Goal: Information Seeking & Learning: Learn about a topic

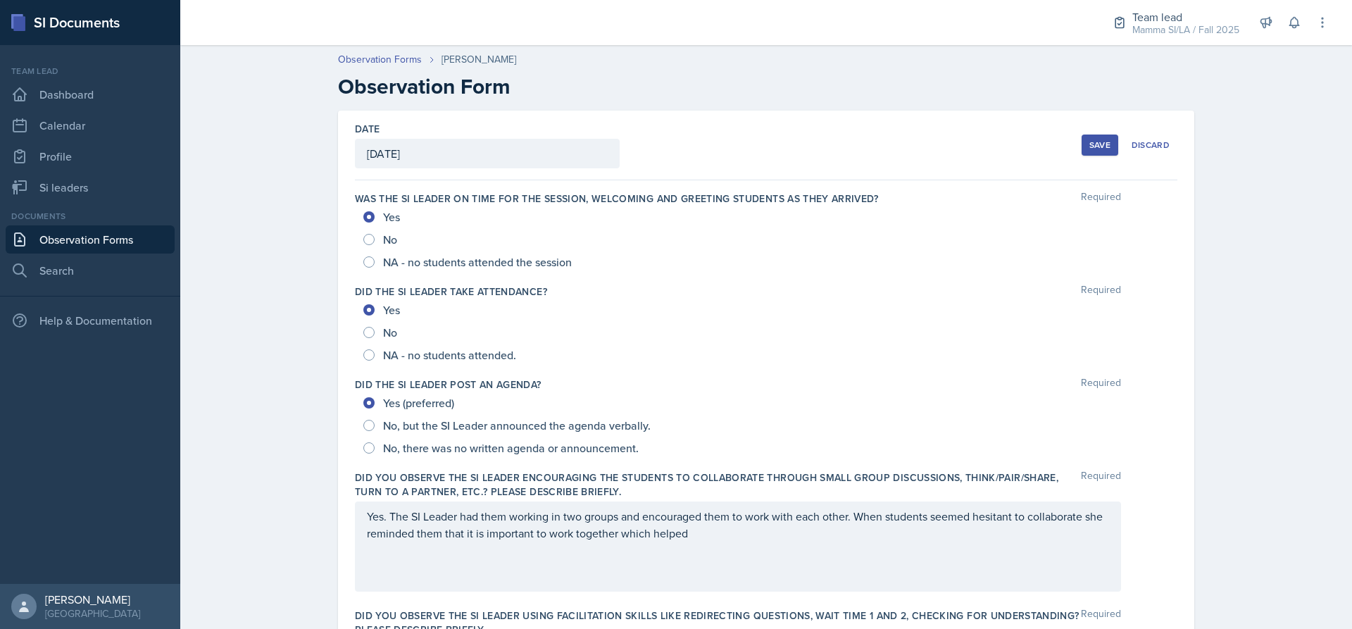
scroll to position [728, 0]
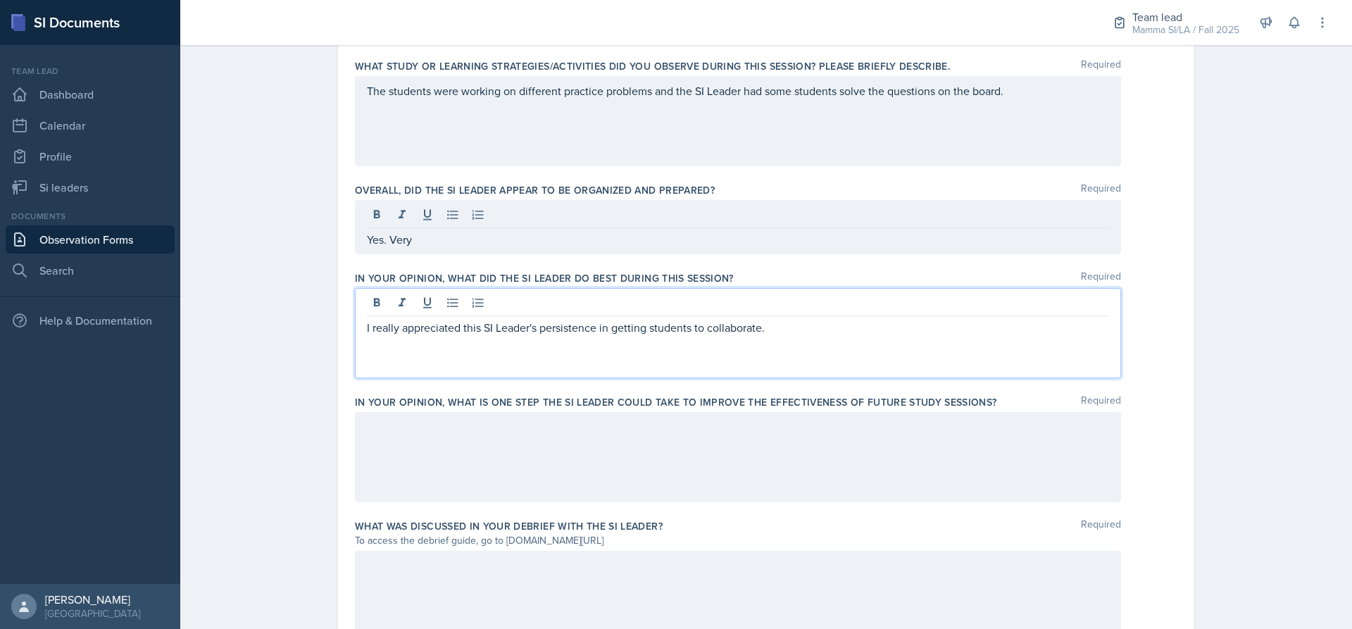
click at [806, 334] on p "I really appreciated this SI Leader's persistence in getting students to collab…" at bounding box center [738, 327] width 742 height 17
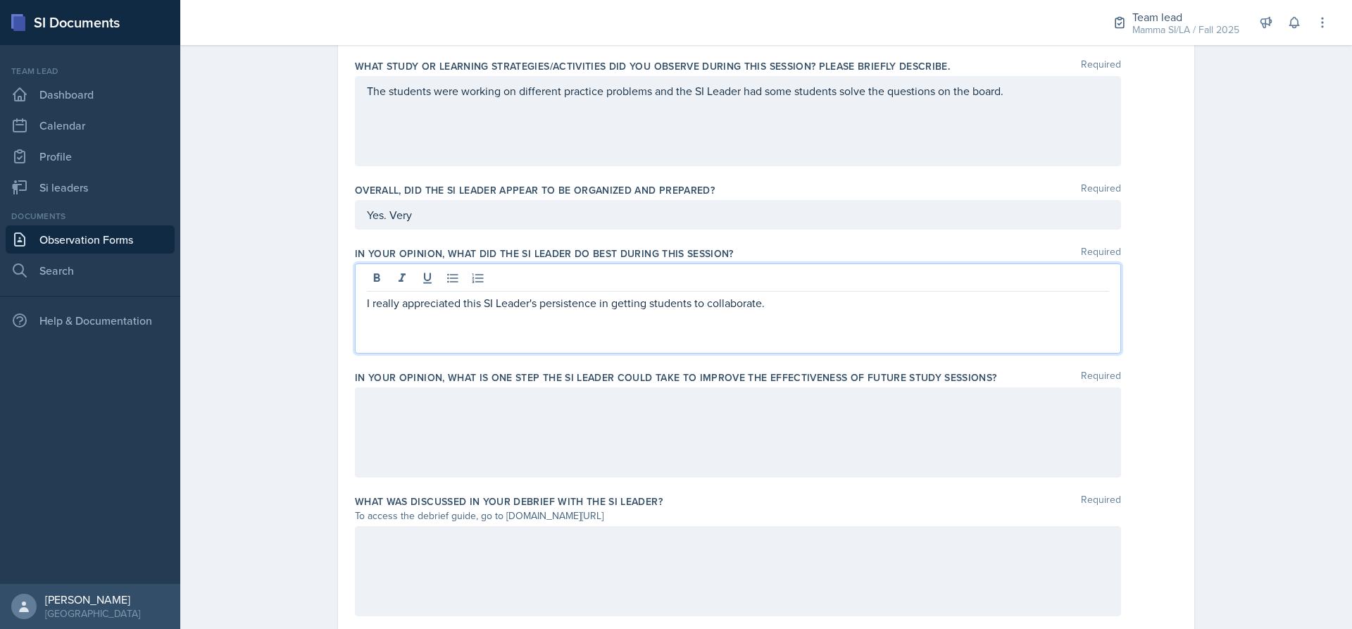
scroll to position [703, 0]
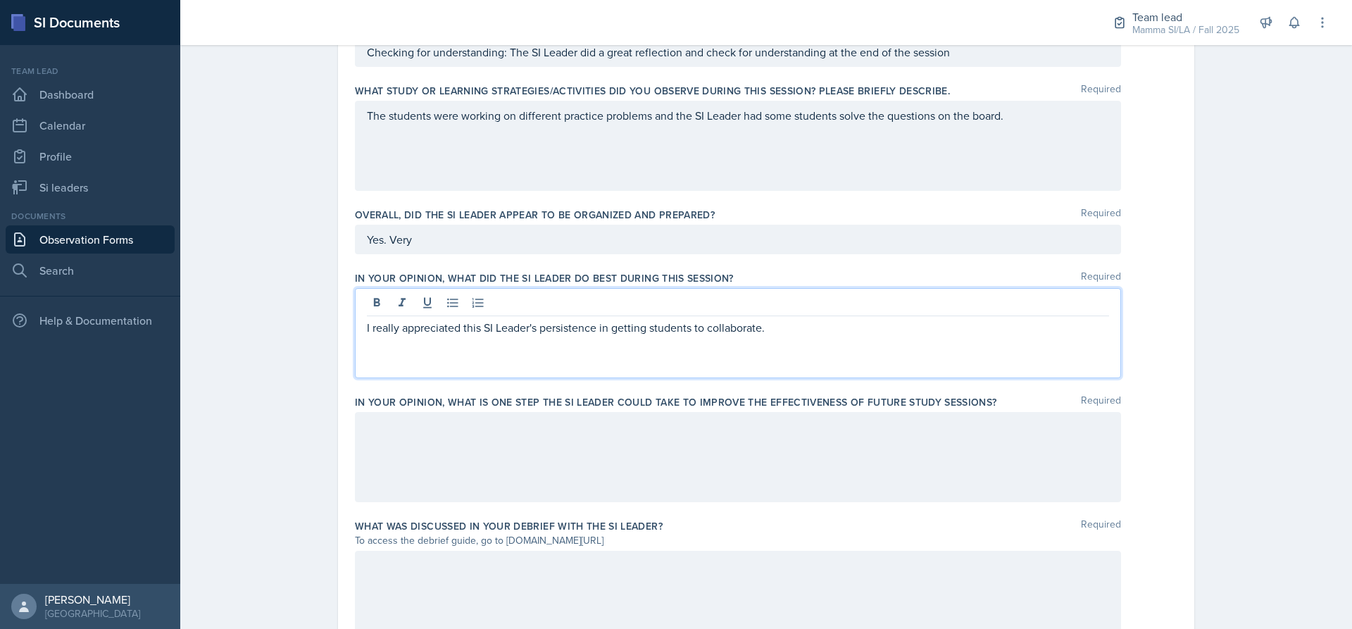
click at [806, 334] on p "I really appreciated this SI Leader's persistence in getting students to collab…" at bounding box center [738, 327] width 742 height 17
click at [634, 448] on div at bounding box center [738, 457] width 766 height 90
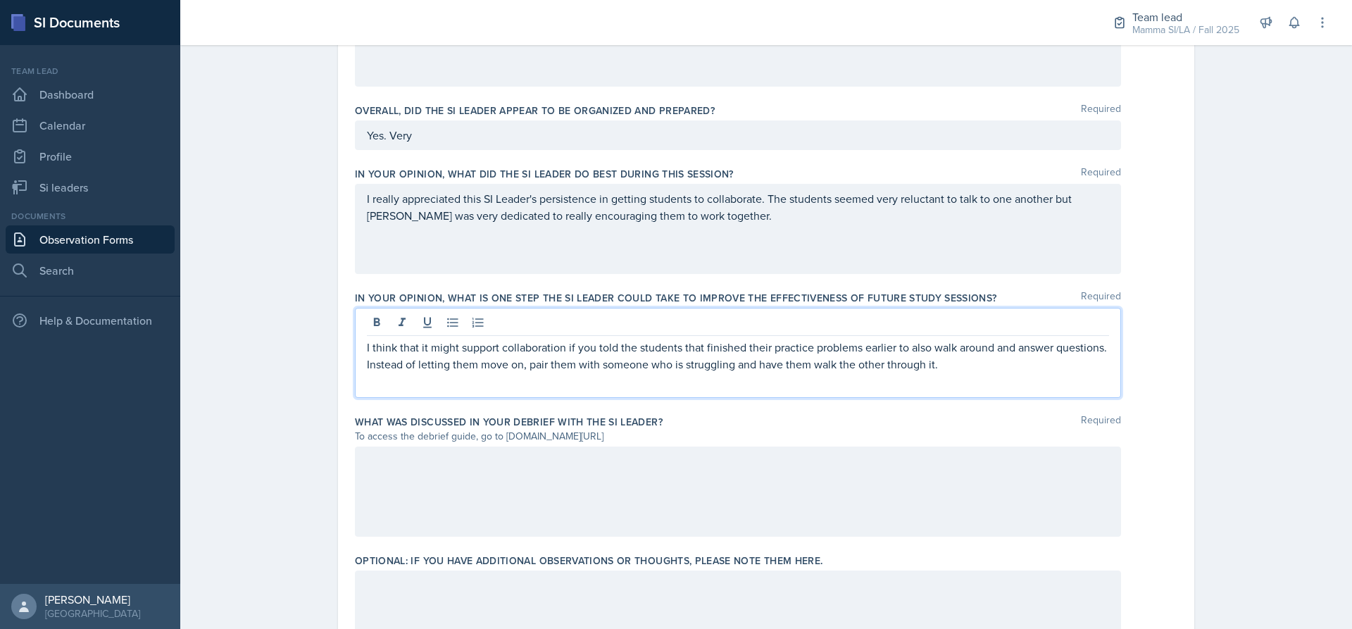
scroll to position [896, 0]
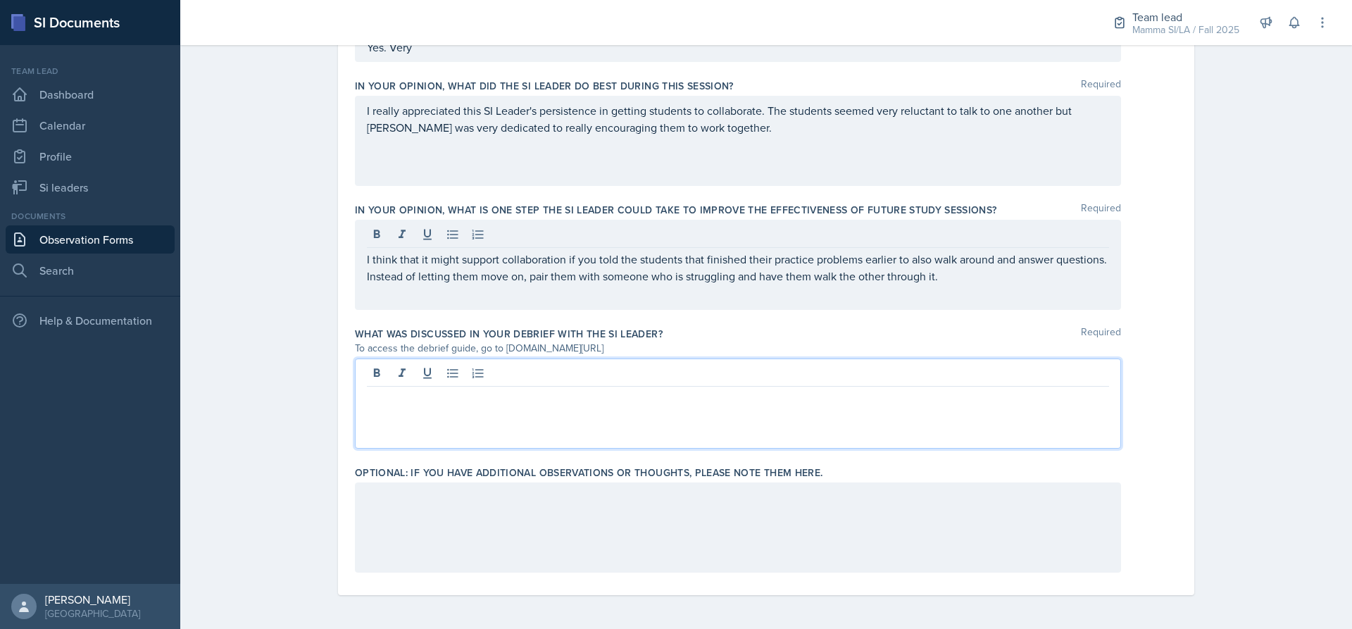
click at [458, 377] on div at bounding box center [738, 403] width 766 height 90
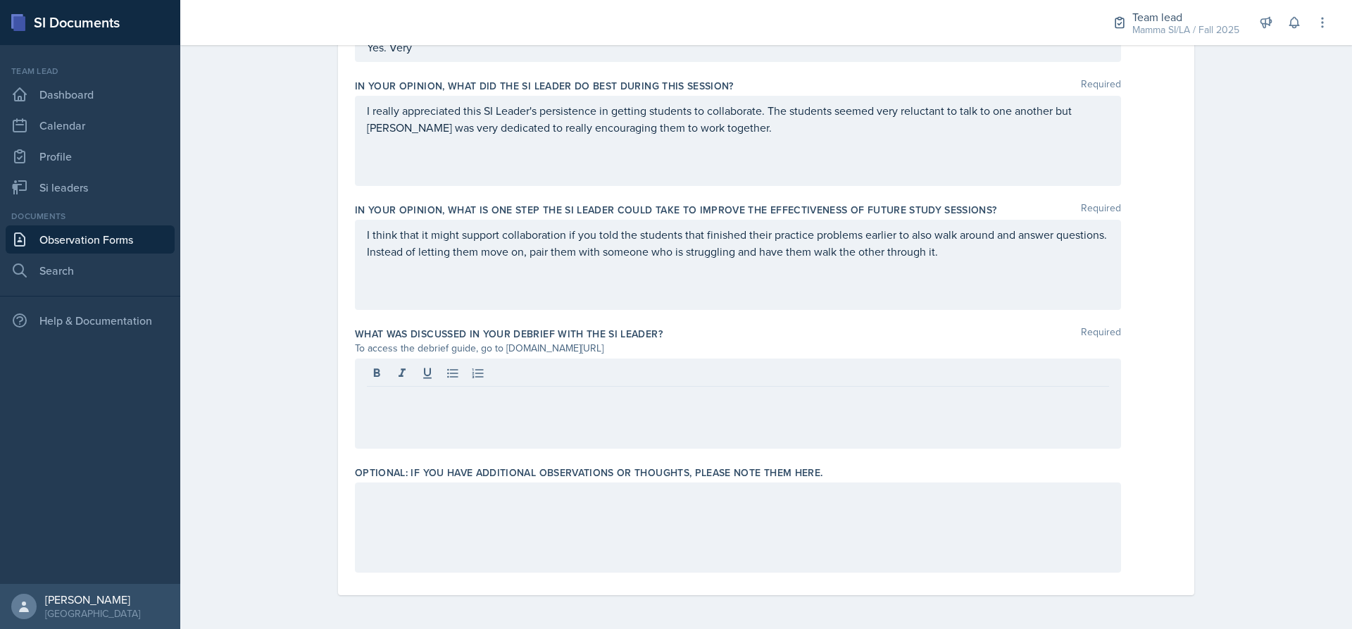
click at [570, 406] on div at bounding box center [738, 403] width 766 height 90
click at [495, 524] on div at bounding box center [738, 527] width 766 height 90
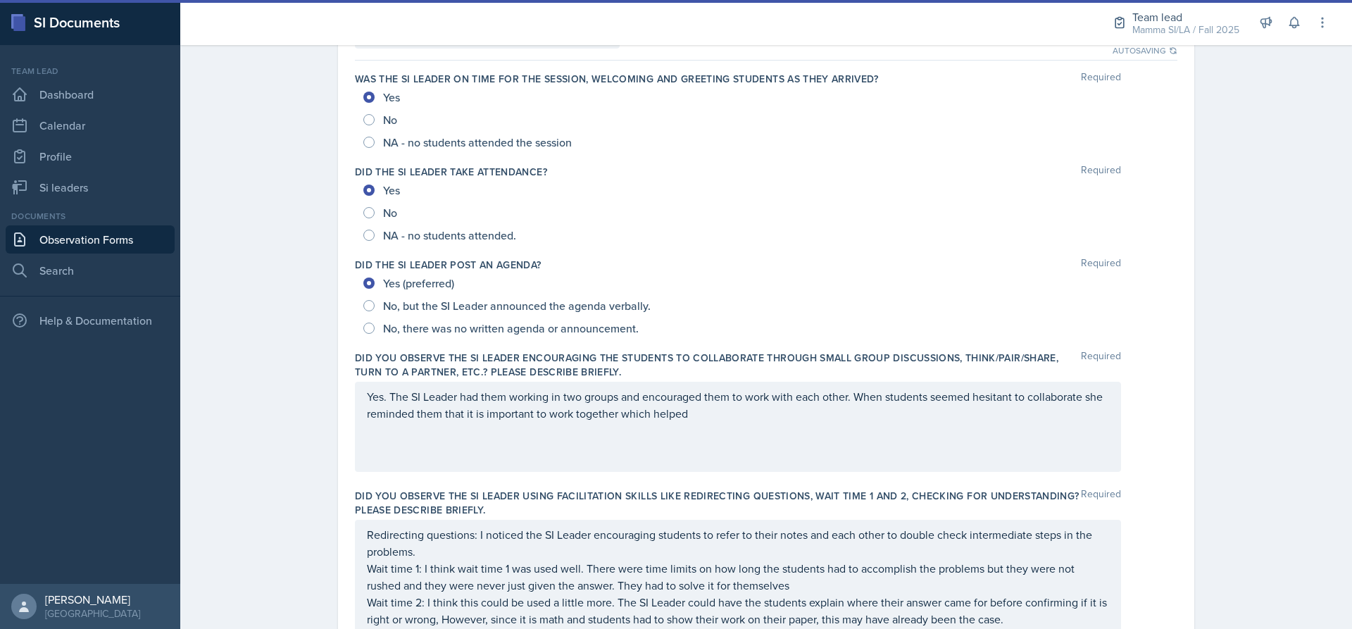
scroll to position [0, 0]
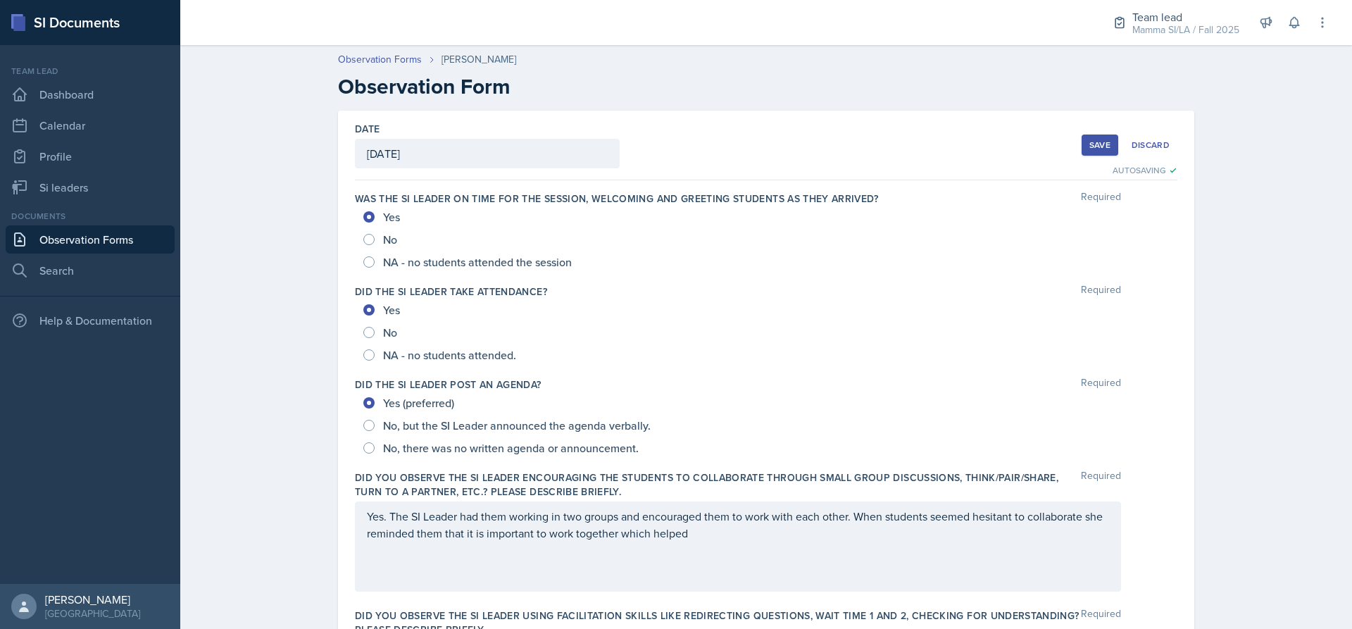
click at [1089, 136] on button "Save" at bounding box center [1100, 144] width 37 height 21
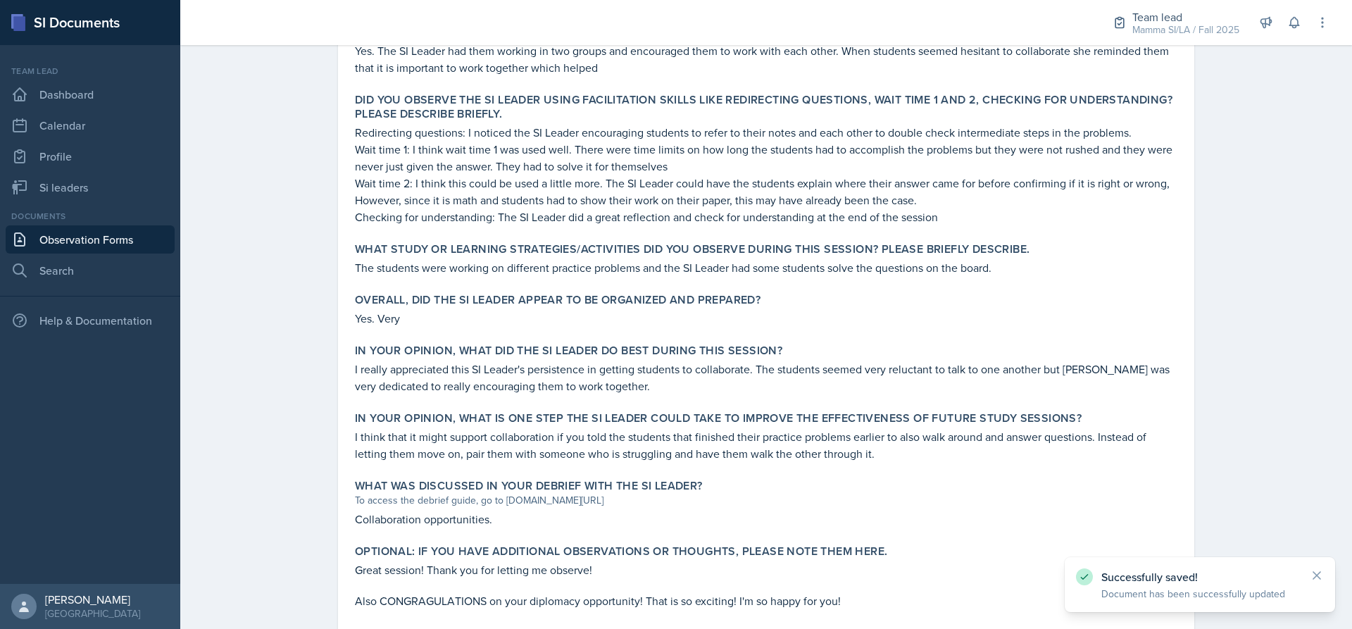
scroll to position [571, 0]
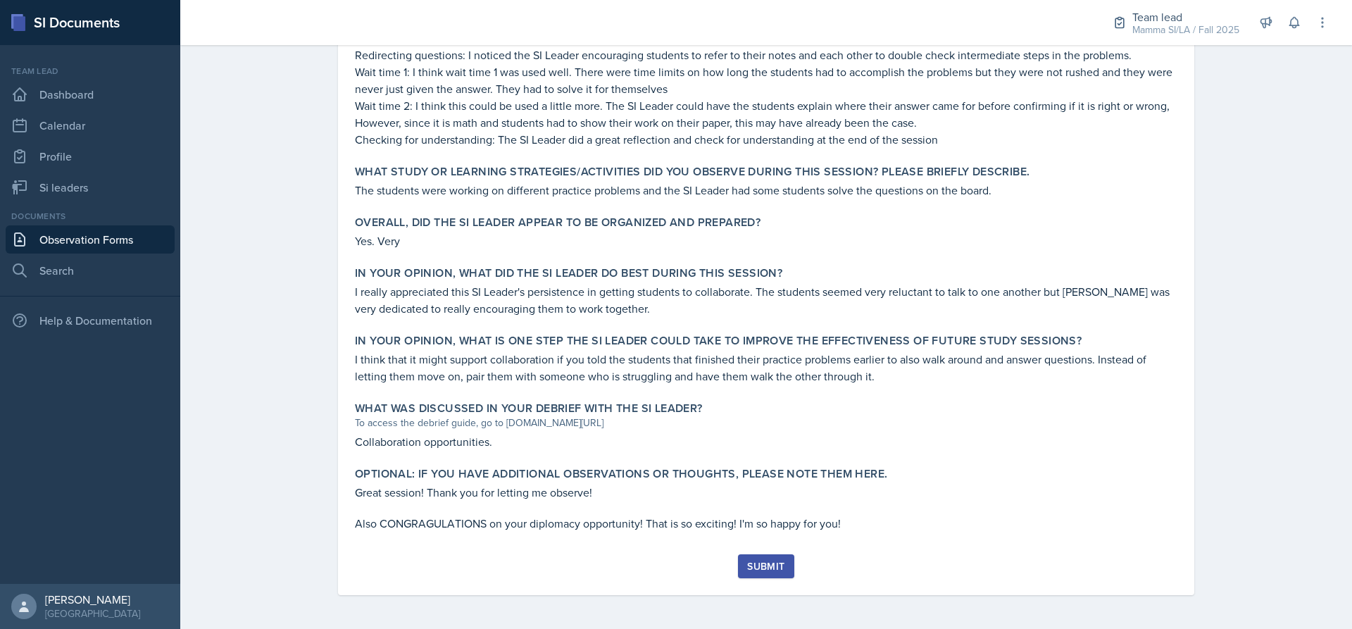
click at [761, 564] on div "Submit" at bounding box center [765, 566] width 37 height 11
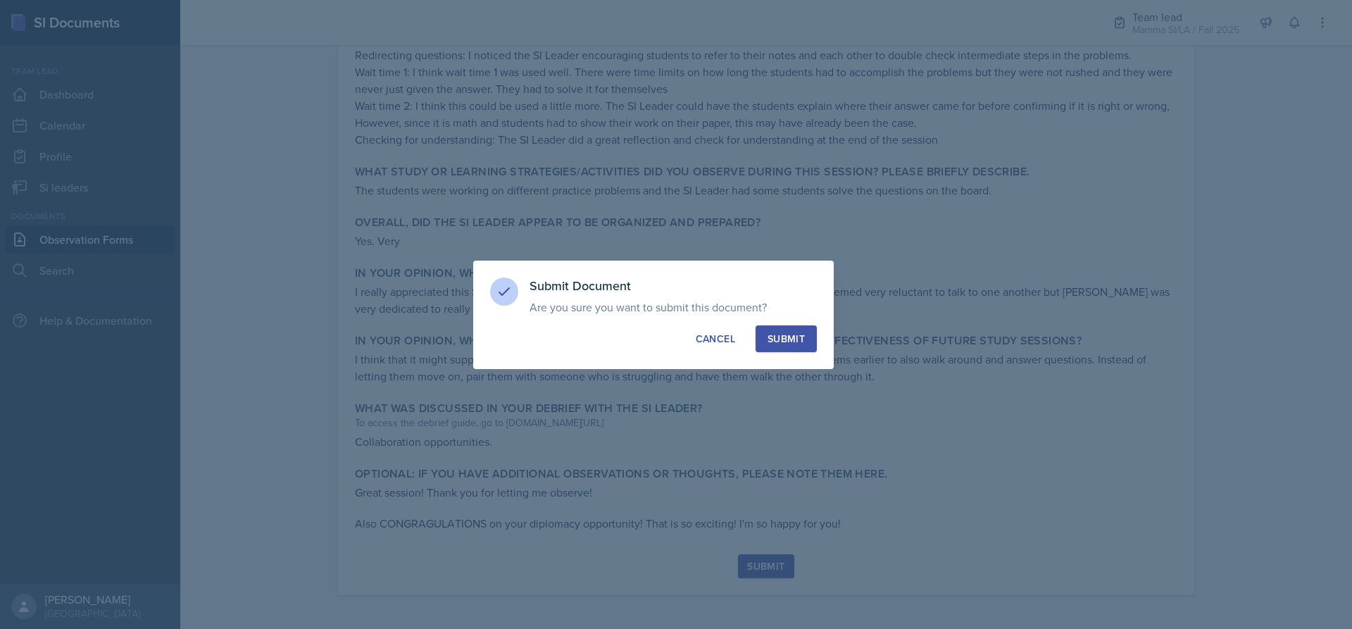
click at [787, 337] on div "Submit" at bounding box center [786, 339] width 37 height 14
radio input "true"
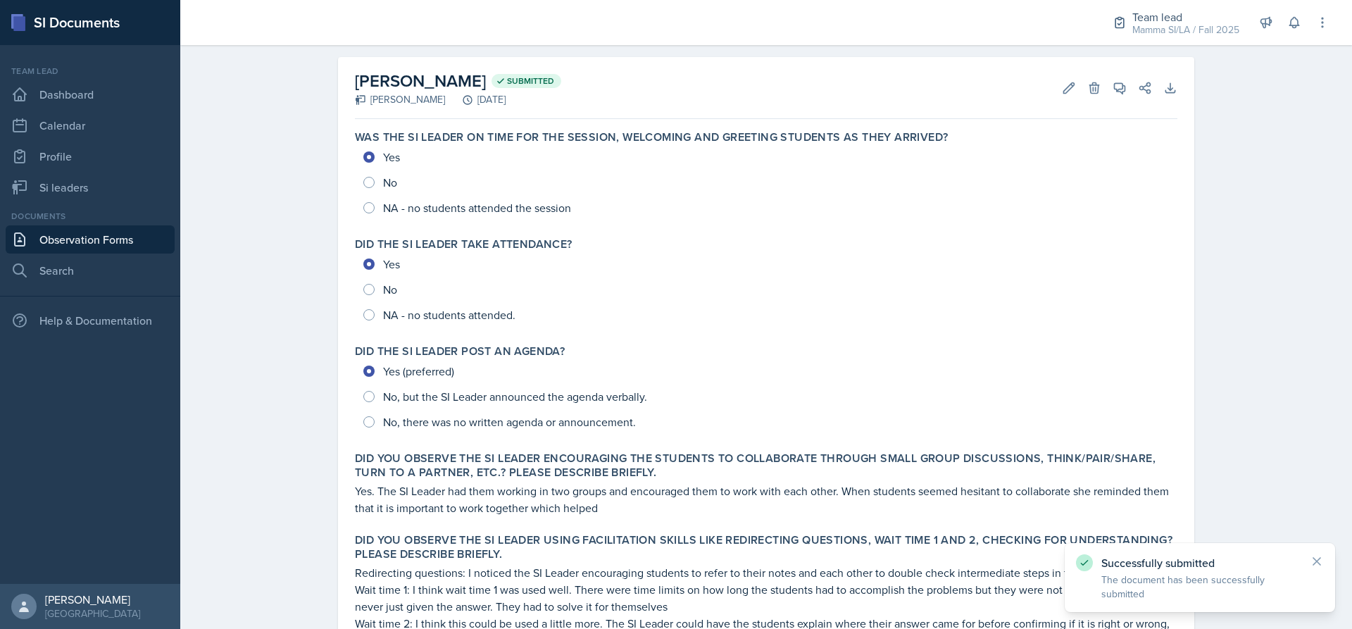
scroll to position [0, 0]
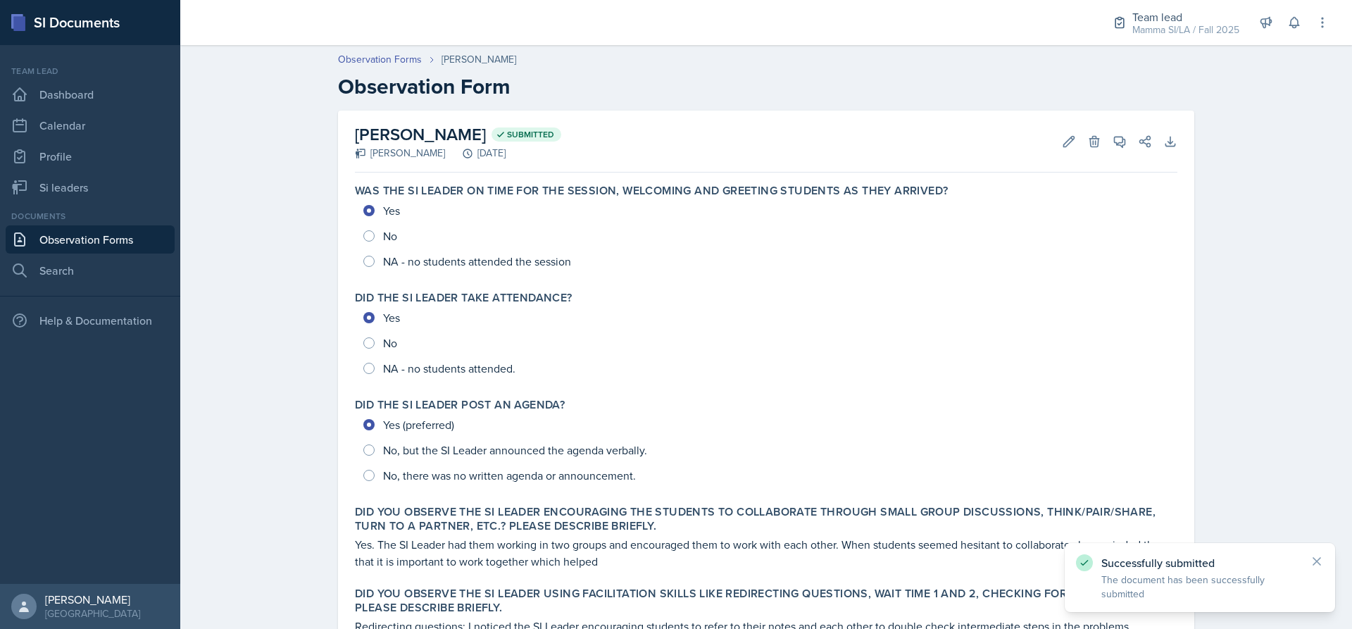
click at [117, 238] on link "Observation Forms" at bounding box center [90, 239] width 169 height 28
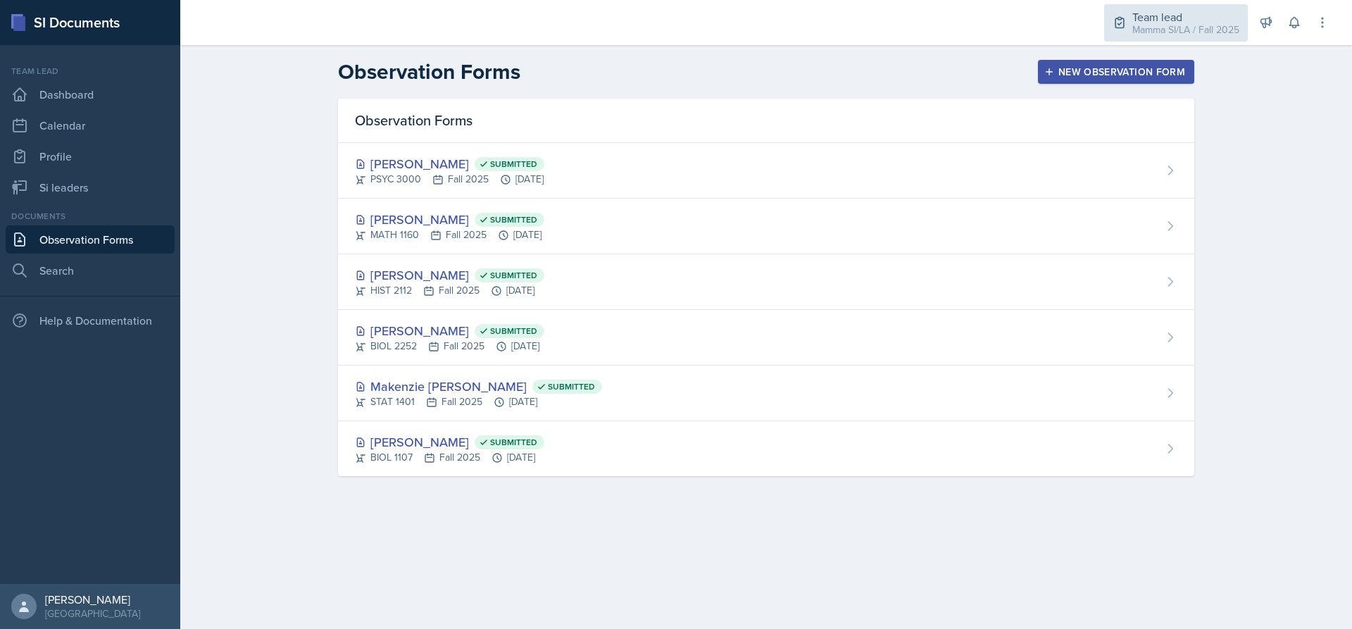
click at [1163, 14] on div "Team lead" at bounding box center [1185, 16] width 107 height 17
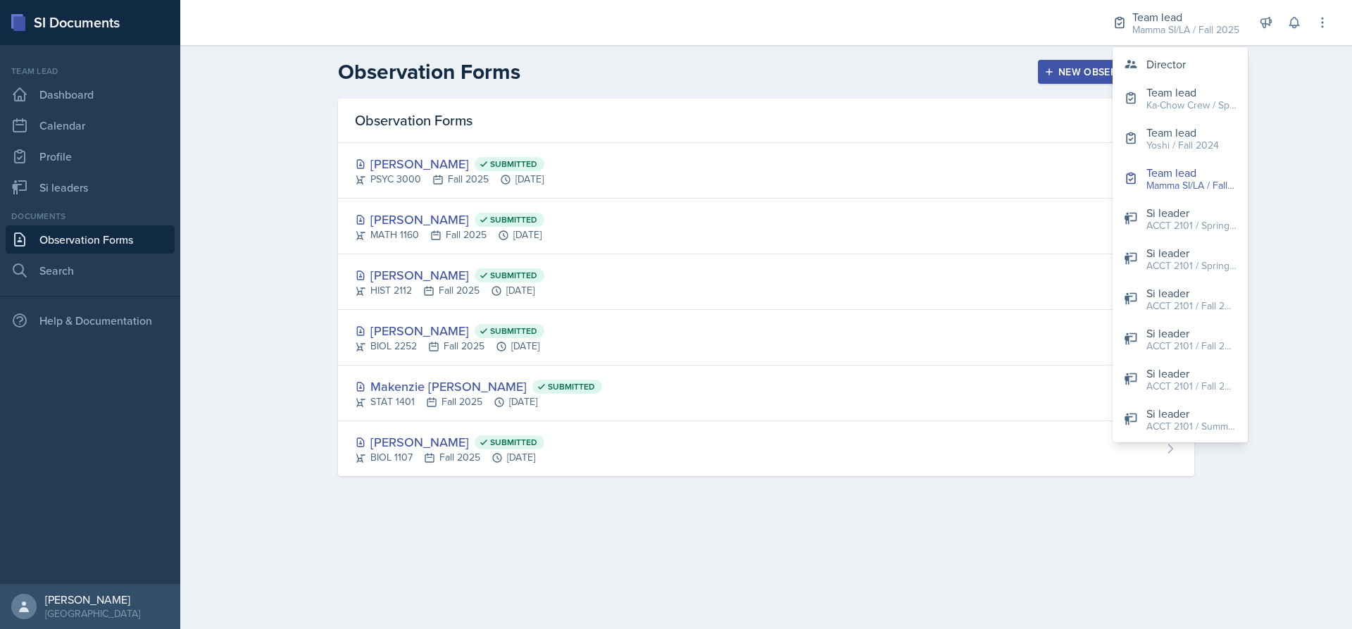
click at [72, 173] on div "Team lead Dashboard Calendar Profile Si leaders" at bounding box center [90, 133] width 169 height 137
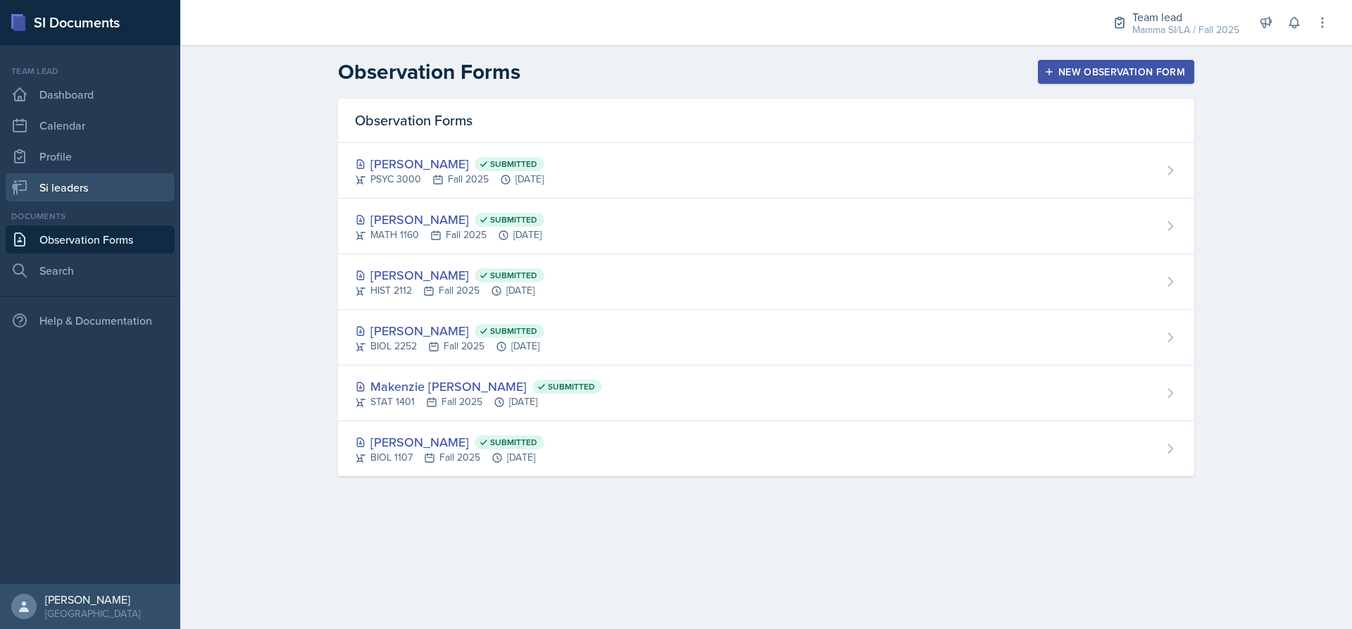
click at [62, 183] on link "Si leaders" at bounding box center [90, 187] width 169 height 28
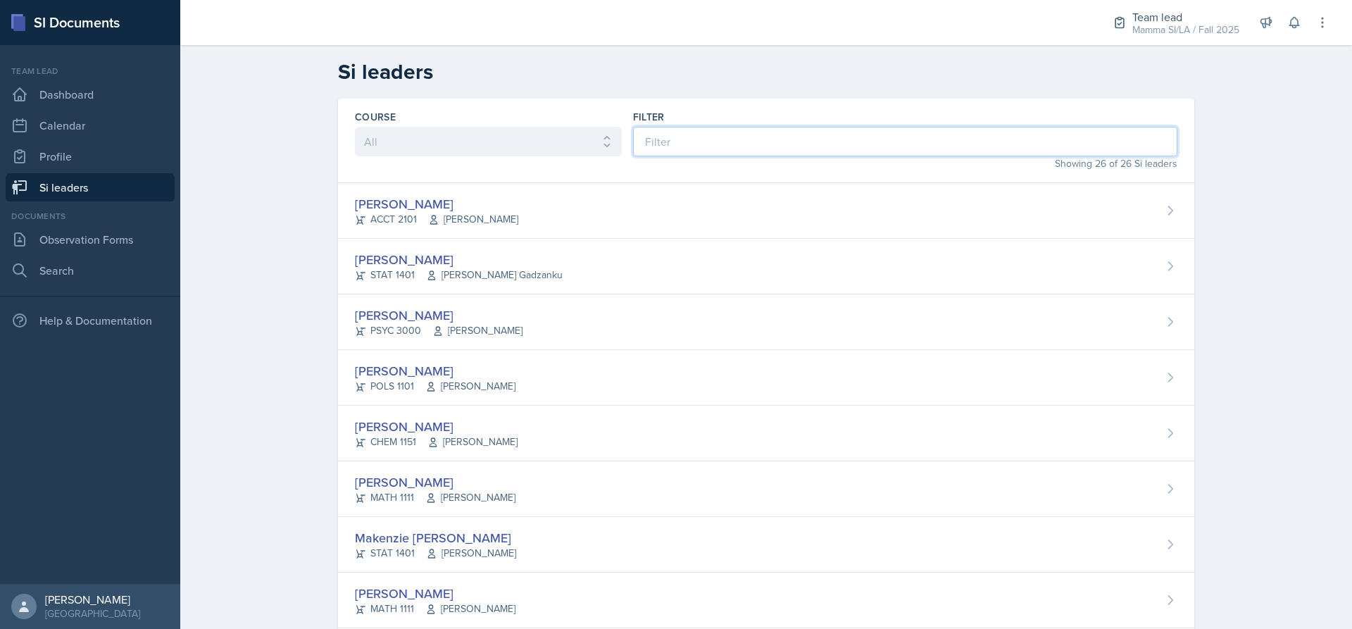
click at [686, 152] on input at bounding box center [905, 142] width 544 height 30
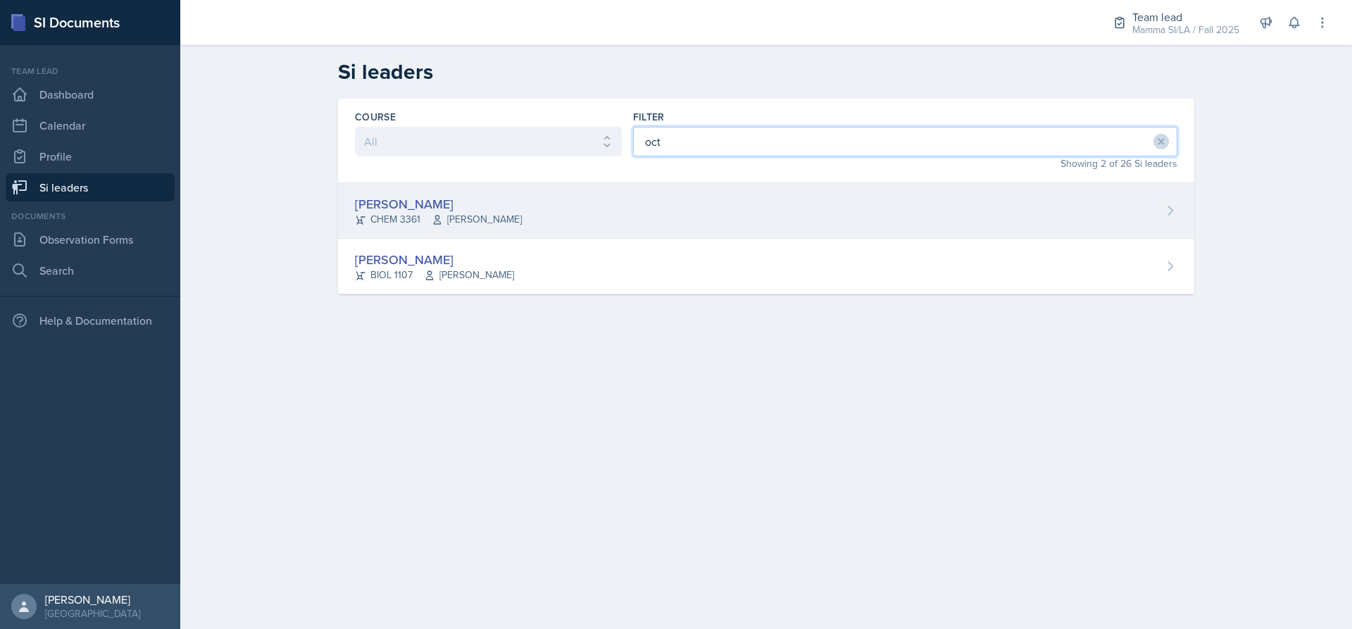
type input "oct"
click at [527, 201] on div "[PERSON_NAME] CHEM 3361 [PERSON_NAME]" at bounding box center [766, 211] width 856 height 56
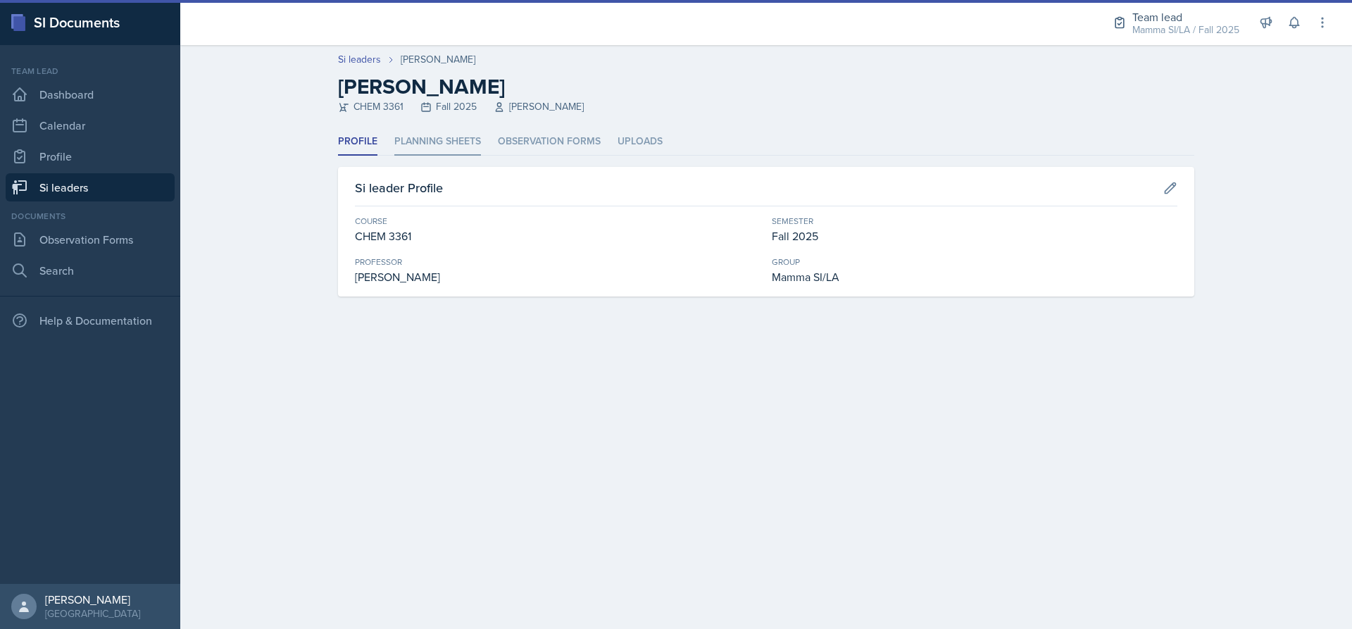
click at [415, 139] on li "Planning Sheets" at bounding box center [437, 141] width 87 height 27
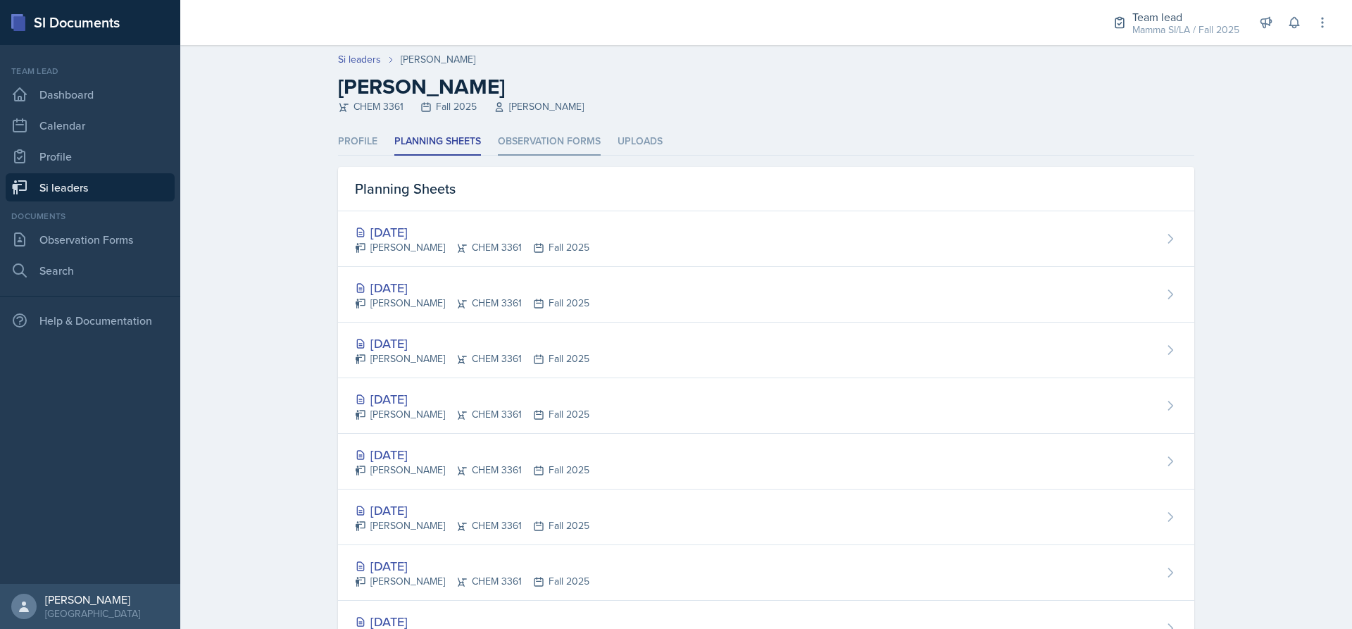
click at [525, 151] on li "Observation Forms" at bounding box center [549, 141] width 103 height 27
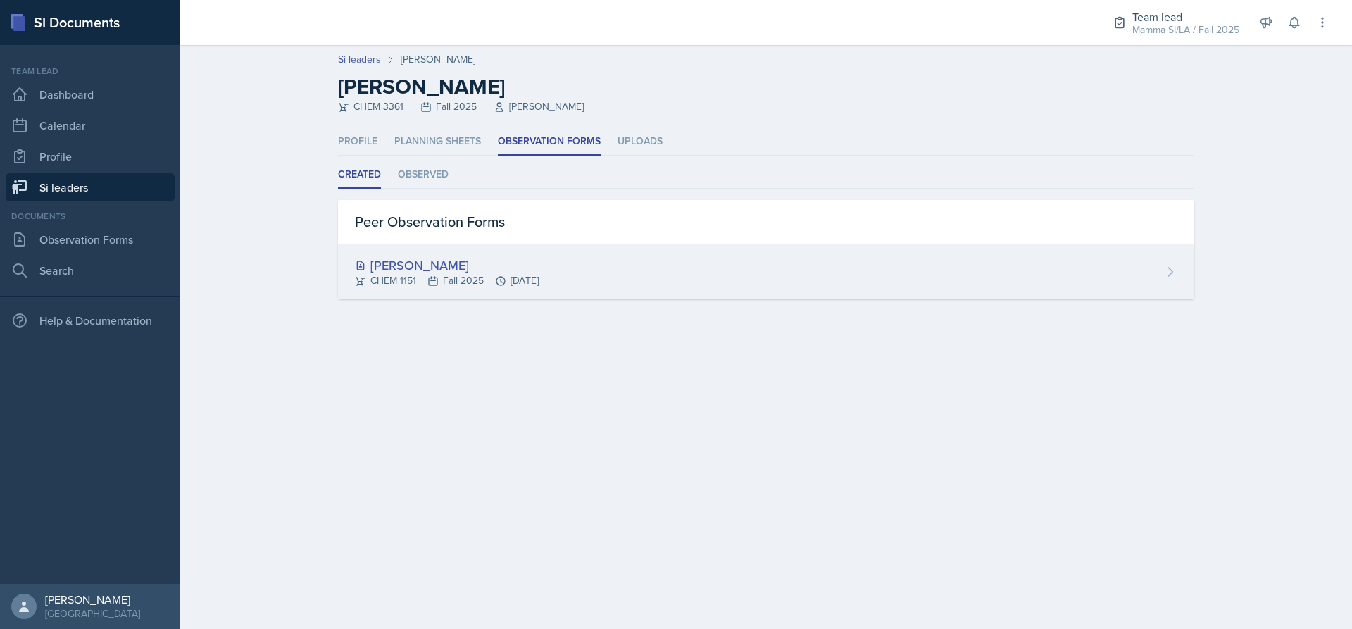
click at [377, 269] on div "[PERSON_NAME]" at bounding box center [447, 265] width 184 height 19
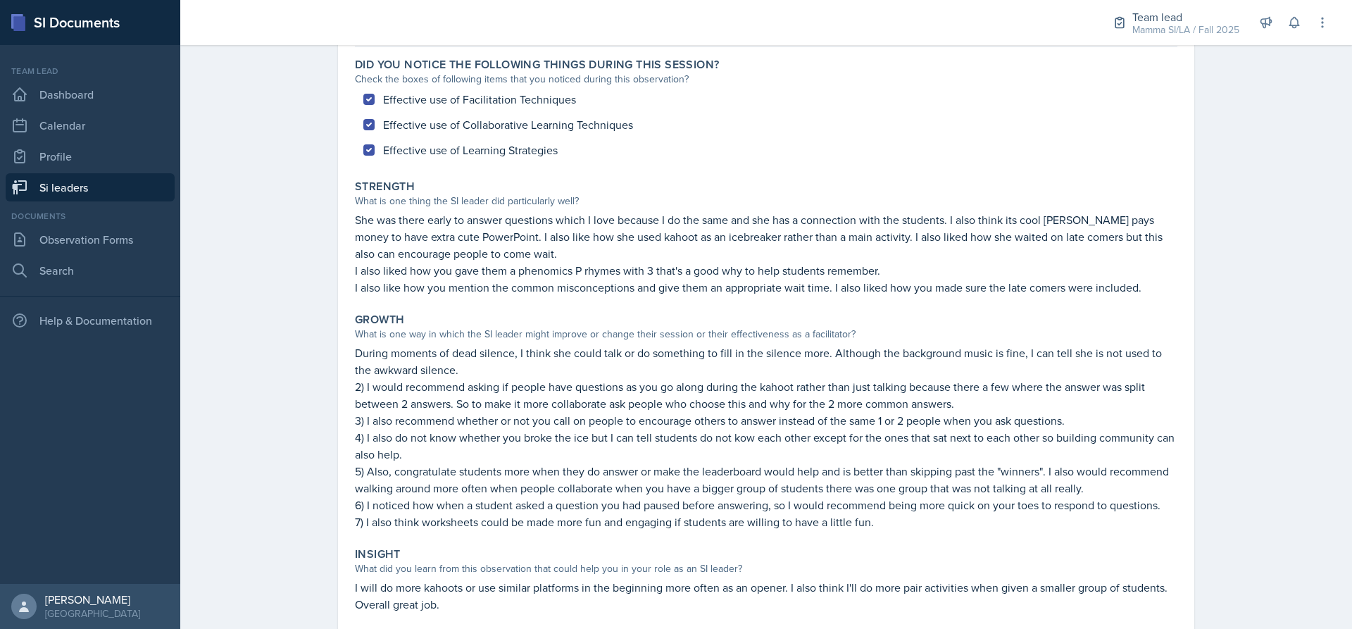
scroll to position [246, 0]
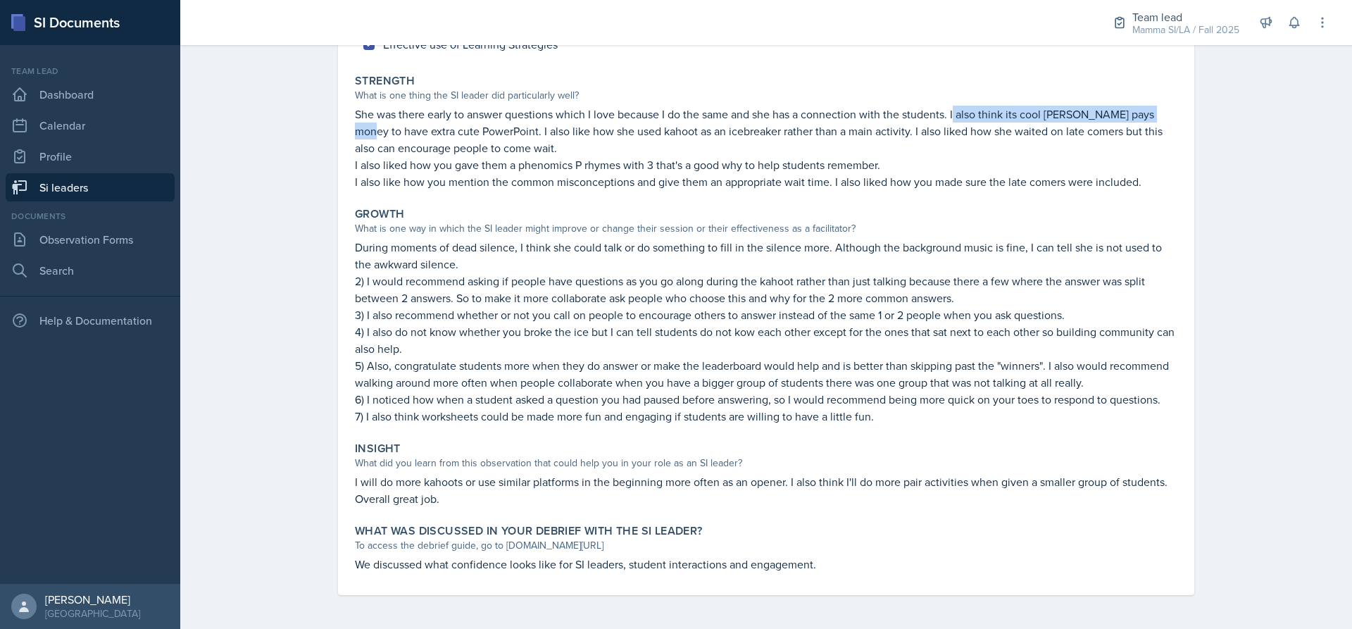
drag, startPoint x: 949, startPoint y: 113, endPoint x: 1151, endPoint y: 113, distance: 201.4
click at [1151, 113] on p "She was there early to answer questions which I love because I do the same and …" at bounding box center [766, 131] width 822 height 51
click at [618, 182] on p "I also like how you mention the common misconceptions and give them an appropri…" at bounding box center [766, 181] width 822 height 17
drag, startPoint x: 465, startPoint y: 128, endPoint x: 689, endPoint y: 112, distance: 224.5
click at [689, 112] on p "She was there early to answer questions which I love because I do the same and …" at bounding box center [766, 131] width 822 height 51
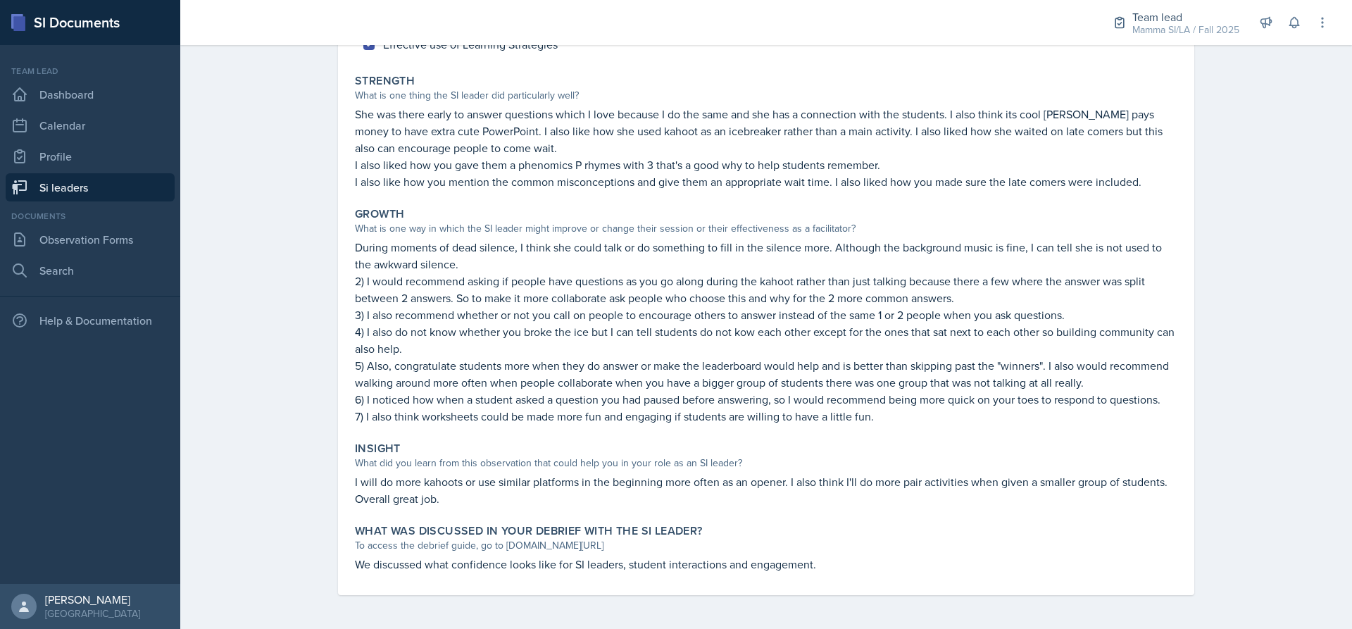
drag, startPoint x: 525, startPoint y: 142, endPoint x: 537, endPoint y: 153, distance: 15.4
click at [537, 153] on p "She was there early to answer questions which I love because I do the same and …" at bounding box center [766, 131] width 822 height 51
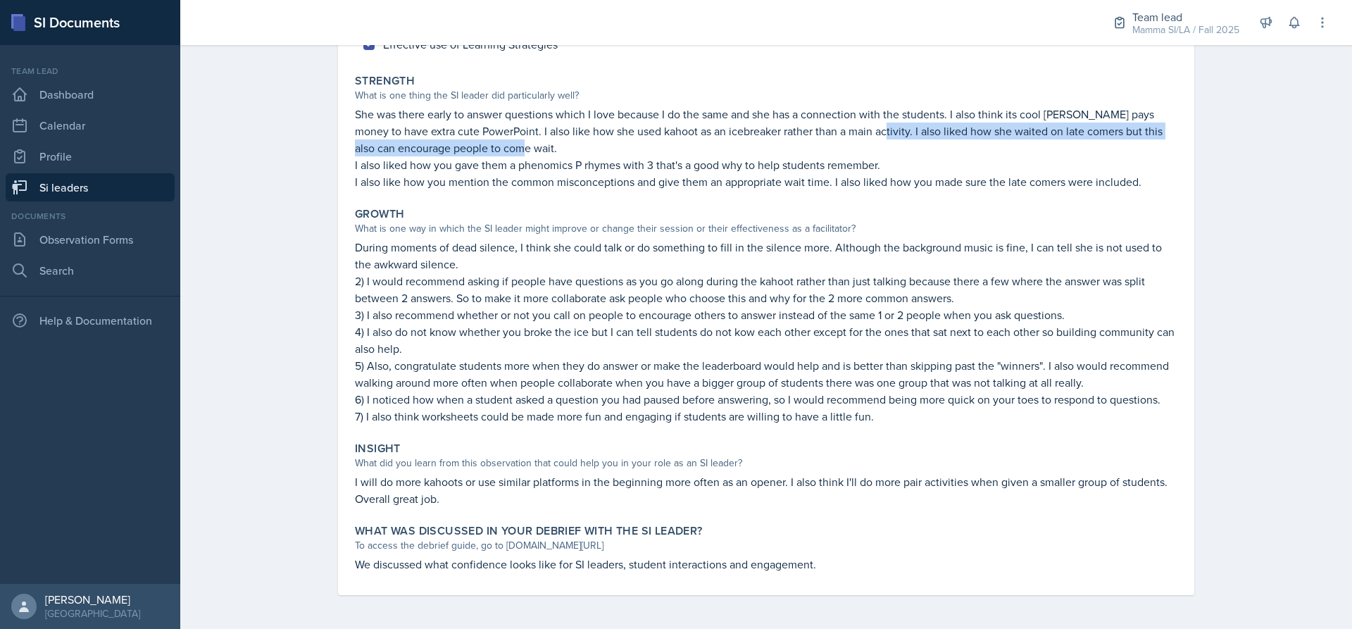
drag, startPoint x: 537, startPoint y: 153, endPoint x: 832, endPoint y: 127, distance: 296.8
click at [832, 127] on p "She was there early to answer questions which I love because I do the same and …" at bounding box center [766, 131] width 822 height 51
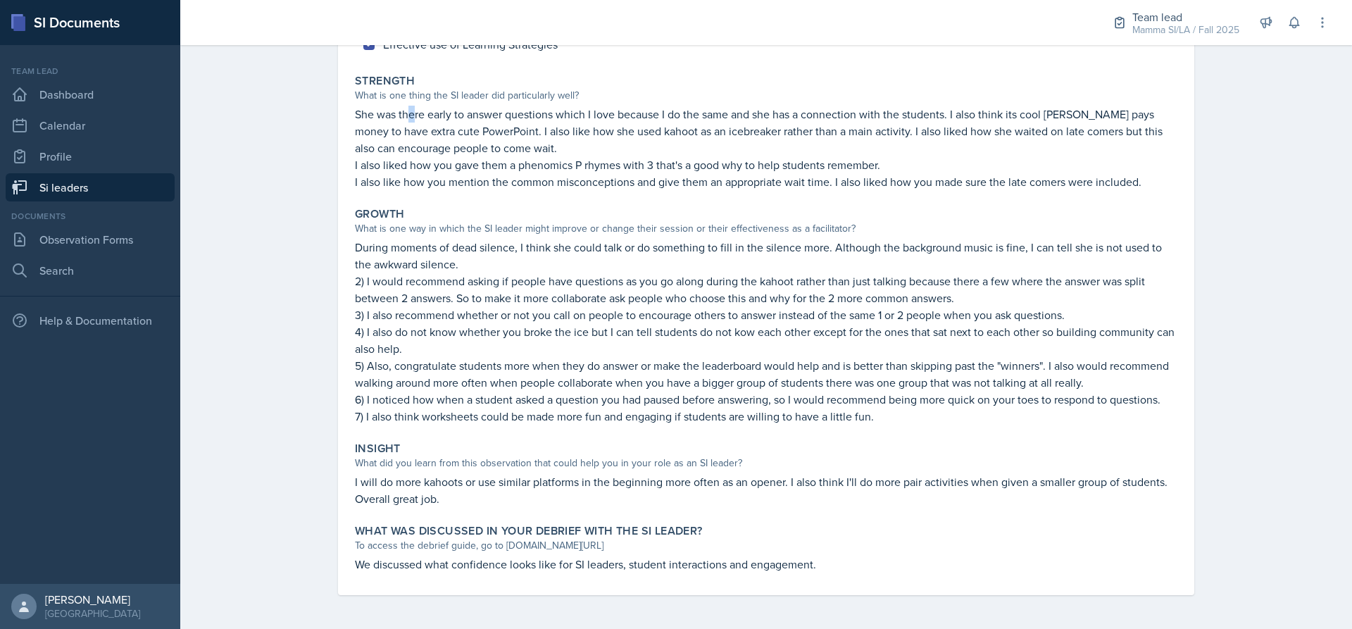
drag, startPoint x: 401, startPoint y: 105, endPoint x: 411, endPoint y: 123, distance: 21.1
click at [411, 123] on div "Strength What is one thing the SI leader did particularly well? She was there e…" at bounding box center [766, 131] width 834 height 127
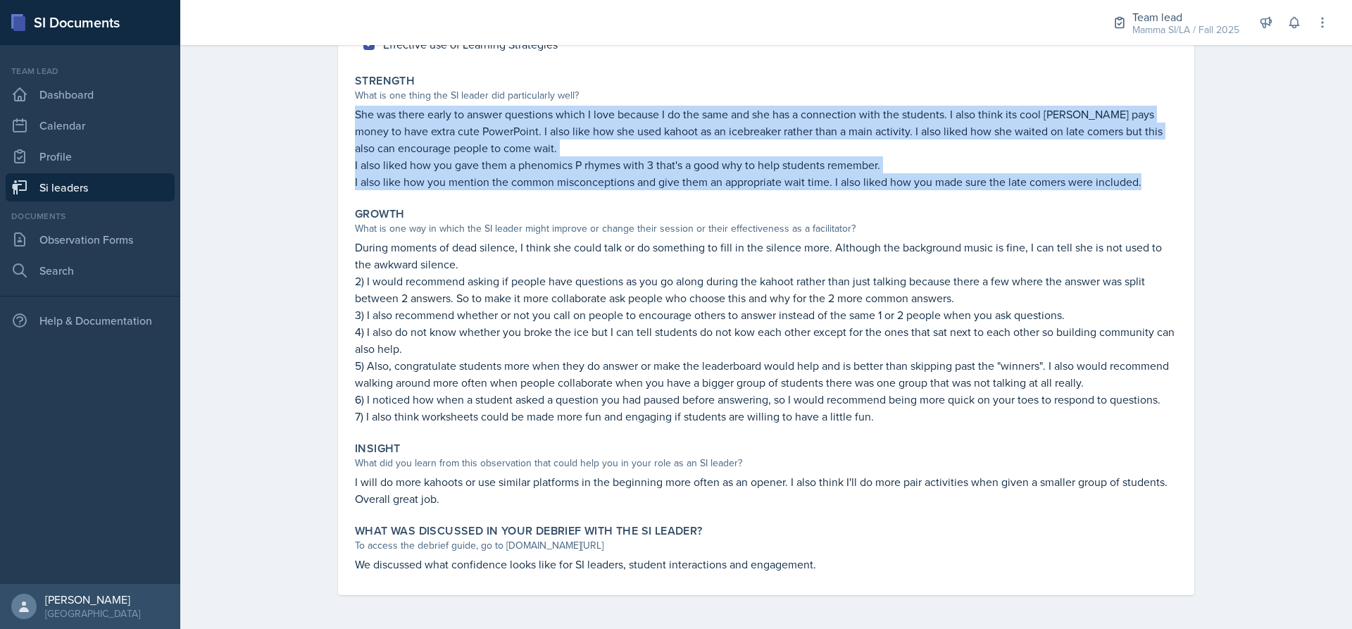
drag, startPoint x: 347, startPoint y: 113, endPoint x: 1152, endPoint y: 192, distance: 808.7
click at [1152, 192] on div "Strength What is one thing the SI leader did particularly well? She was there e…" at bounding box center [766, 131] width 834 height 127
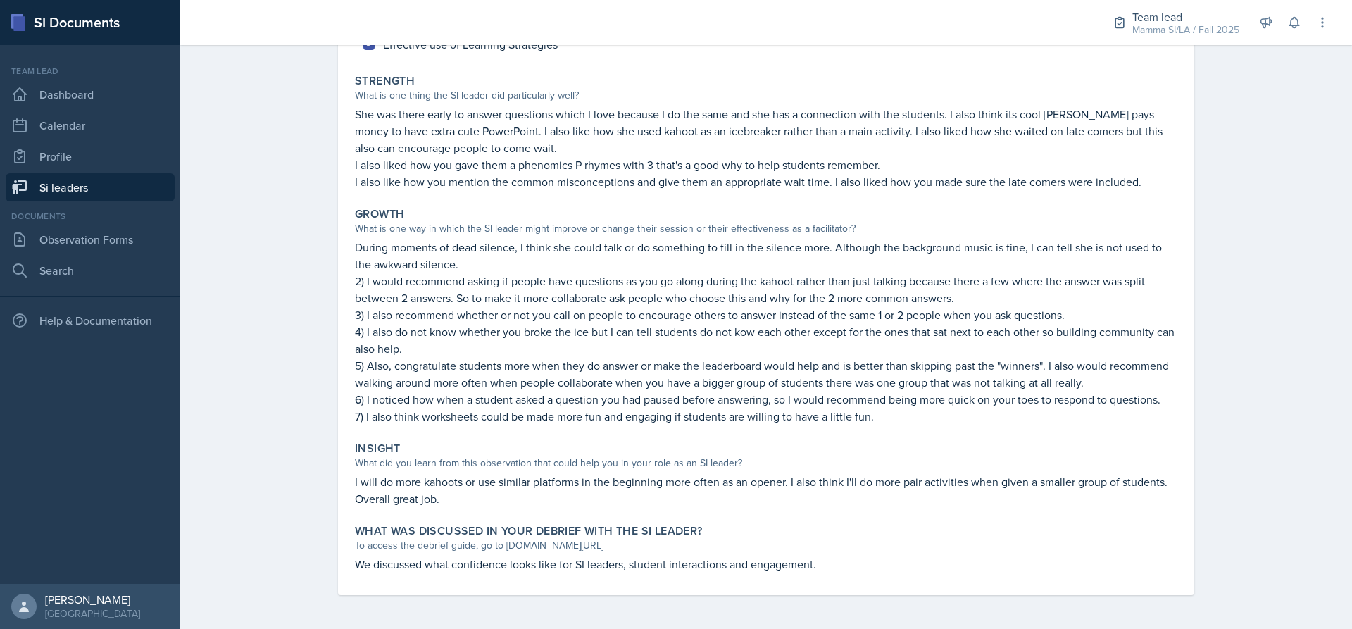
click at [204, 199] on div "Si leaders [PERSON_NAME] Peer Observation Form Peer Observation Form Submitted …" at bounding box center [766, 210] width 1172 height 837
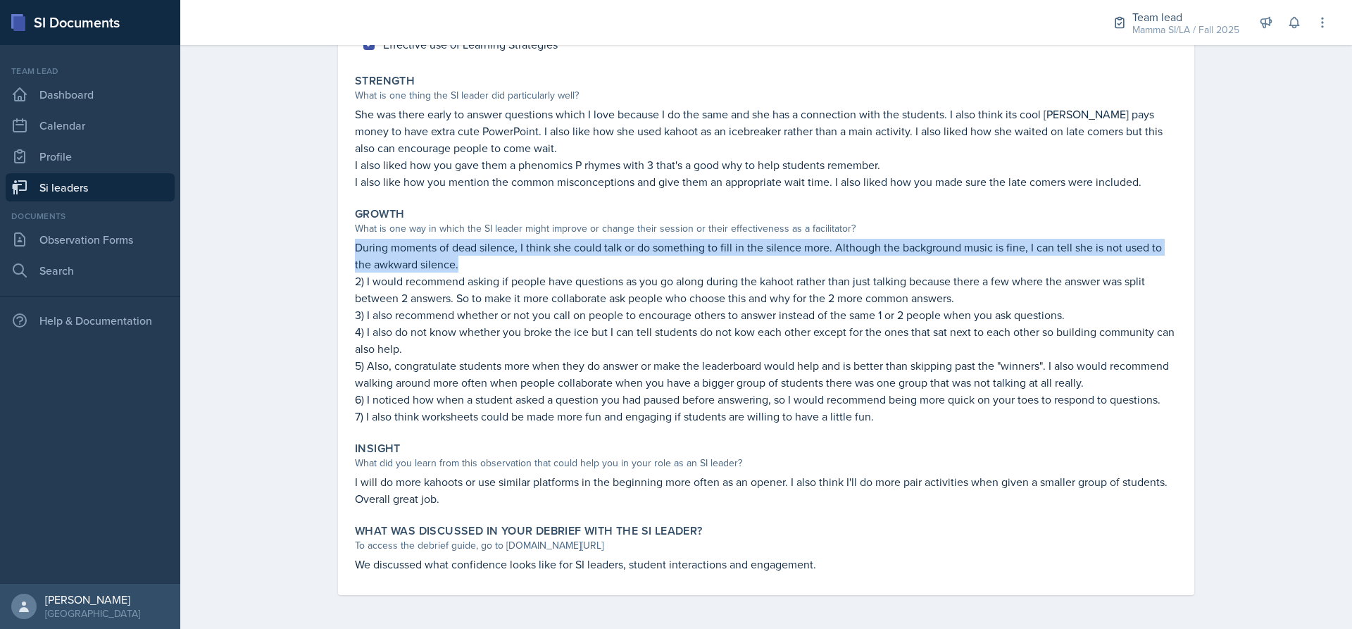
drag, startPoint x: 464, startPoint y: 268, endPoint x: 284, endPoint y: 243, distance: 182.0
click at [284, 243] on div "Si leaders [PERSON_NAME] Peer Observation Form Peer Observation Form Submitted …" at bounding box center [766, 210] width 1172 height 837
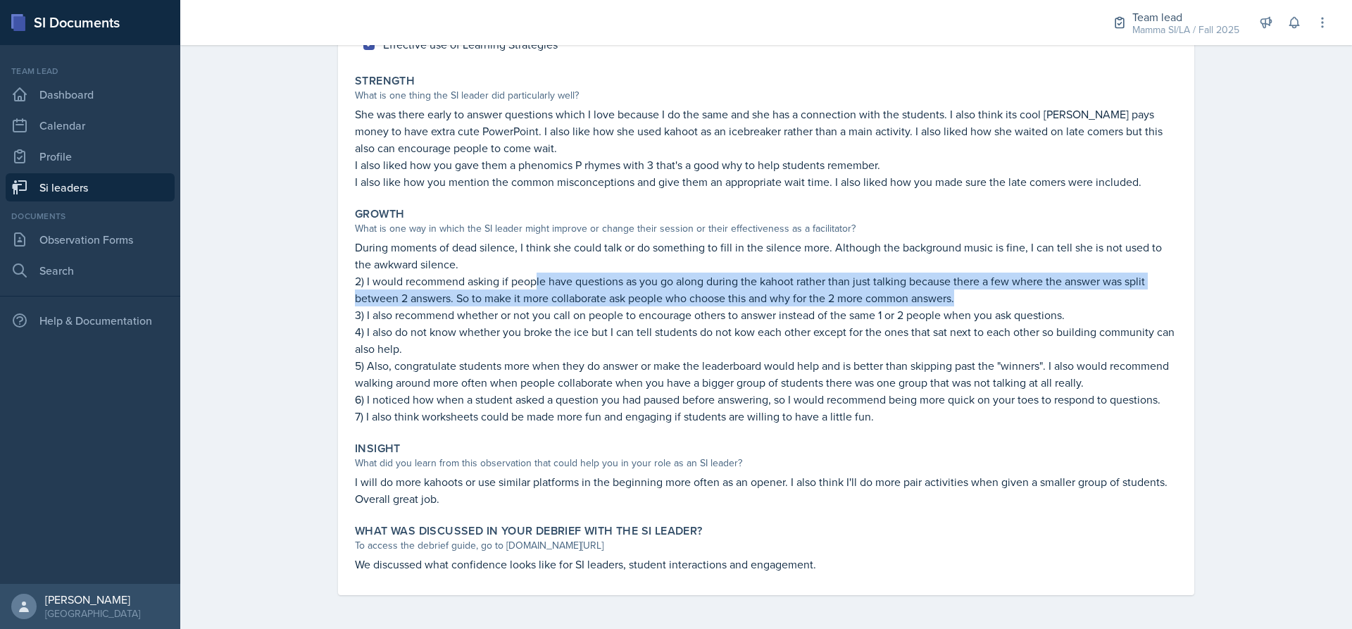
drag, startPoint x: 533, startPoint y: 281, endPoint x: 1132, endPoint y: 294, distance: 599.4
click at [1132, 294] on p "2) I would recommend asking if people have questions as you go along during the…" at bounding box center [766, 290] width 822 height 34
click at [563, 287] on p "2) I would recommend asking if people have questions as you go along during the…" at bounding box center [766, 290] width 822 height 34
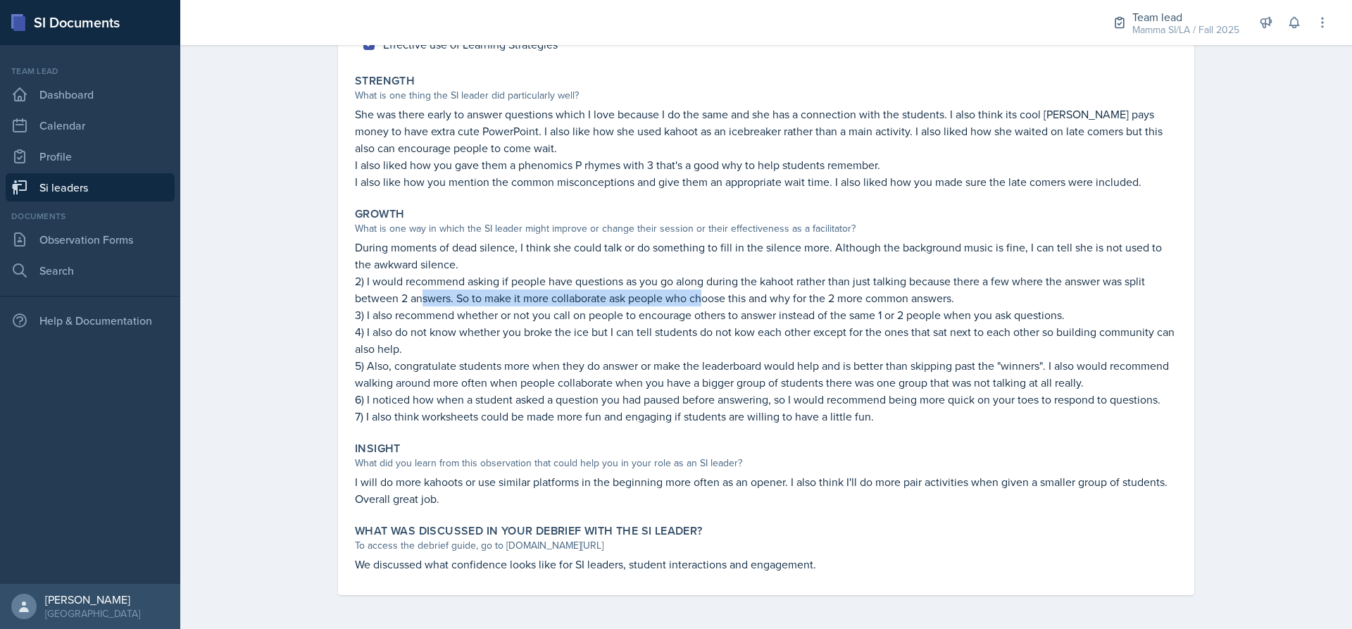
drag, startPoint x: 418, startPoint y: 296, endPoint x: 696, endPoint y: 294, distance: 278.1
click at [696, 294] on p "2) I would recommend asking if people have questions as you go along during the…" at bounding box center [766, 290] width 822 height 34
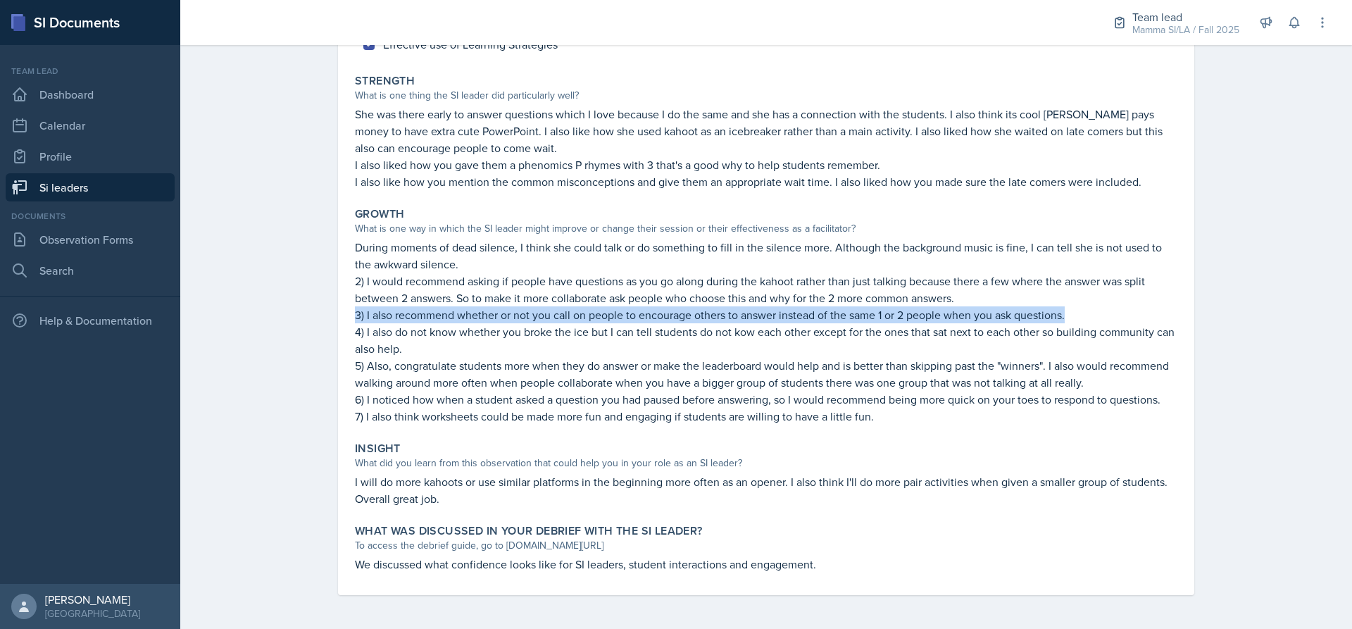
drag, startPoint x: 1066, startPoint y: 322, endPoint x: 244, endPoint y: 315, distance: 822.5
click at [244, 315] on div "Si leaders [PERSON_NAME] Peer Observation Form Peer Observation Form Submitted …" at bounding box center [766, 210] width 1172 height 837
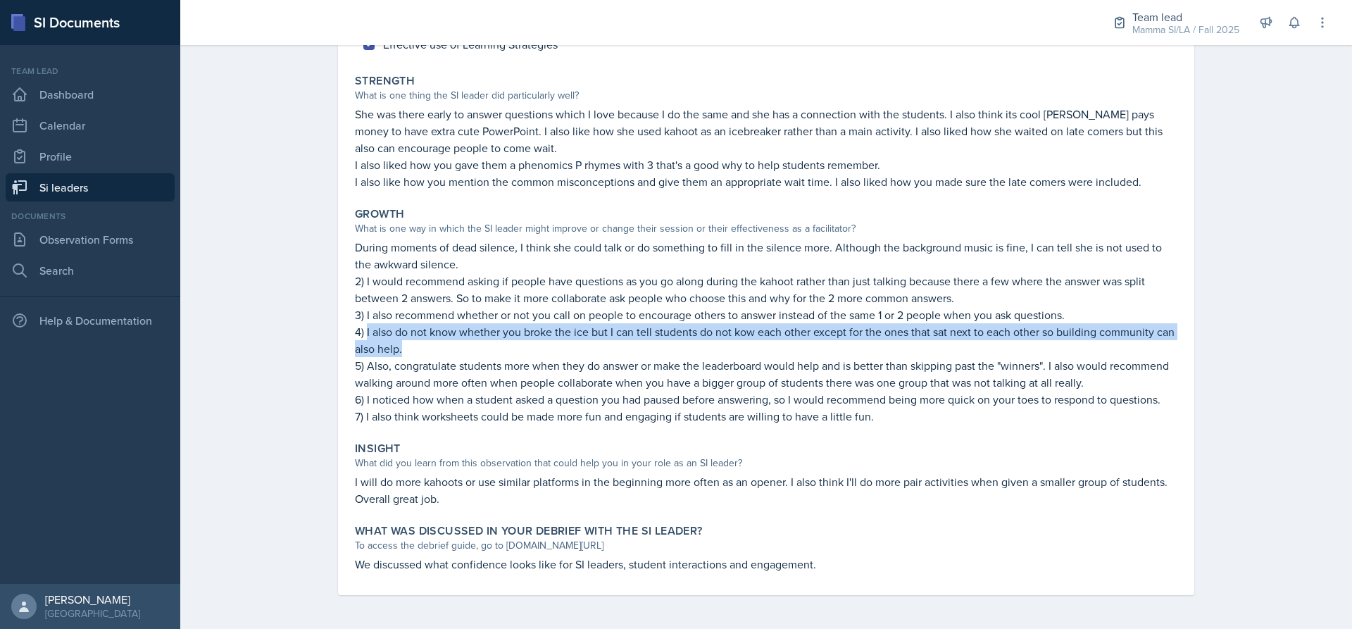
drag, startPoint x: 415, startPoint y: 351, endPoint x: 363, endPoint y: 332, distance: 55.9
click at [363, 332] on p "4) I also do not know whether you broke the ice but I can tell students do not …" at bounding box center [766, 340] width 822 height 34
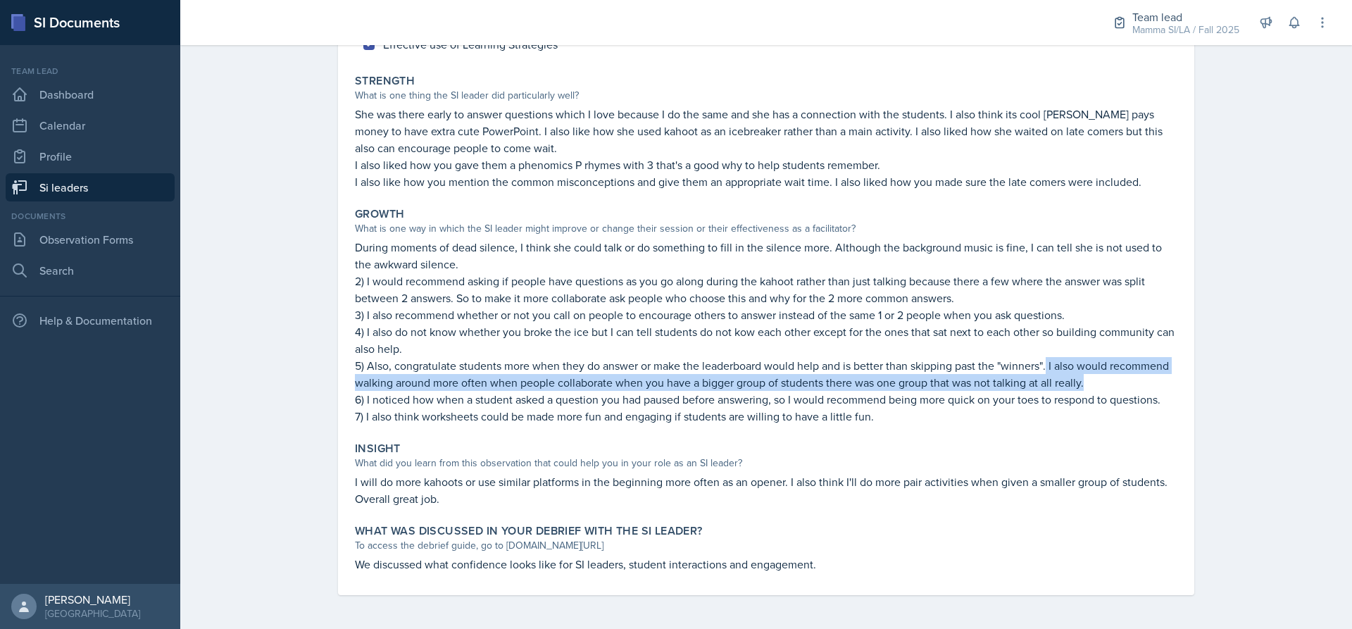
drag, startPoint x: 1091, startPoint y: 383, endPoint x: 1044, endPoint y: 362, distance: 51.1
click at [1044, 362] on p "5) Also, congratulate students more when they do answer or make the leaderboard…" at bounding box center [766, 374] width 822 height 34
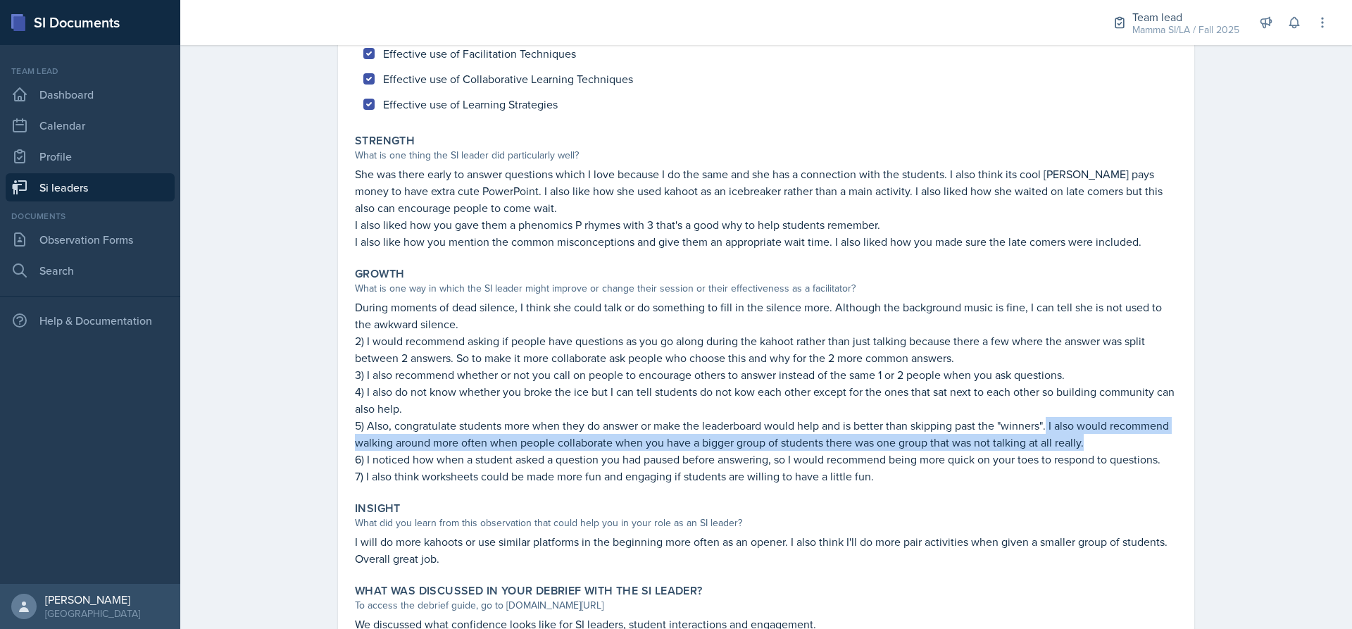
scroll to position [106, 0]
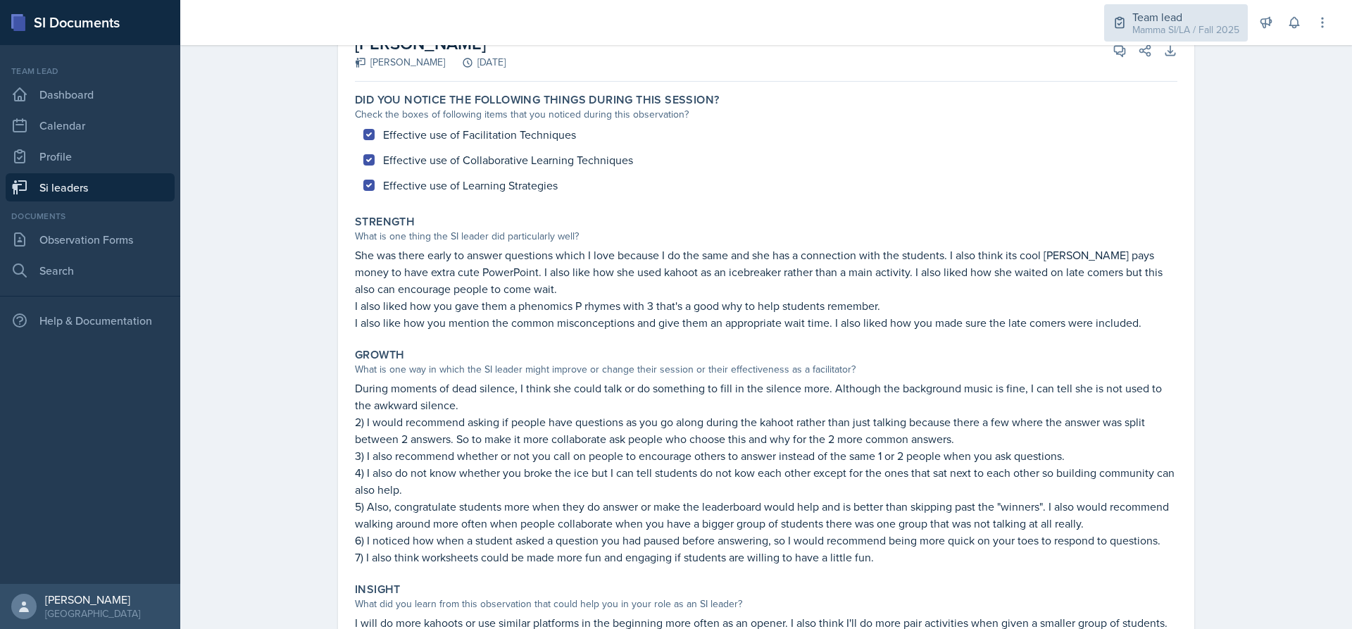
drag, startPoint x: 1163, startPoint y: 25, endPoint x: 1156, endPoint y: 22, distance: 7.6
click at [1163, 23] on div "Mamma SI/LA / Fall 2025" at bounding box center [1185, 30] width 107 height 15
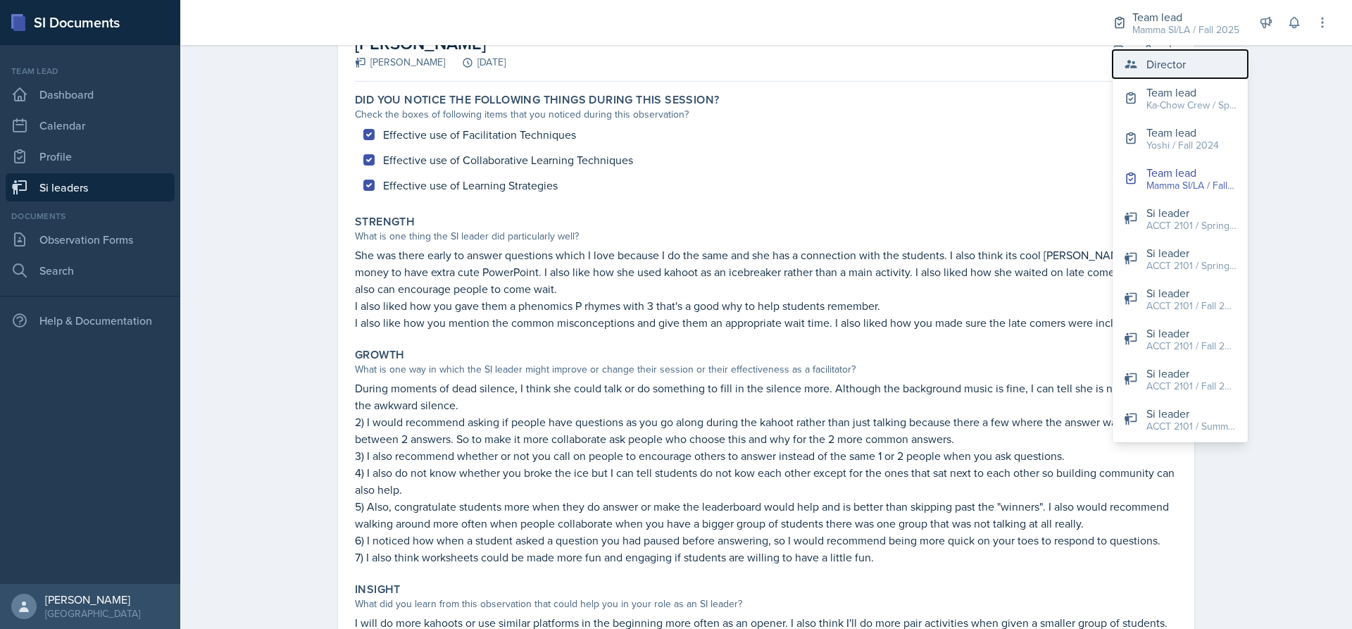
click at [1170, 70] on div "Director" at bounding box center [1165, 64] width 39 height 17
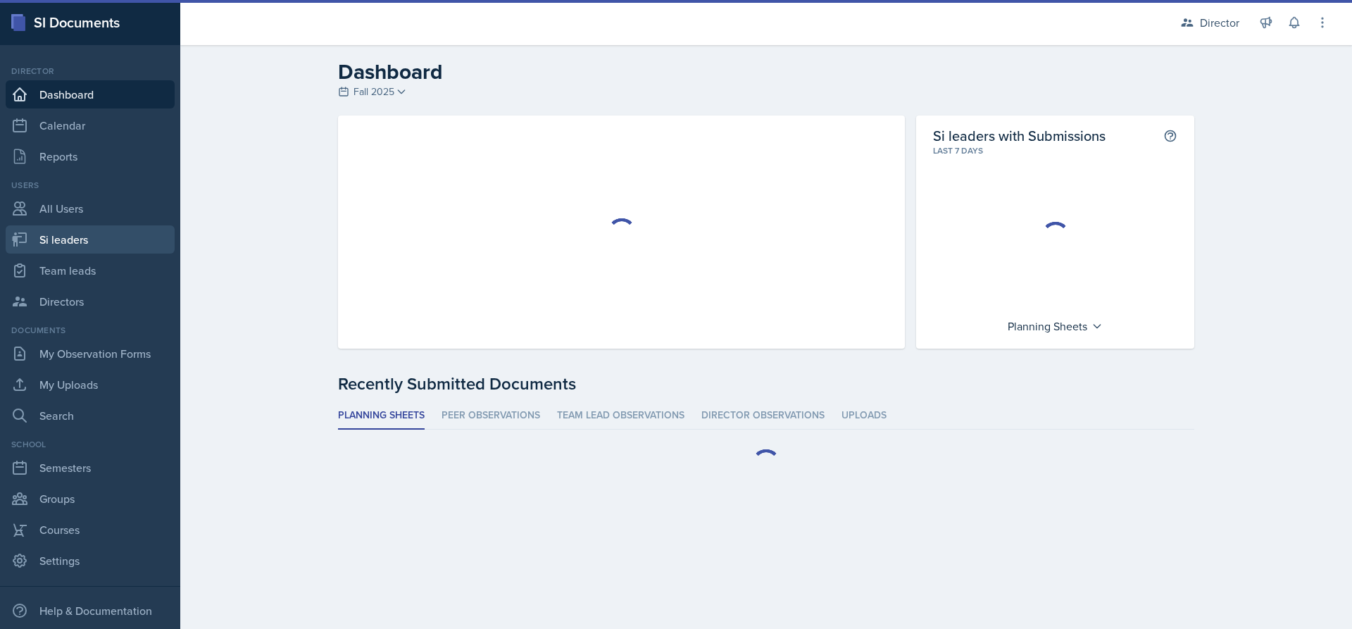
click at [75, 242] on link "Si leaders" at bounding box center [90, 239] width 169 height 28
select select "2bed604d-1099-4043-b1bc-2365e8740244"
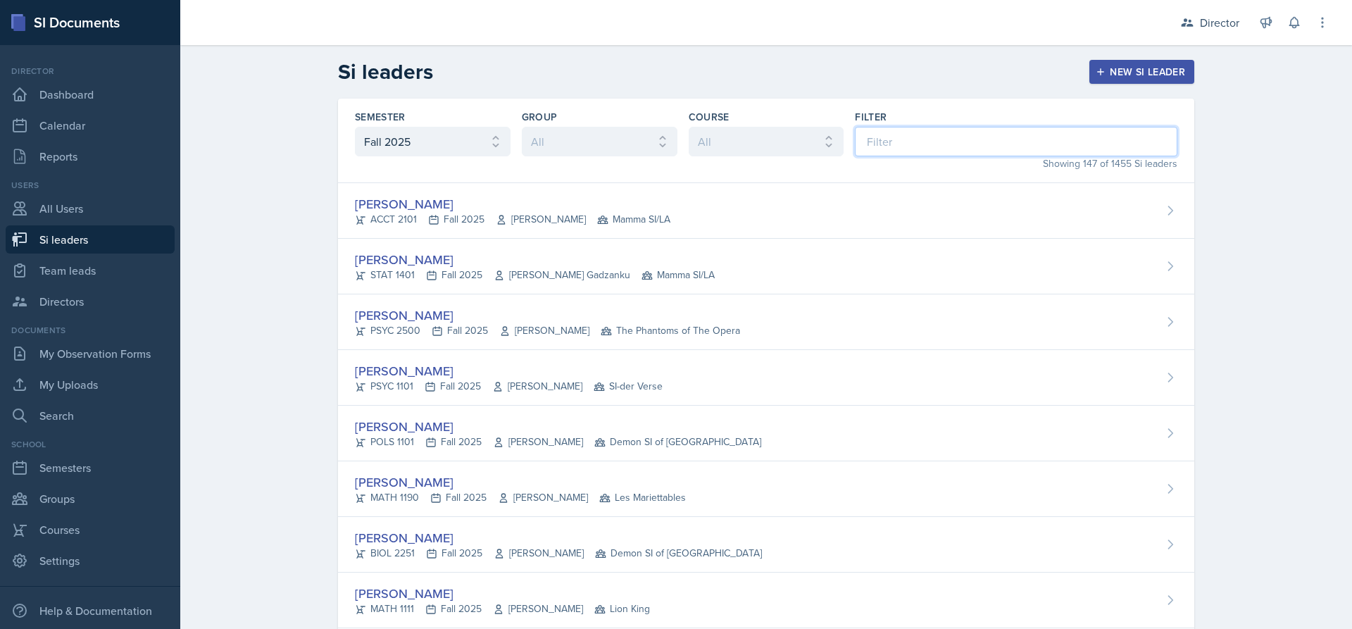
click at [916, 156] on input at bounding box center [1016, 142] width 323 height 30
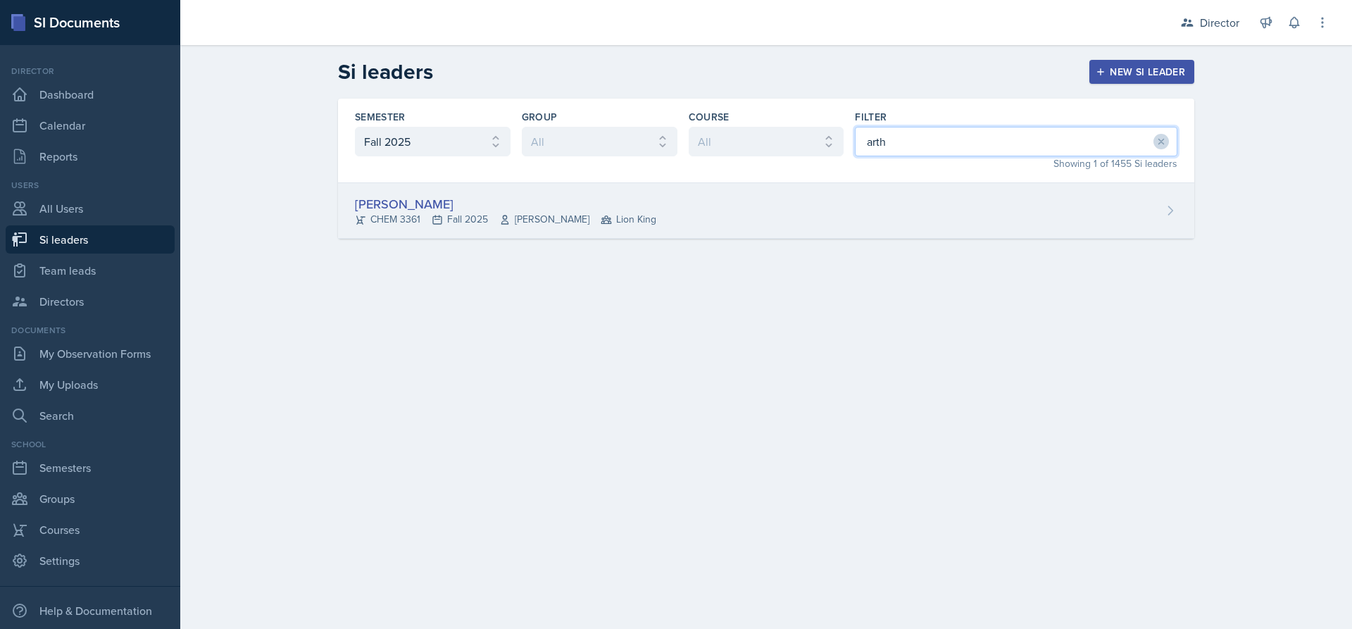
type input "arth"
click at [582, 202] on div "[PERSON_NAME]" at bounding box center [505, 203] width 301 height 19
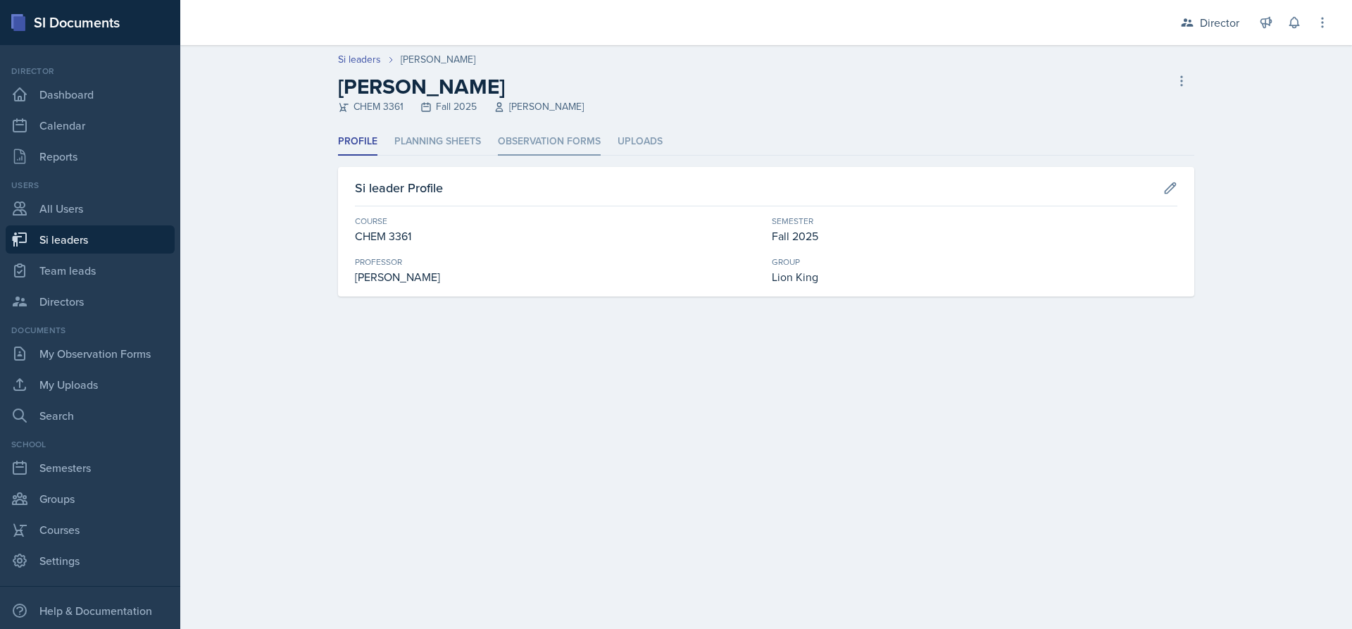
click at [553, 139] on li "Observation Forms" at bounding box center [549, 141] width 103 height 27
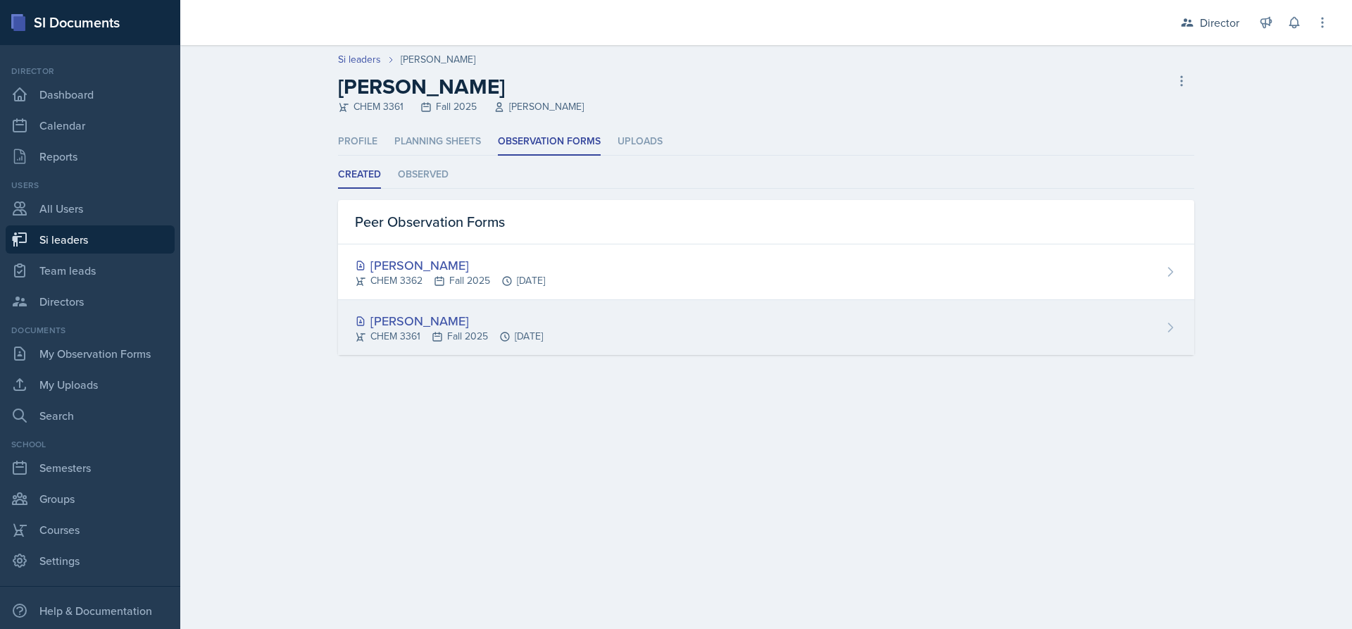
click at [438, 331] on icon at bounding box center [437, 336] width 11 height 11
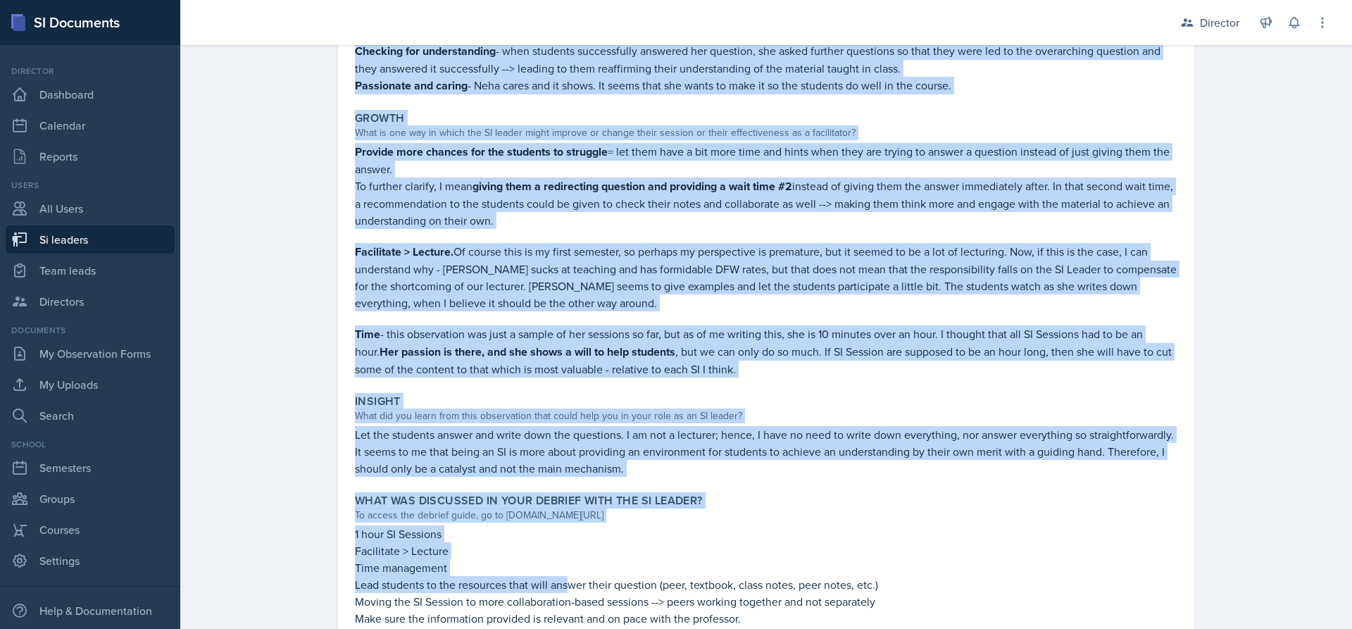
scroll to position [399, 0]
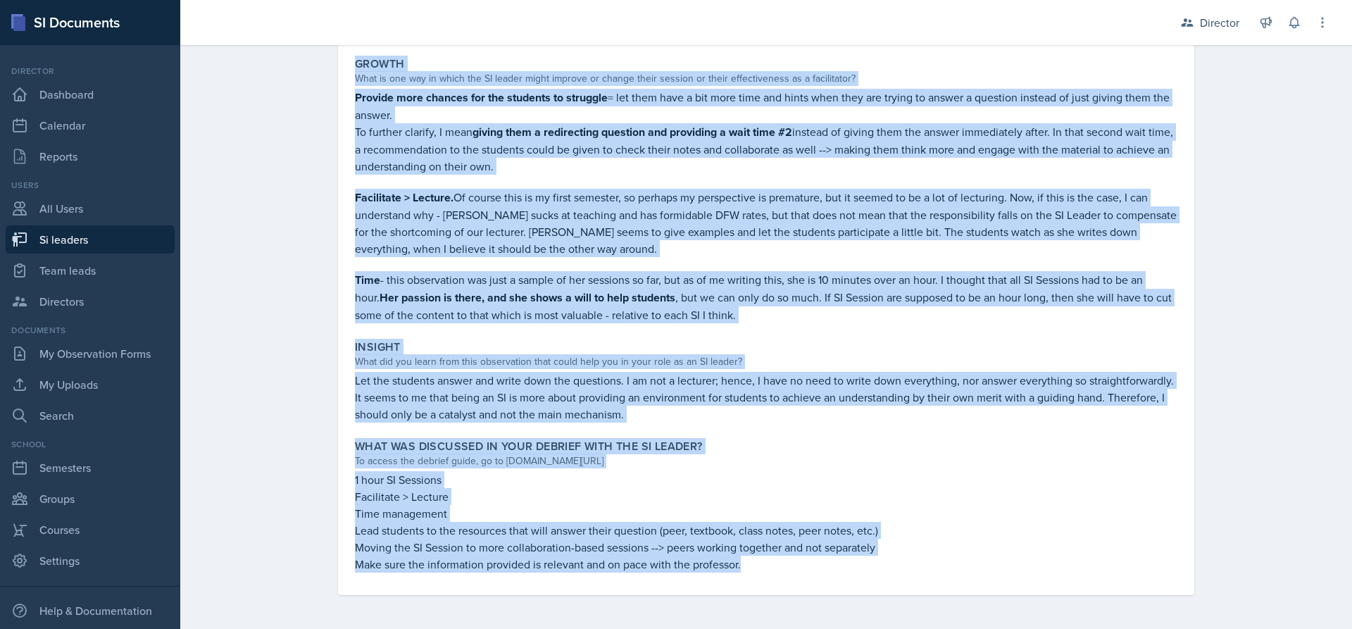
drag, startPoint x: 348, startPoint y: 81, endPoint x: 772, endPoint y: 571, distance: 648.4
click at [772, 571] on div "Did you notice the following things during this session? Check the boxes of fol…" at bounding box center [766, 194] width 822 height 801
click at [954, 332] on div "Did you notice the following things during this session? Check the boxes of fol…" at bounding box center [766, 194] width 822 height 801
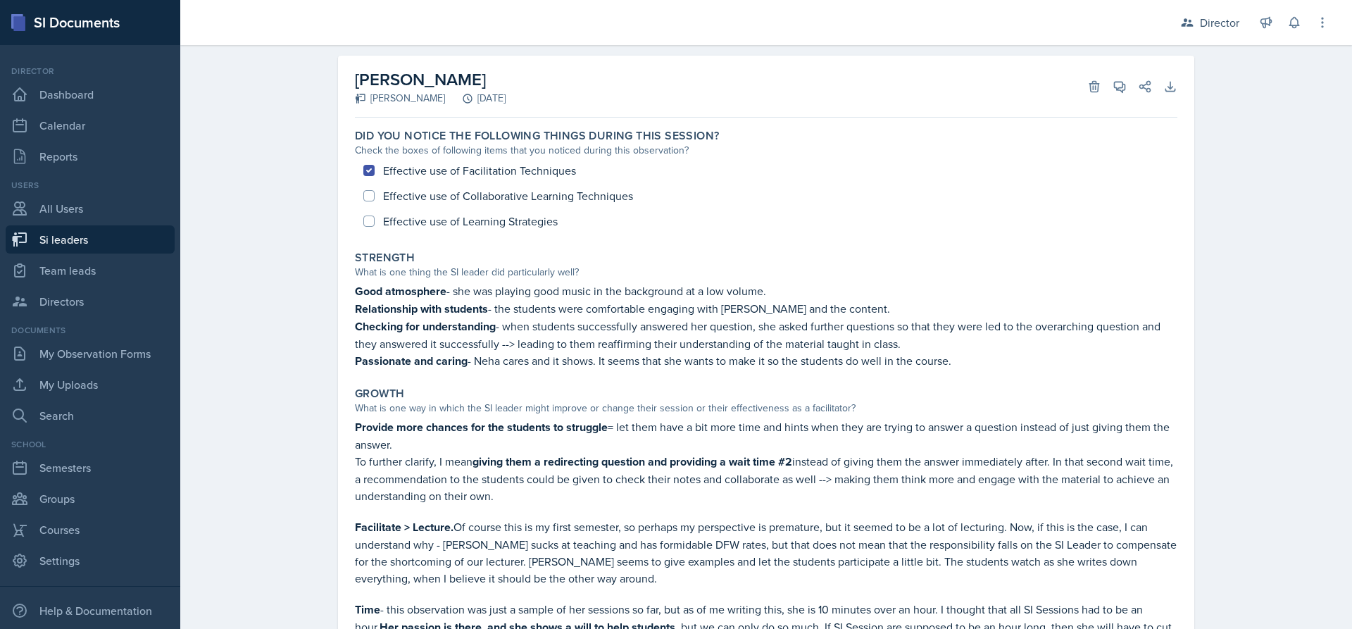
scroll to position [70, 0]
drag, startPoint x: 587, startPoint y: 425, endPoint x: 706, endPoint y: 438, distance: 119.0
click at [706, 438] on p "Provide more chances for the students to struggle = let them have a bit more ti…" at bounding box center [766, 435] width 822 height 35
drag, startPoint x: 406, startPoint y: 465, endPoint x: 713, endPoint y: 492, distance: 308.1
click at [713, 492] on p "To further clarify, I mean giving them a redirecting question and providing a w…" at bounding box center [766, 477] width 822 height 51
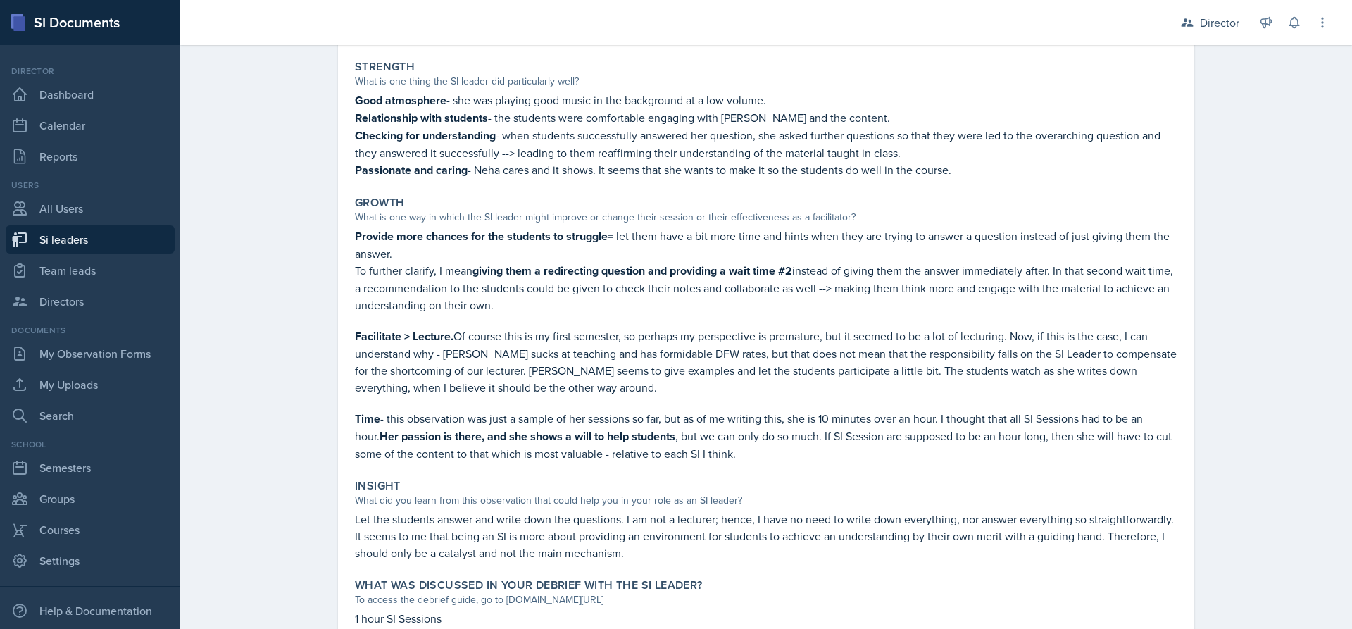
scroll to position [282, 0]
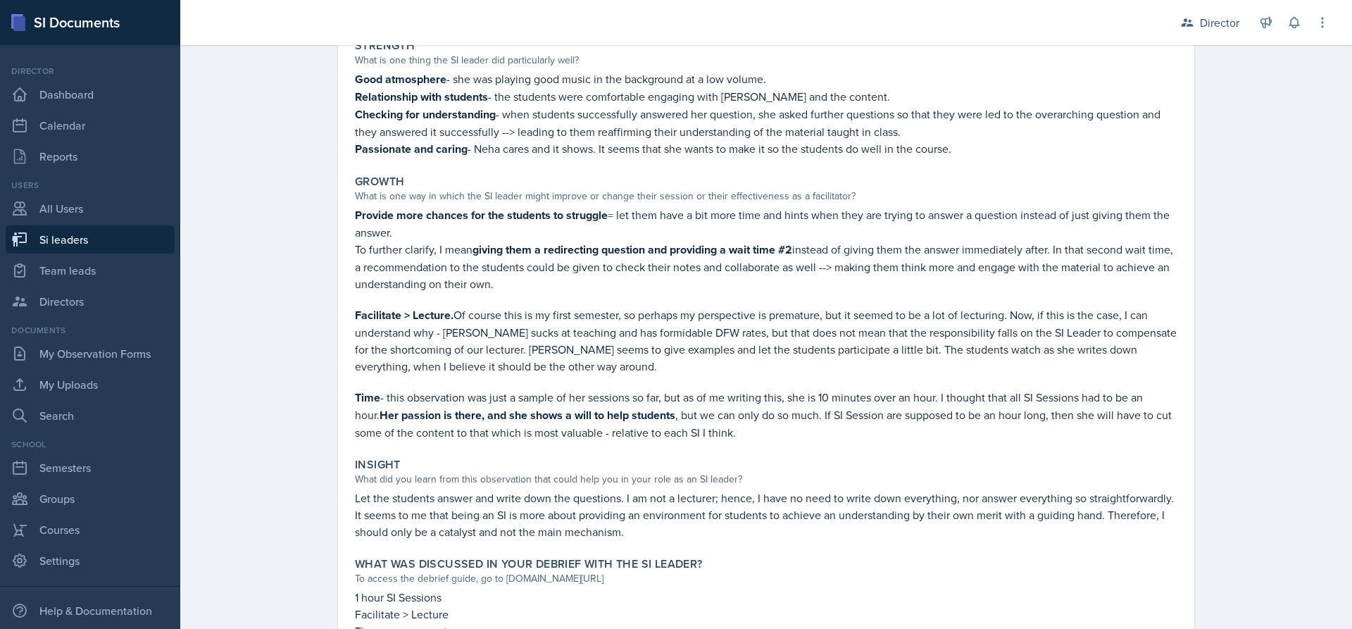
click at [369, 329] on p "Facilitate > Lecture. Of course this is my first semester, so perhaps my perspe…" at bounding box center [766, 340] width 822 height 68
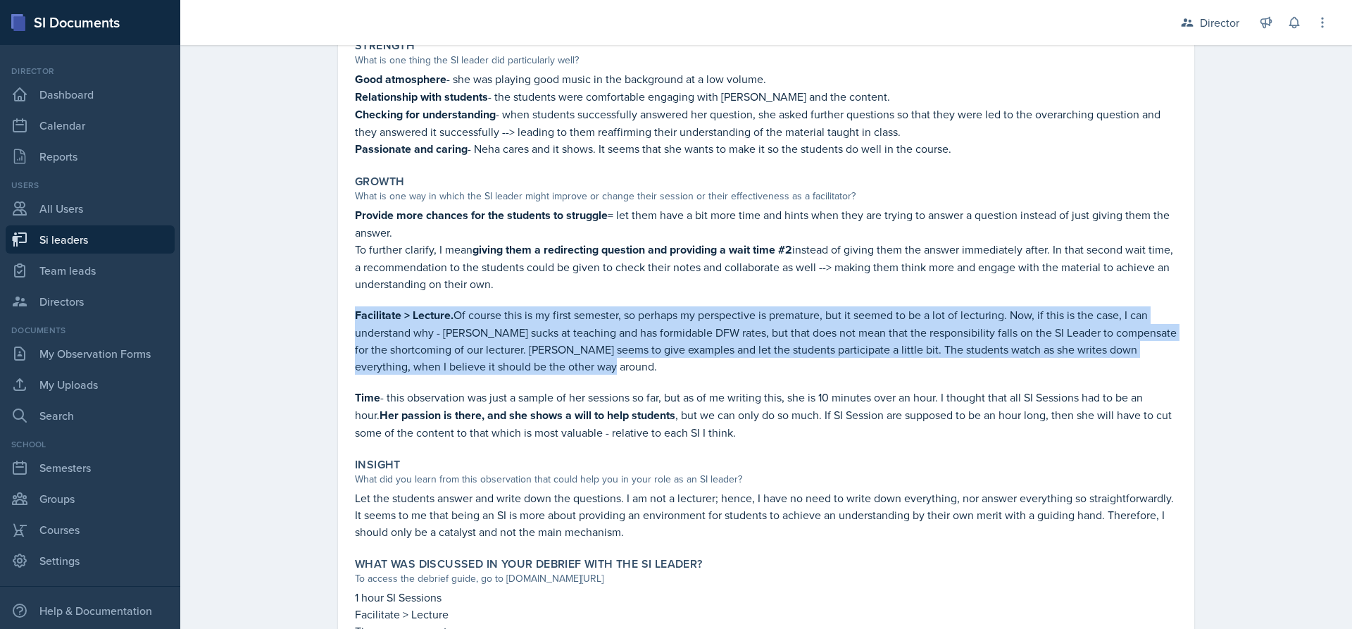
drag, startPoint x: 349, startPoint y: 314, endPoint x: 582, endPoint y: 363, distance: 237.5
click at [582, 363] on p "Facilitate > Lecture. Of course this is my first semester, so perhaps my perspe…" at bounding box center [766, 340] width 822 height 68
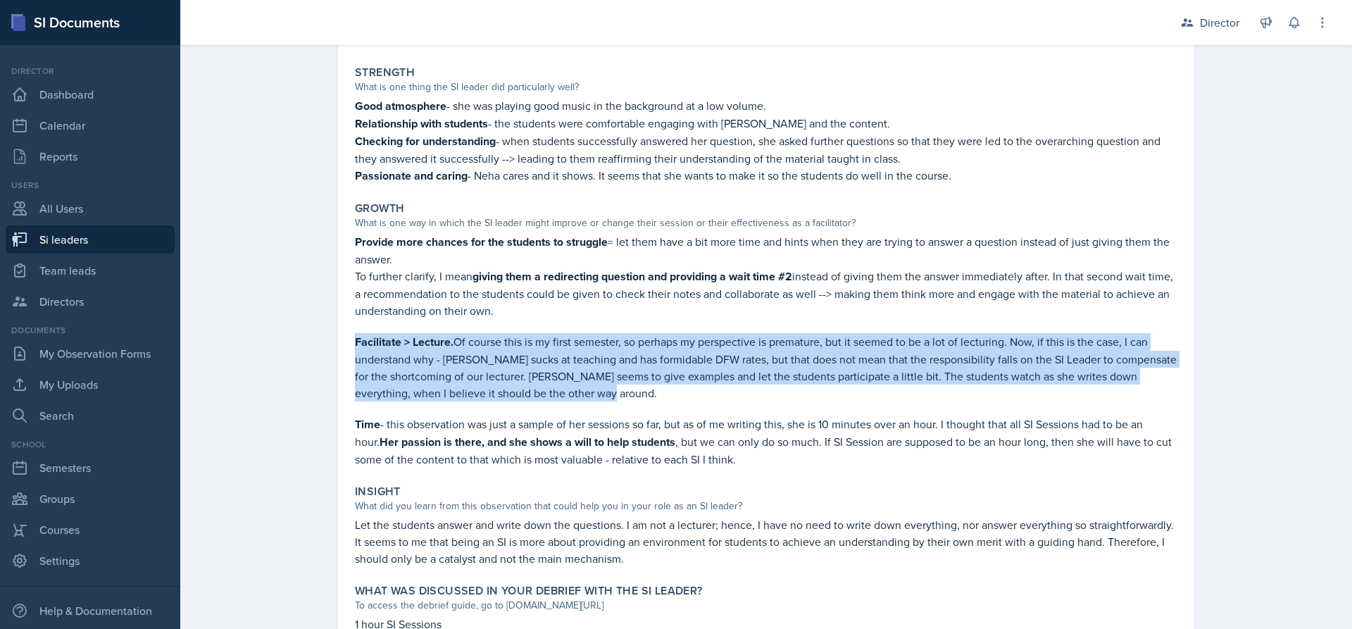
scroll to position [399, 0]
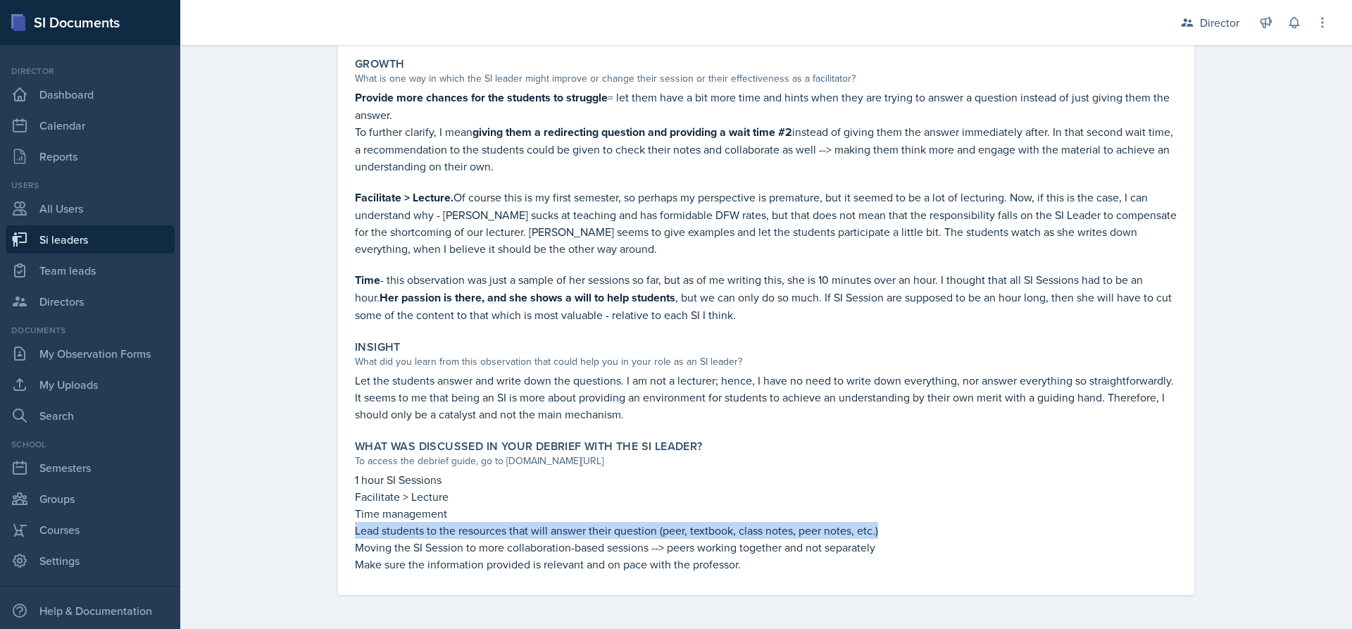
drag, startPoint x: 346, startPoint y: 532, endPoint x: 922, endPoint y: 527, distance: 576.0
click at [922, 527] on div "What was discussed in your debrief with the SI Leader? To access the debrief gu…" at bounding box center [766, 506] width 834 height 144
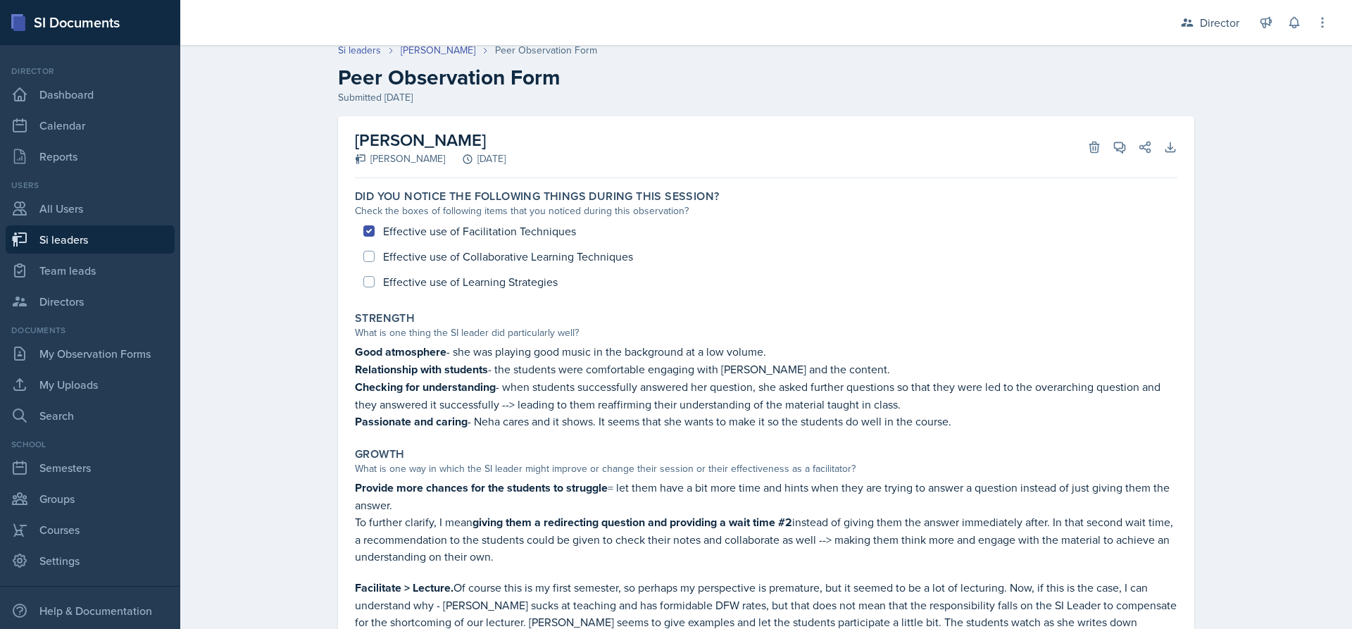
scroll to position [0, 0]
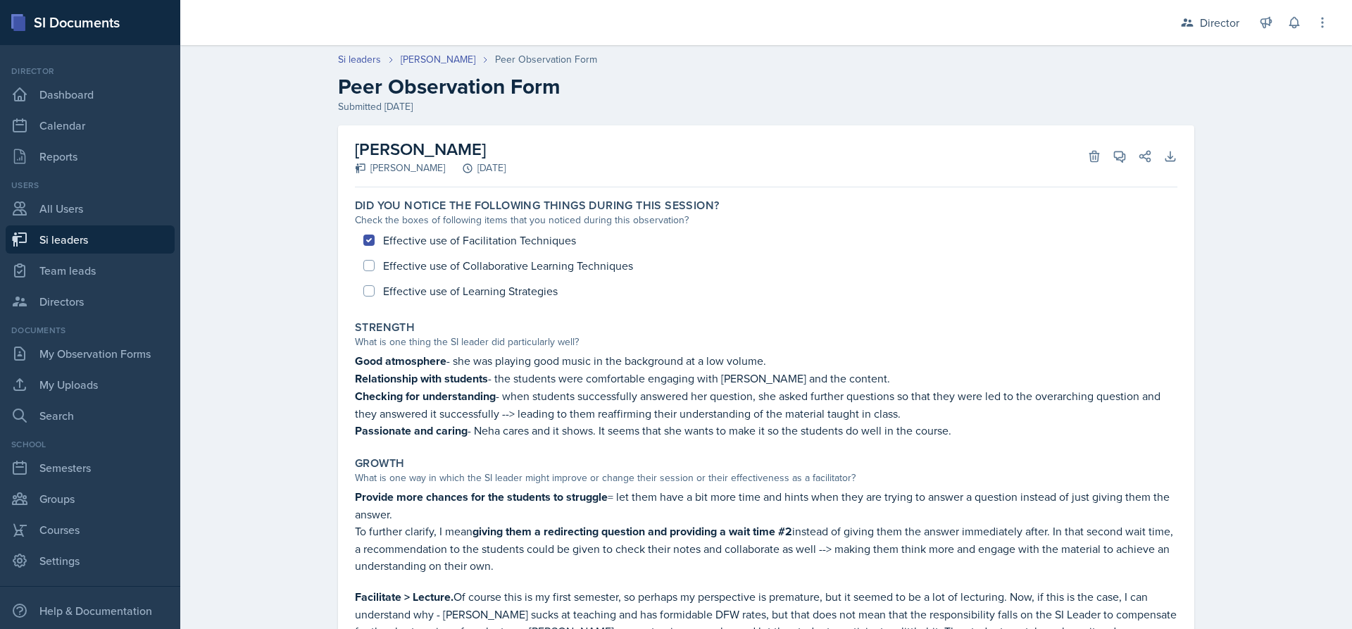
click at [379, 266] on div "Effective use of Facilitation Techniques Effective use of Collaborative Learnin…" at bounding box center [766, 265] width 822 height 76
click at [436, 248] on div "Effective use of Facilitation Techniques Effective use of Collaborative Learnin…" at bounding box center [766, 265] width 822 height 76
drag, startPoint x: 448, startPoint y: 261, endPoint x: 455, endPoint y: 262, distance: 7.2
click at [449, 261] on div "Effective use of Facilitation Techniques Effective use of Collaborative Learnin…" at bounding box center [766, 265] width 822 height 76
drag, startPoint x: 460, startPoint y: 267, endPoint x: 670, endPoint y: 268, distance: 210.5
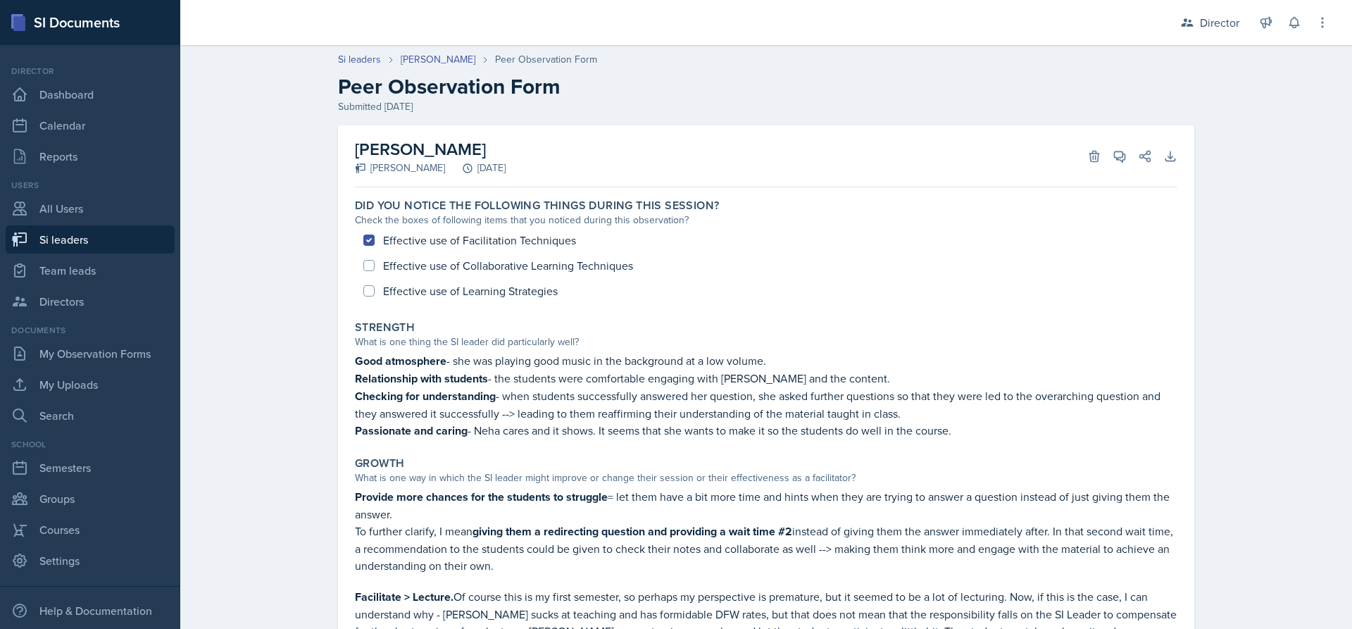
click at [670, 268] on div "Effective use of Facilitation Techniques Effective use of Collaborative Learnin…" at bounding box center [766, 265] width 822 height 76
drag, startPoint x: 636, startPoint y: 260, endPoint x: 594, endPoint y: 255, distance: 41.8
click at [603, 255] on div "Effective use of Facilitation Techniques Effective use of Collaborative Learnin…" at bounding box center [766, 265] width 822 height 76
click at [481, 256] on div "Effective use of Facilitation Techniques Effective use of Collaborative Learnin…" at bounding box center [766, 265] width 822 height 76
click at [379, 291] on div "Effective use of Facilitation Techniques Effective use of Collaborative Learnin…" at bounding box center [766, 265] width 822 height 76
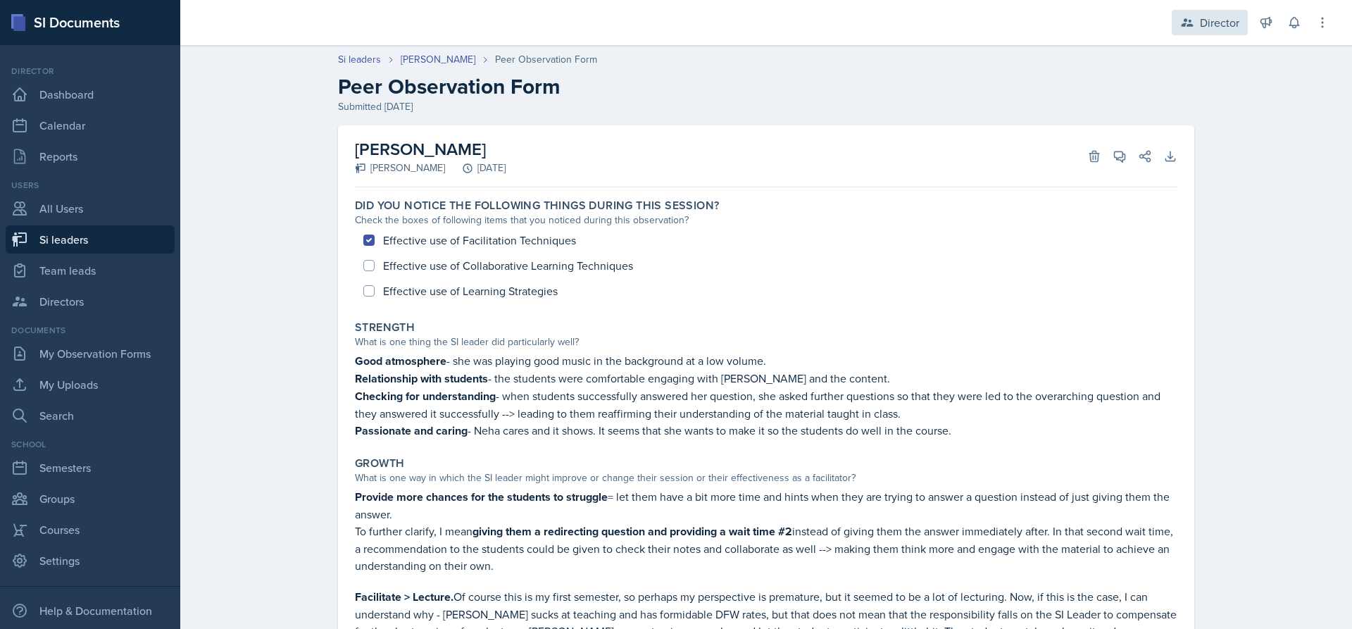
click at [1188, 22] on icon at bounding box center [1187, 22] width 14 height 14
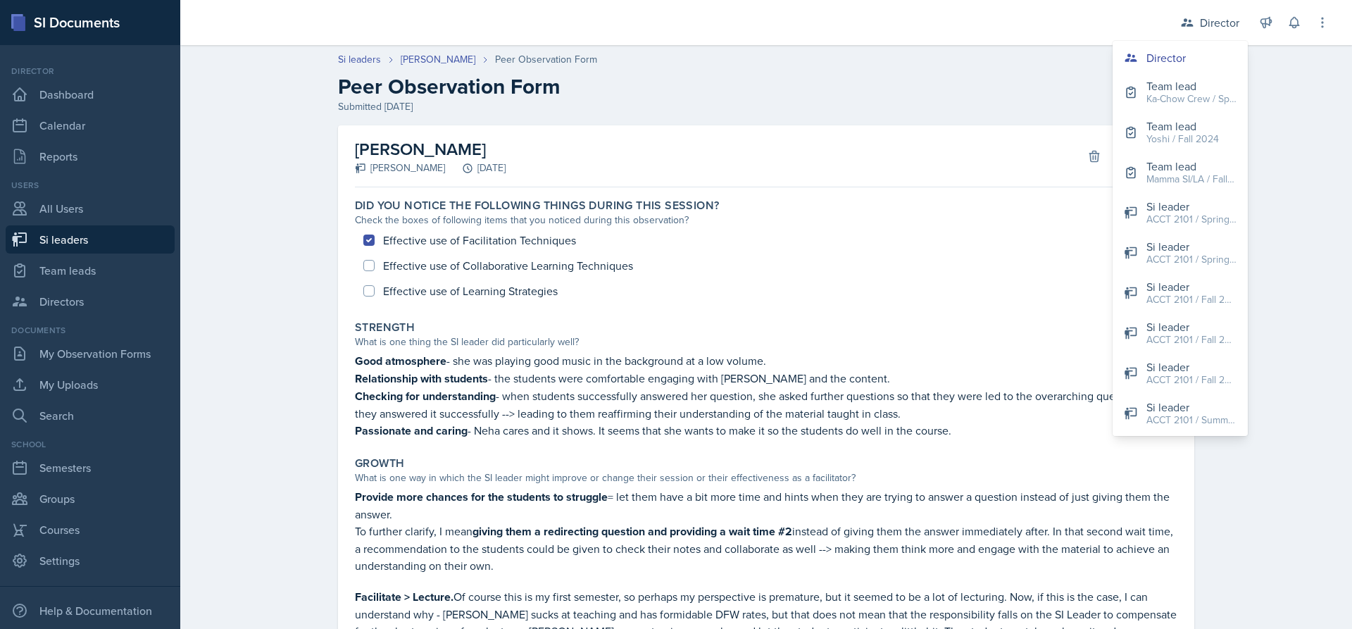
click at [750, 254] on div "Effective use of Facilitation Techniques Effective use of Collaborative Learnin…" at bounding box center [766, 265] width 822 height 76
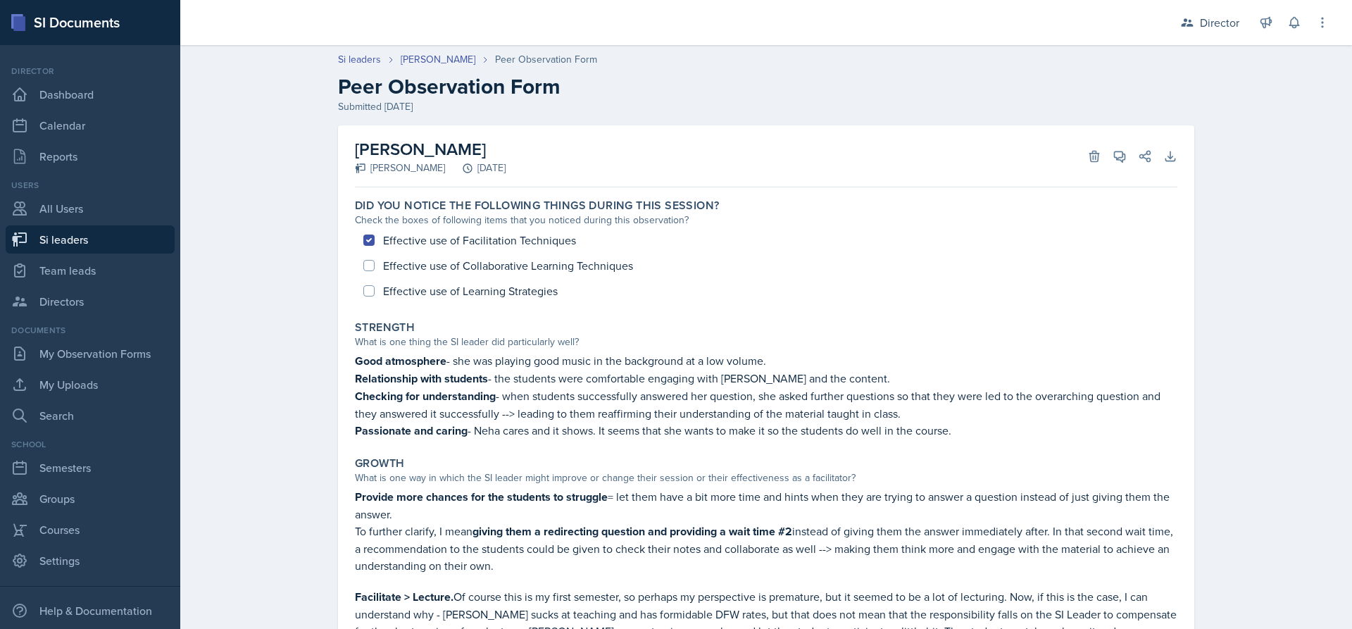
click at [365, 274] on div "Effective use of Facilitation Techniques Effective use of Collaborative Learnin…" at bounding box center [766, 265] width 822 height 76
click at [377, 270] on div "Effective use of Facilitation Techniques Effective use of Collaborative Learnin…" at bounding box center [766, 265] width 822 height 76
click at [1200, 34] on div "Director" at bounding box center [1210, 22] width 76 height 25
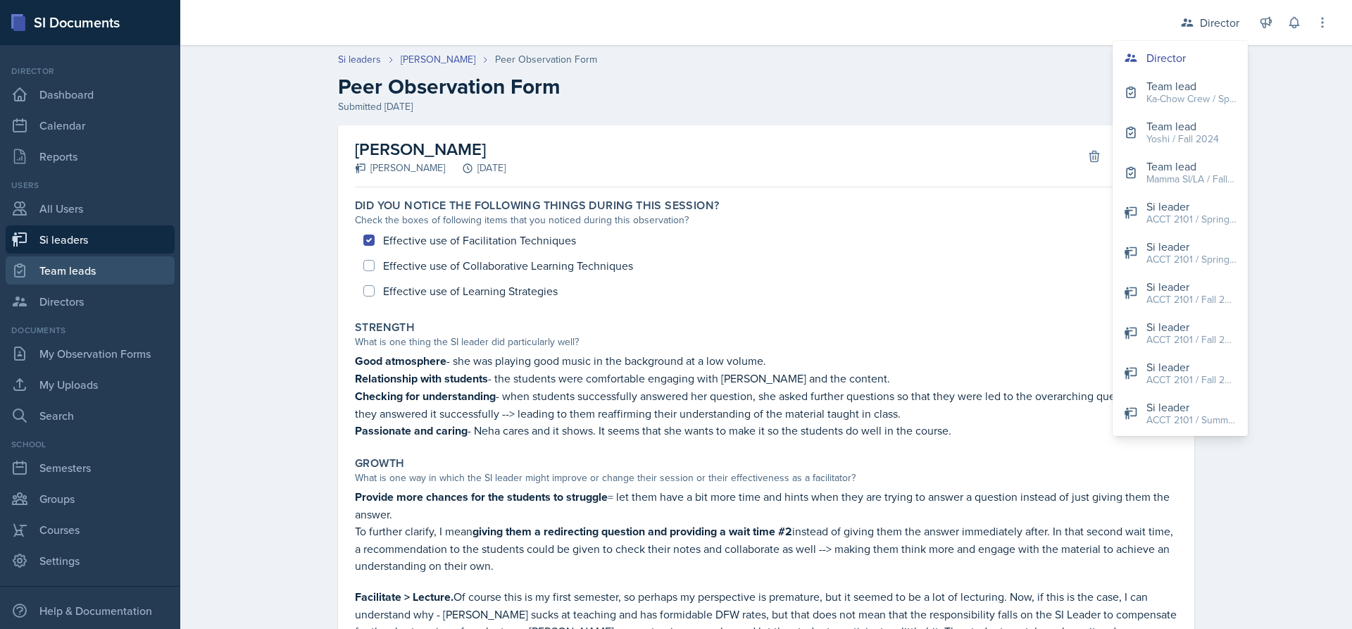
click at [48, 278] on link "Team leads" at bounding box center [90, 270] width 169 height 28
select select "2bed604d-1099-4043-b1bc-2365e8740244"
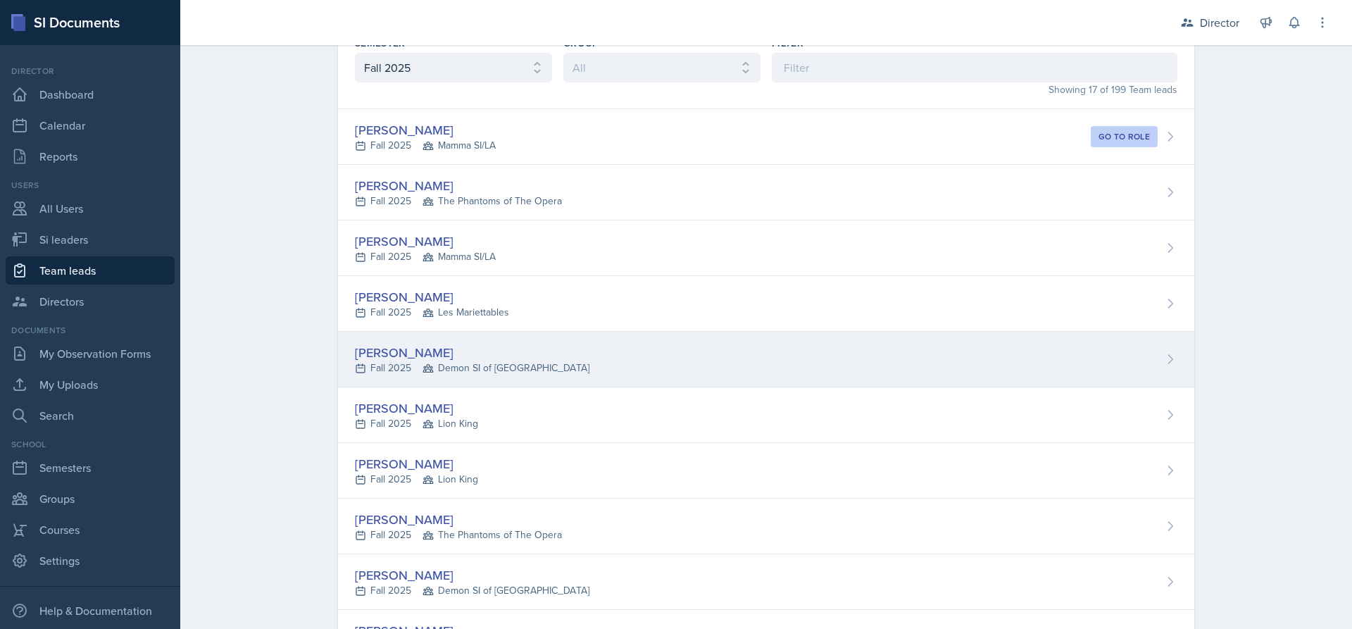
scroll to position [211, 0]
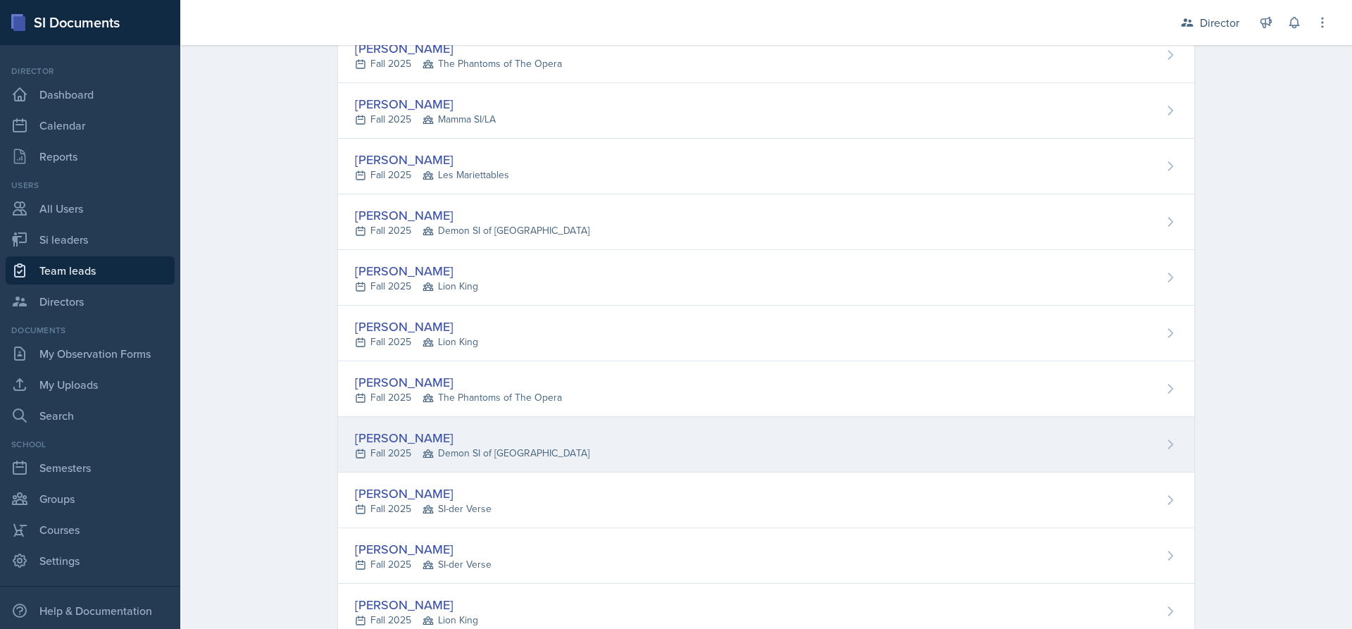
click at [470, 432] on div "[PERSON_NAME]" at bounding box center [472, 437] width 234 height 19
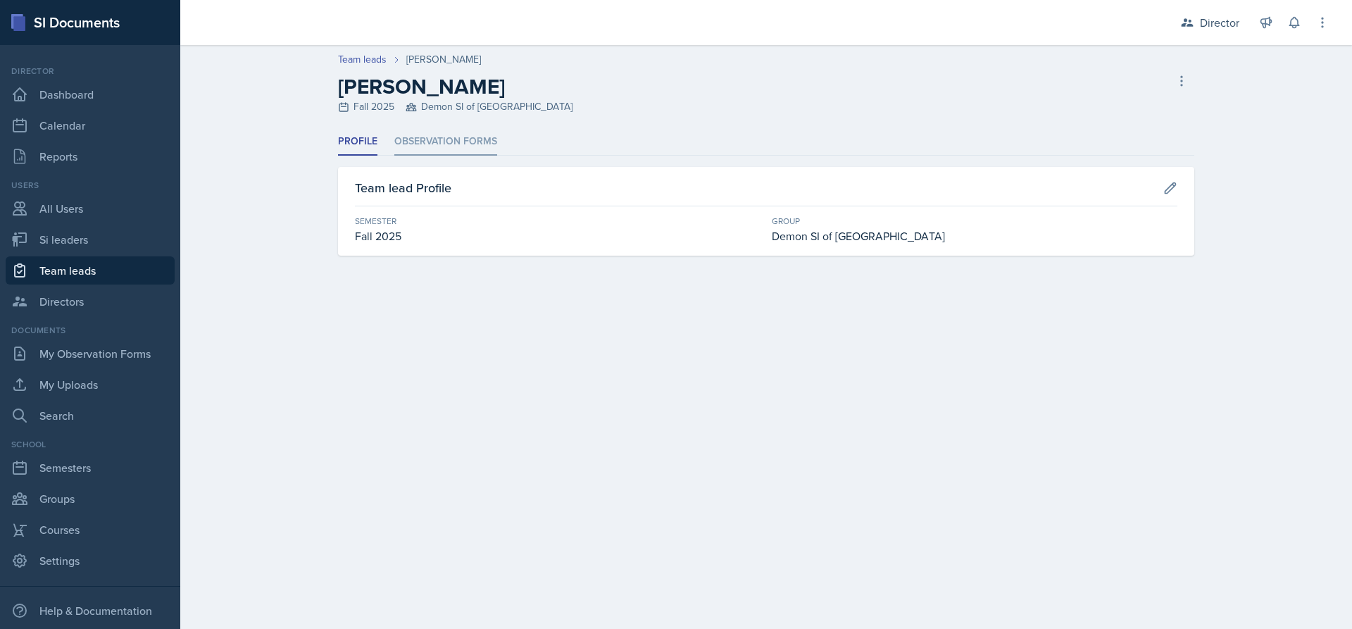
click at [428, 140] on li "Observation Forms" at bounding box center [445, 141] width 103 height 27
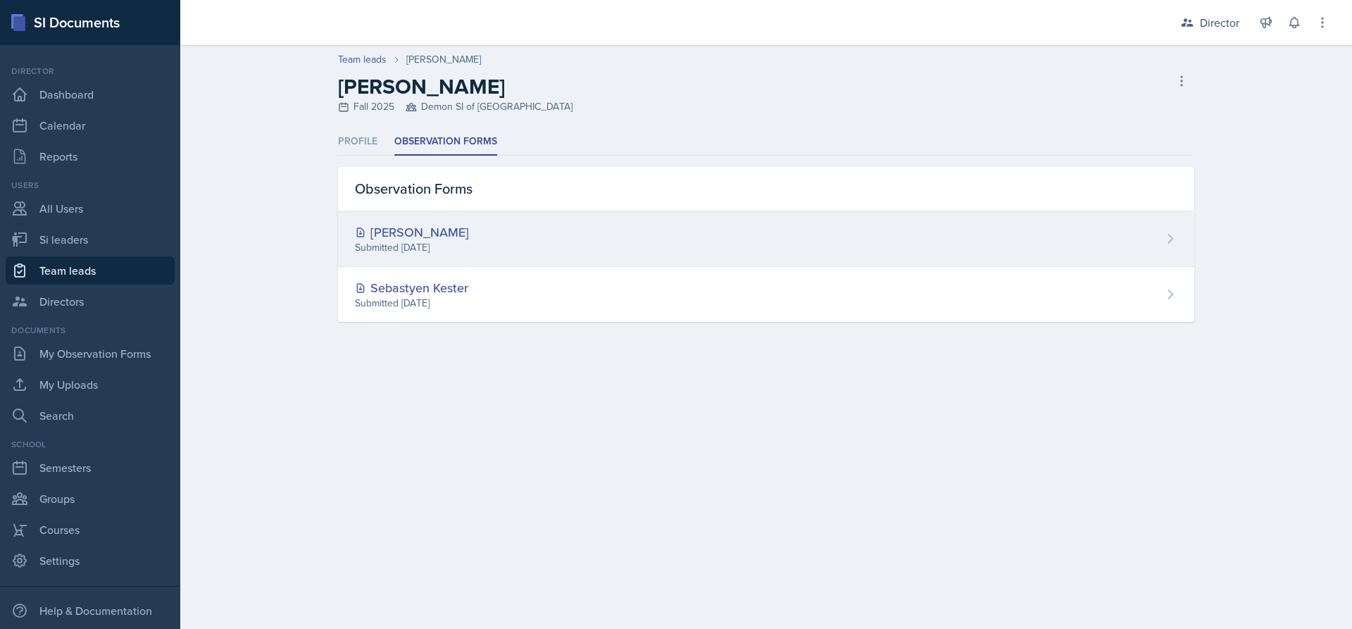
click at [535, 241] on div "[PERSON_NAME] Submitted [DATE]" at bounding box center [766, 239] width 856 height 56
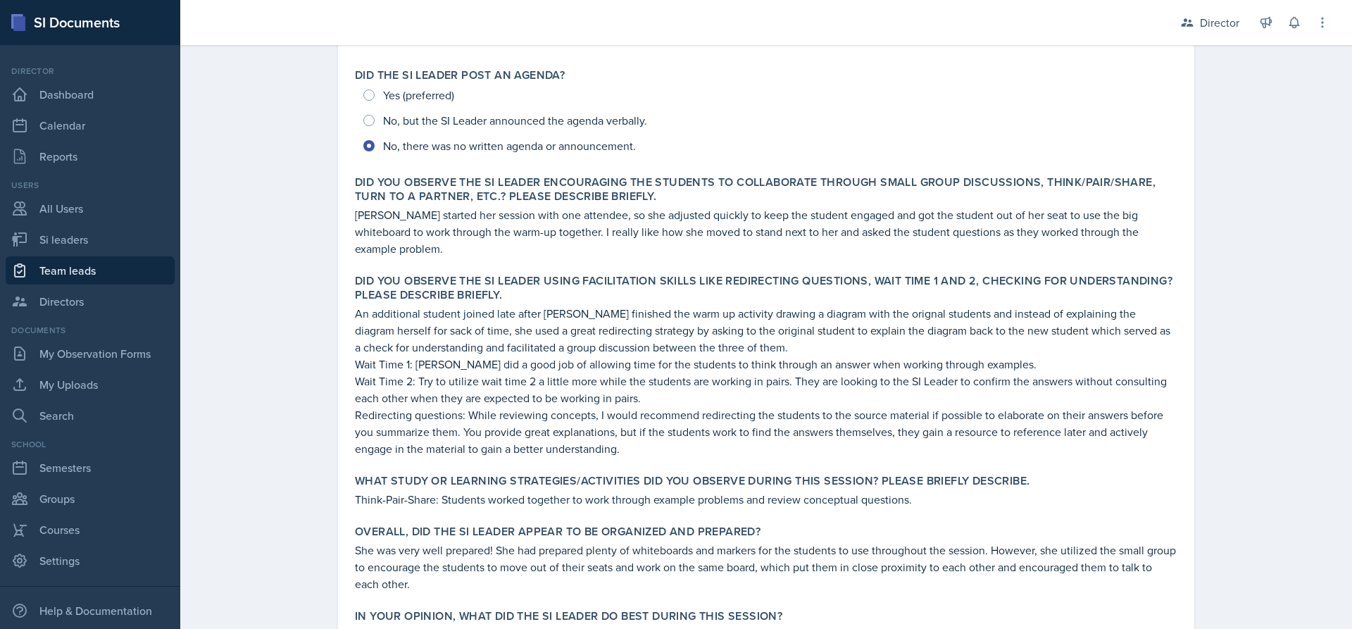
scroll to position [352, 0]
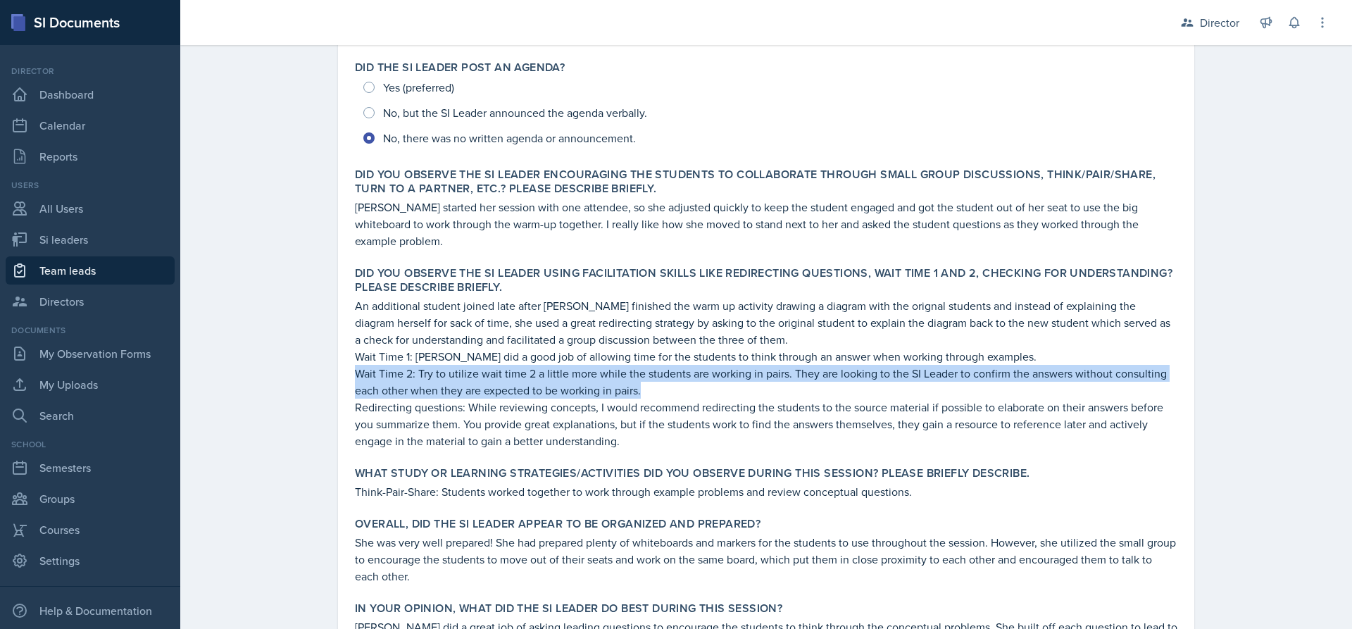
drag, startPoint x: 653, startPoint y: 370, endPoint x: 318, endPoint y: 361, distance: 336.0
click at [318, 361] on div "[PERSON_NAME] [PERSON_NAME] [DATE] Delete View Comments Comments [DATE] [PERSON…" at bounding box center [765, 374] width 901 height 1203
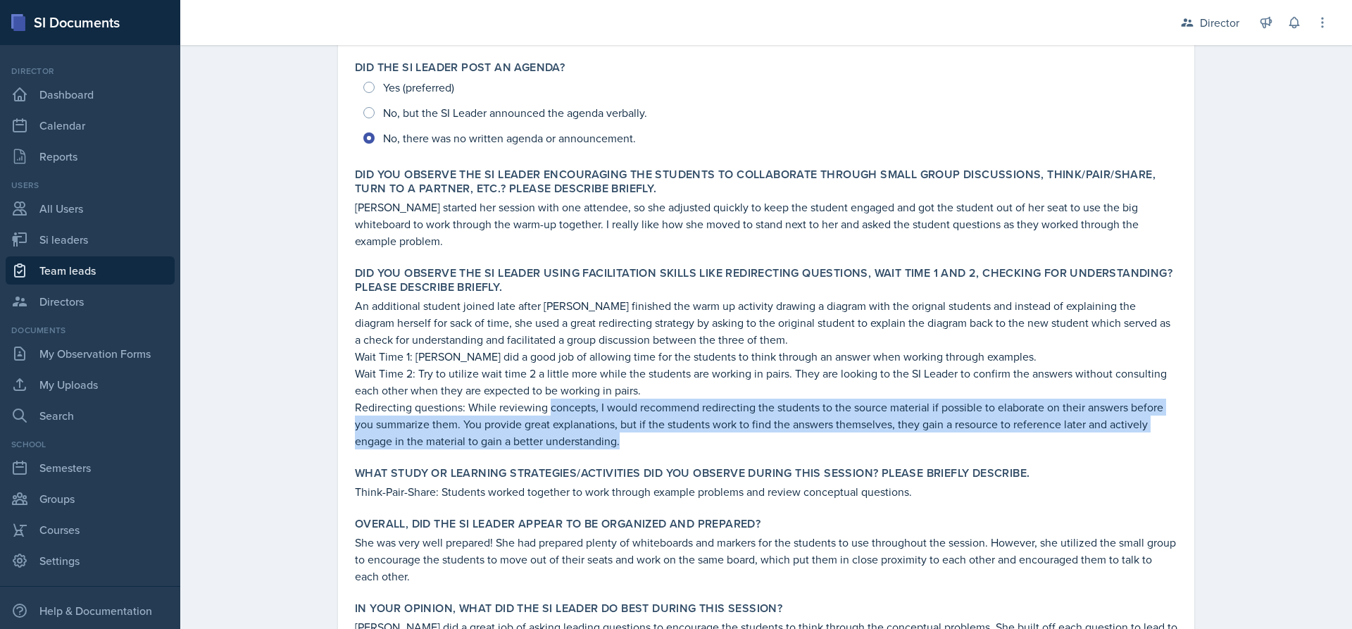
drag, startPoint x: 734, startPoint y: 422, endPoint x: 542, endPoint y: 388, distance: 195.2
click at [542, 399] on p "Redirecting questions: While reviewing concepts, I would recommend redirecting …" at bounding box center [766, 424] width 822 height 51
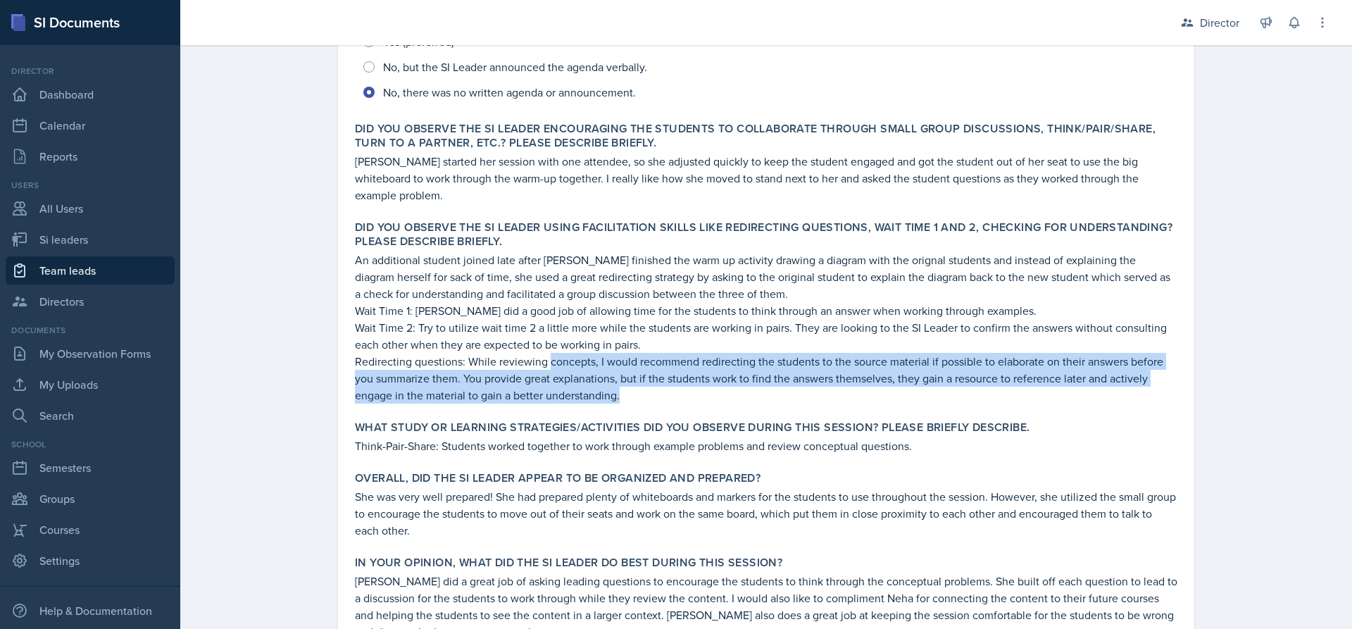
scroll to position [422, 0]
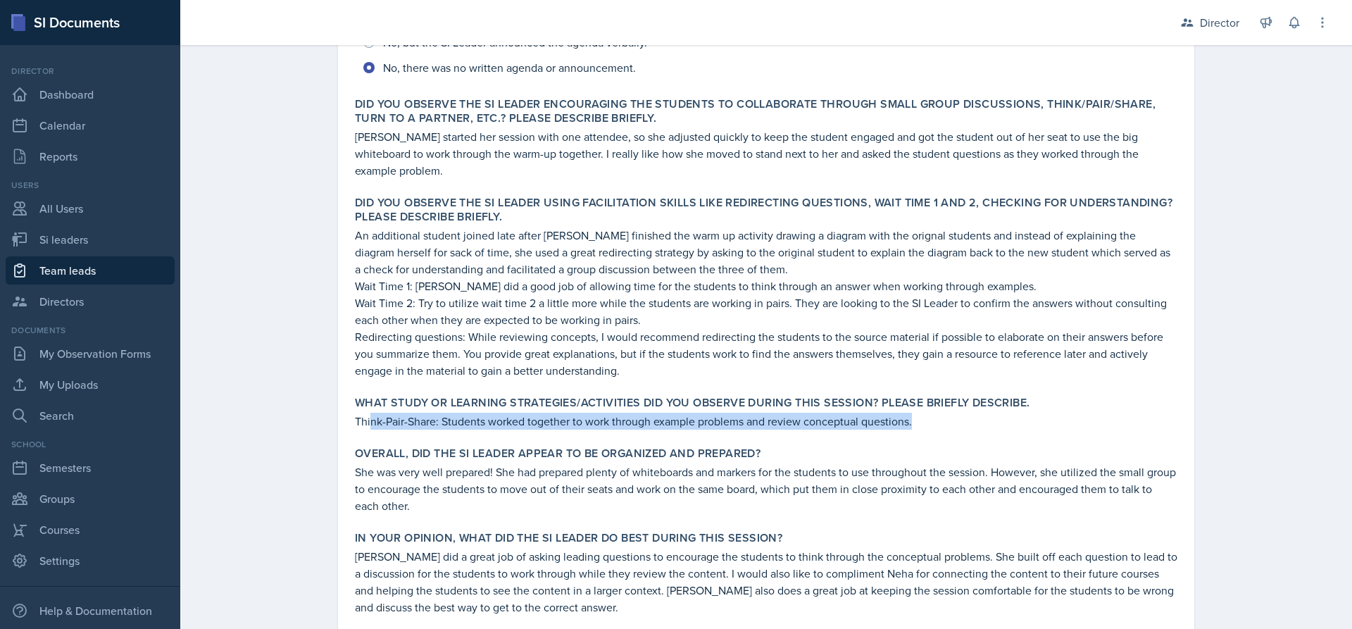
drag, startPoint x: 367, startPoint y: 405, endPoint x: 934, endPoint y: 402, distance: 567.6
click at [934, 413] on p "Think-Pair-Share: Students worked together to work through example problems and…" at bounding box center [766, 421] width 822 height 17
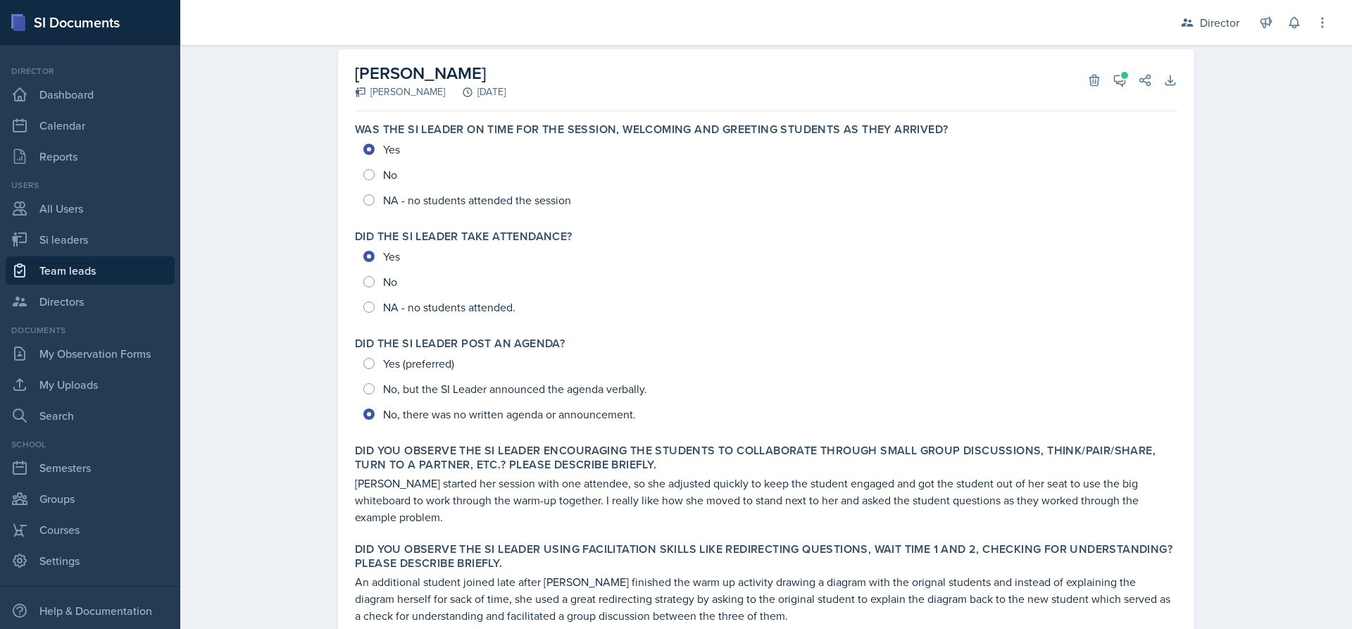
scroll to position [0, 0]
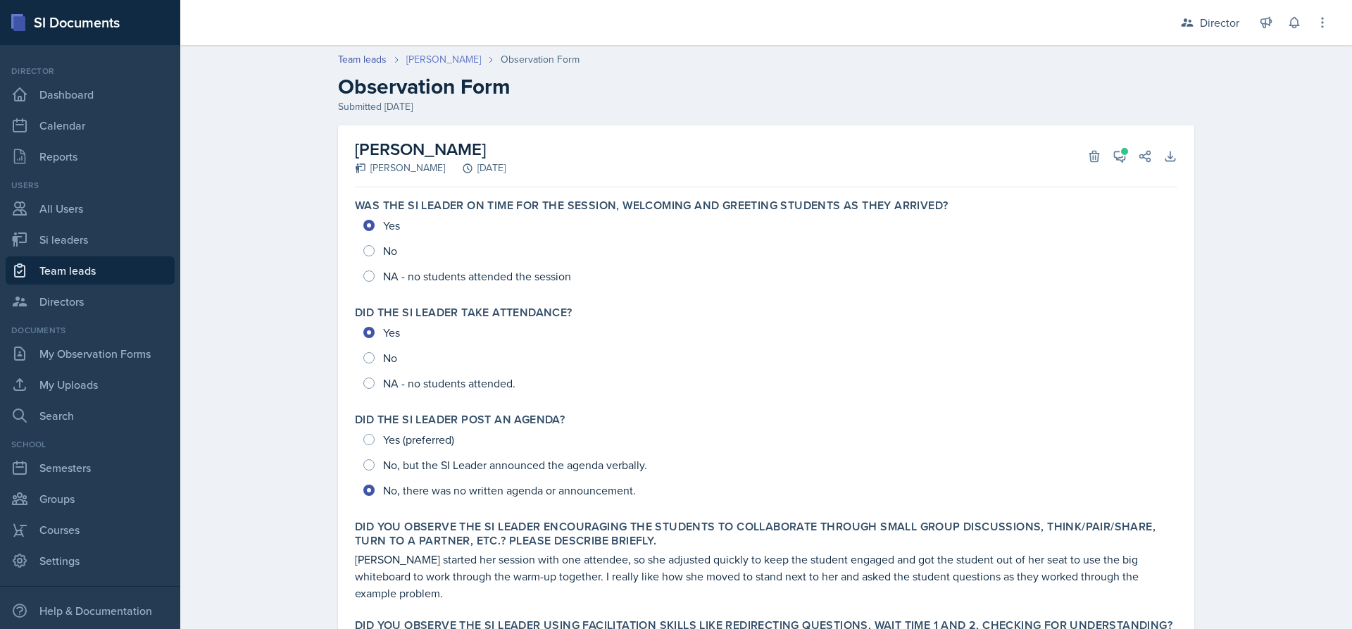
click at [433, 60] on link "[PERSON_NAME]" at bounding box center [443, 59] width 75 height 15
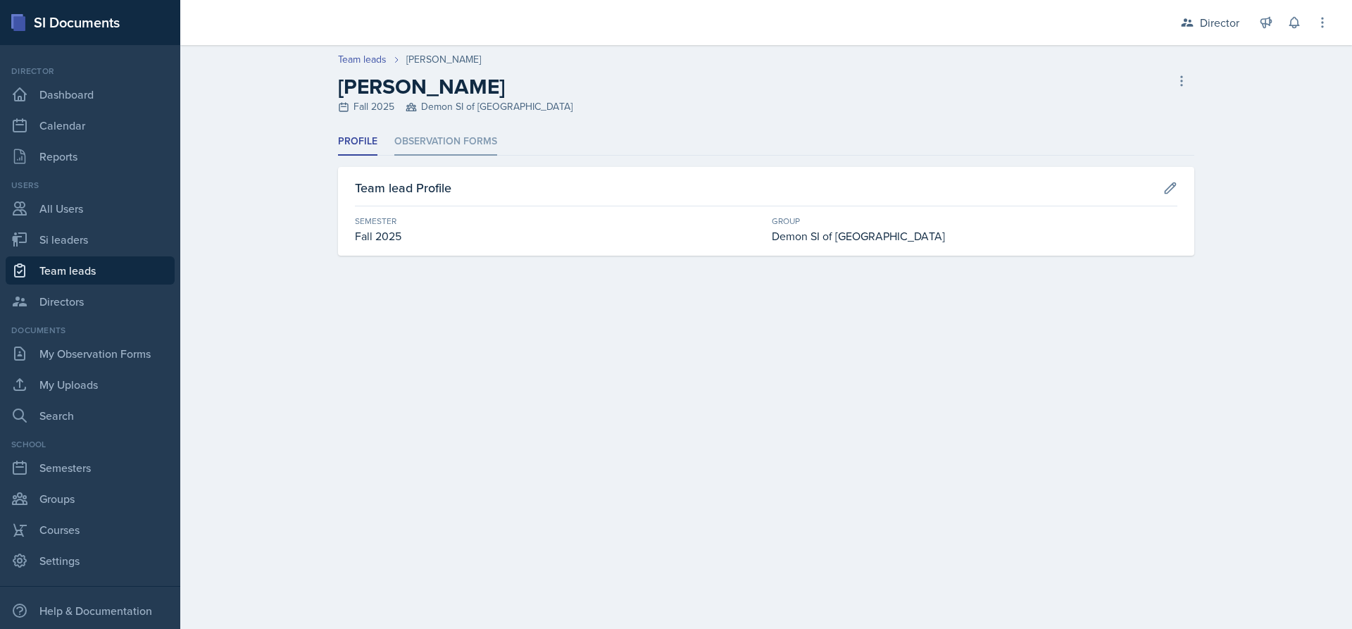
click at [423, 139] on li "Observation Forms" at bounding box center [445, 141] width 103 height 27
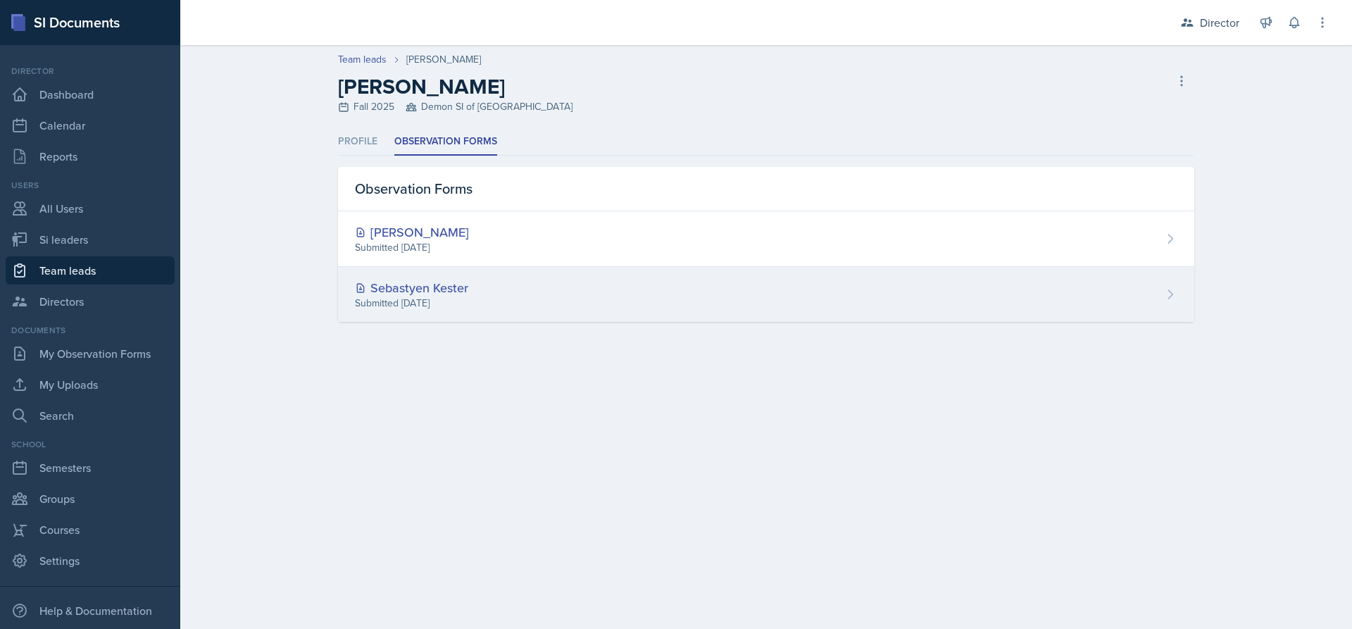
click at [590, 292] on div "Sebastyen Kester Submitted [DATE]" at bounding box center [766, 294] width 856 height 55
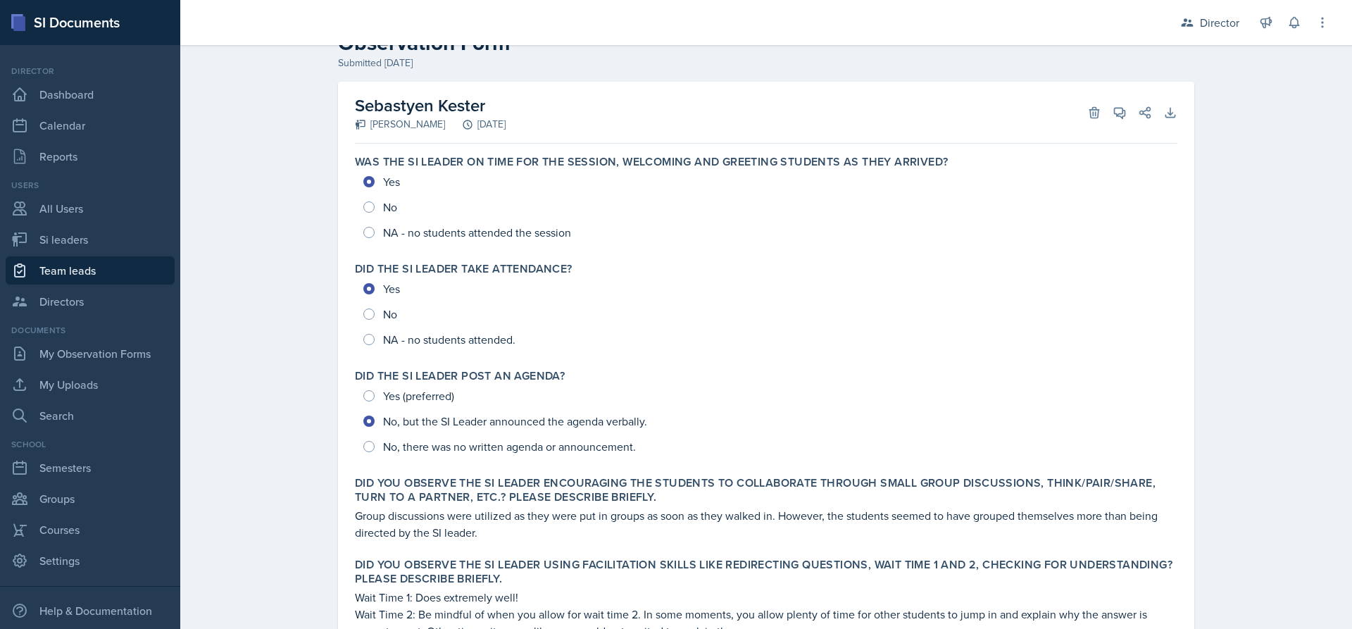
scroll to position [35, 0]
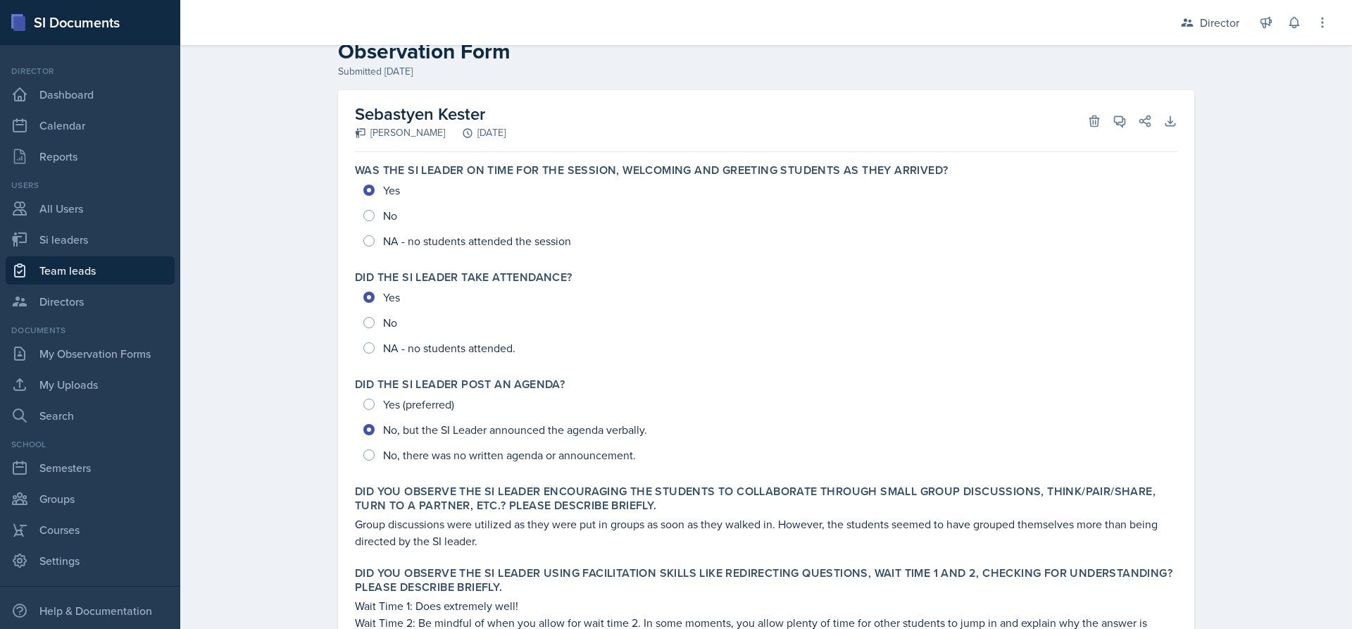
click at [388, 427] on div "Yes (preferred) No, but the SI Leader announced the agenda verbally. No, there …" at bounding box center [766, 430] width 822 height 76
click at [58, 239] on link "Si leaders" at bounding box center [90, 239] width 169 height 28
select select "2bed604d-1099-4043-b1bc-2365e8740244"
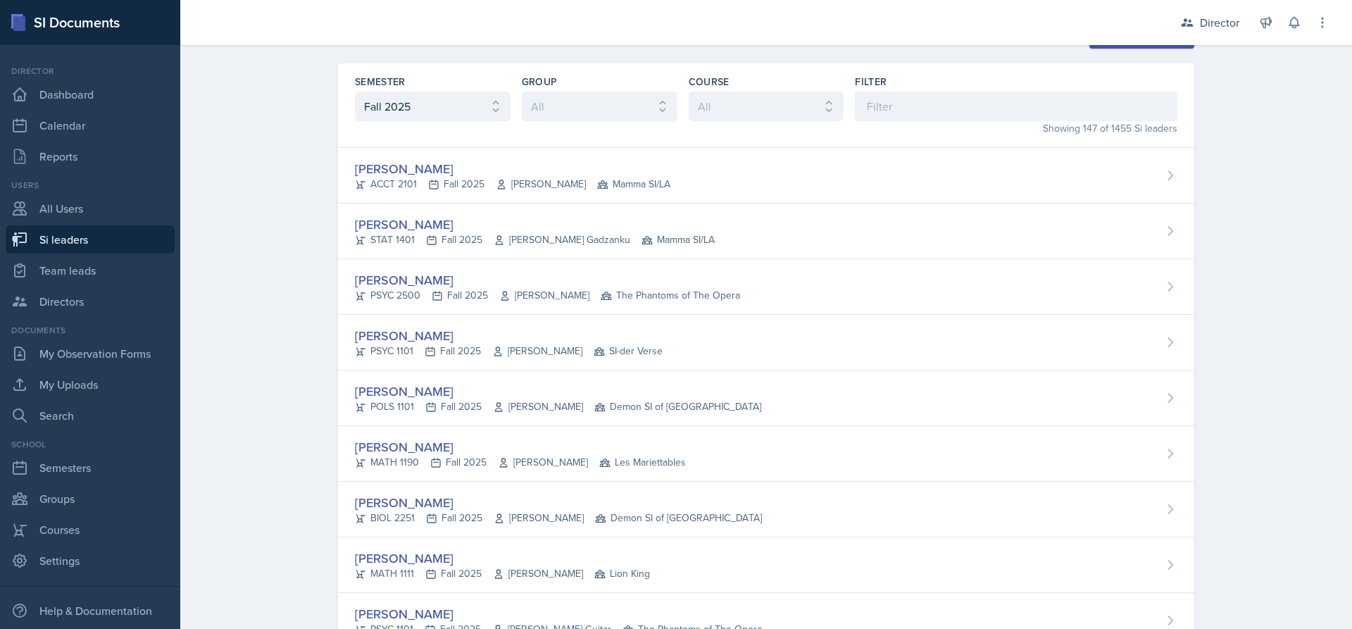
click at [1040, 123] on div "Showing 147 of 1455 Si leaders" at bounding box center [1016, 128] width 323 height 15
drag, startPoint x: 1017, startPoint y: 108, endPoint x: 1009, endPoint y: 101, distance: 10.5
click at [1014, 106] on input at bounding box center [1016, 107] width 323 height 30
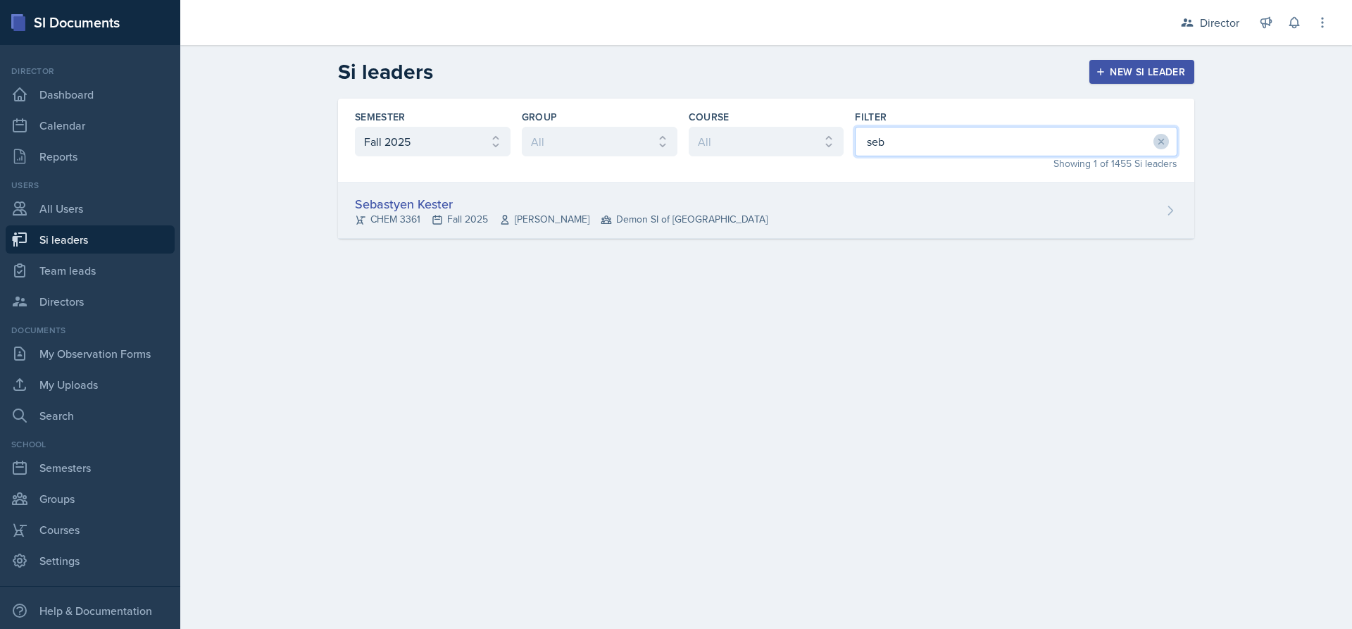
type input "seb"
click at [570, 204] on div "Sebastyen Kester" at bounding box center [561, 203] width 413 height 19
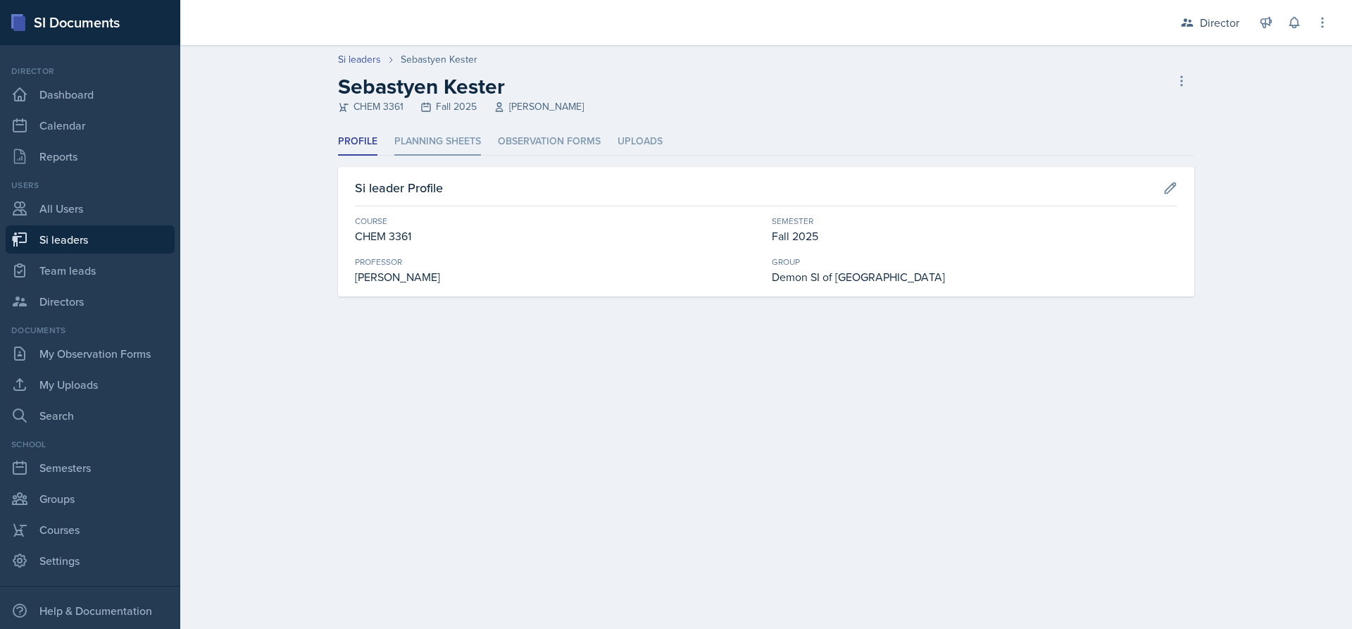
click at [434, 134] on div "Si leaders [PERSON_NAME] CHEM 3361 Fall 2025 [PERSON_NAME] Si leader Profile Pl…" at bounding box center [766, 187] width 1172 height 285
click at [427, 148] on li "Planning Sheets" at bounding box center [437, 141] width 87 height 27
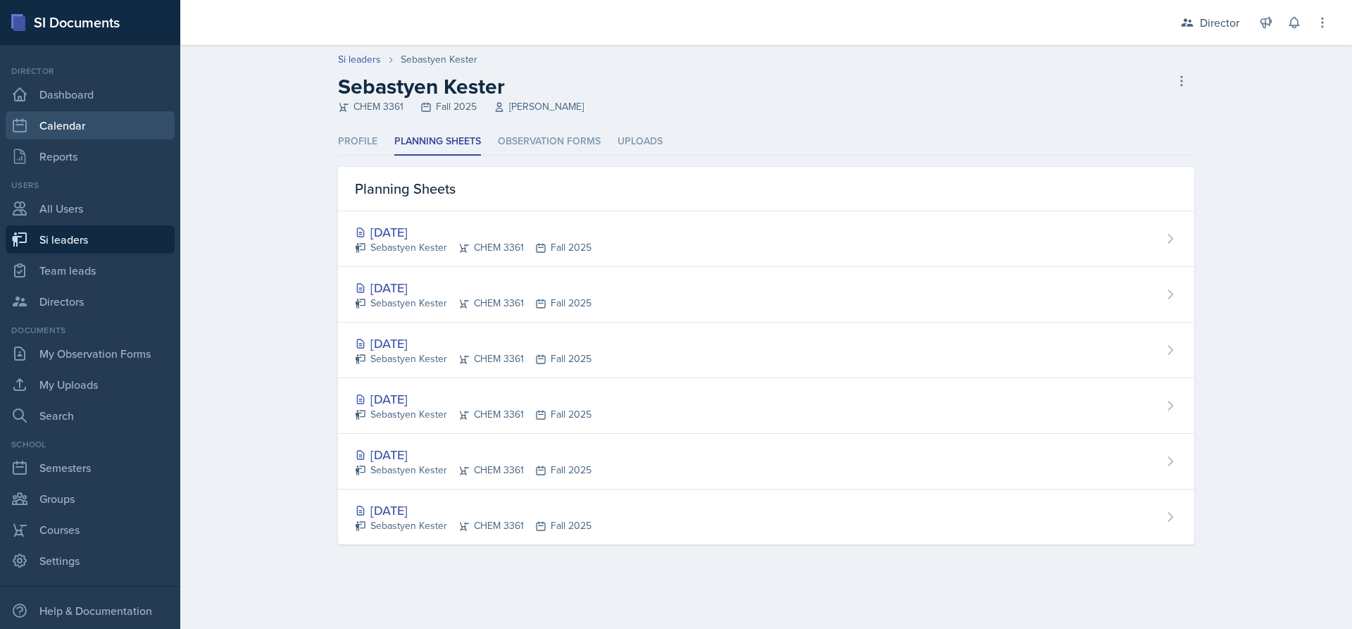
click at [130, 126] on link "Calendar" at bounding box center [90, 125] width 169 height 28
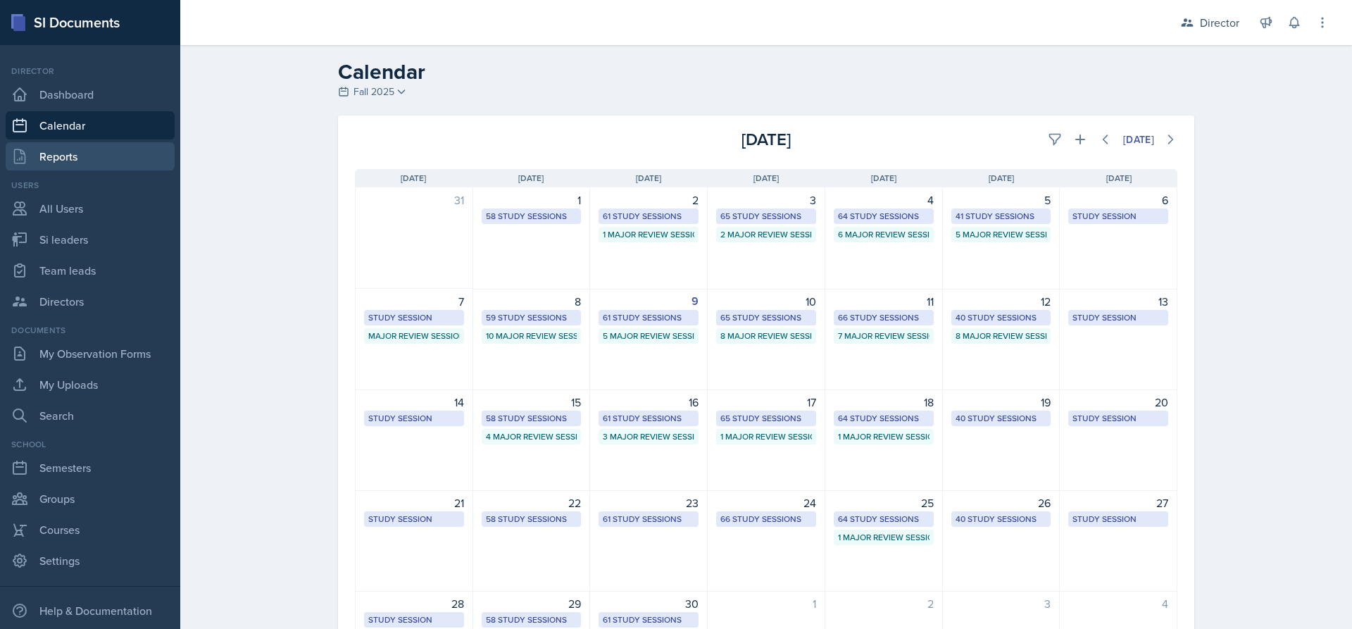
click at [73, 154] on link "Reports" at bounding box center [90, 156] width 169 height 28
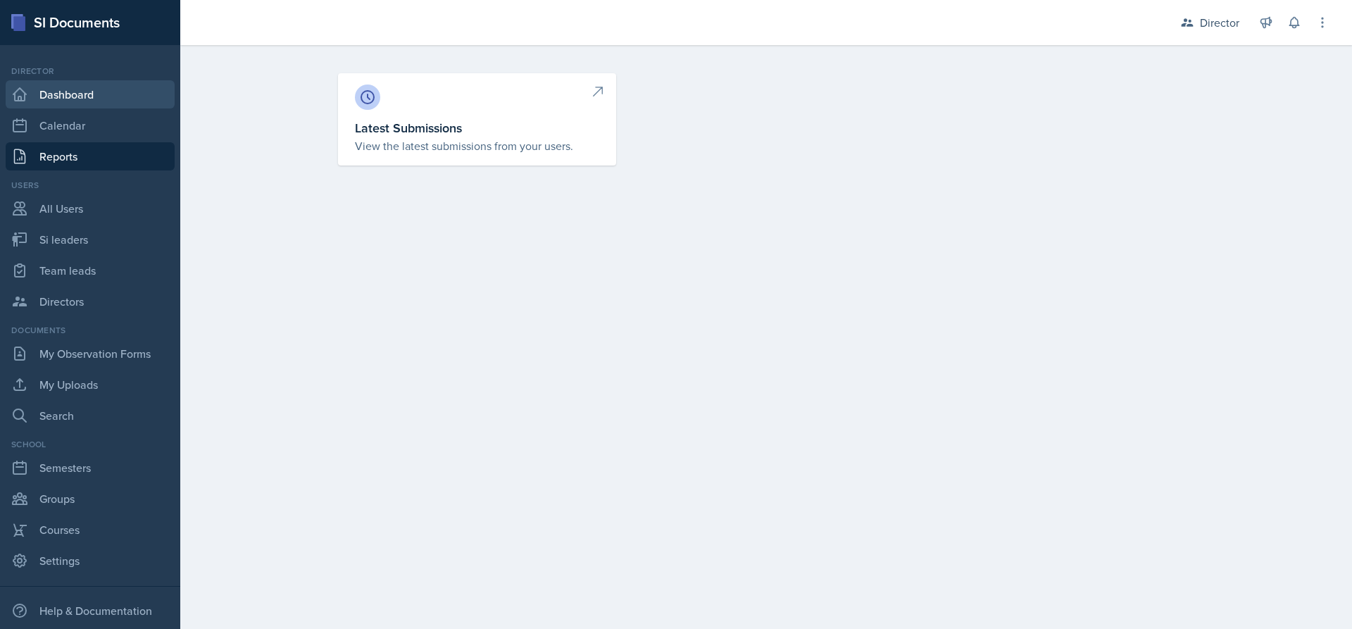
click at [77, 96] on link "Dashboard" at bounding box center [90, 94] width 169 height 28
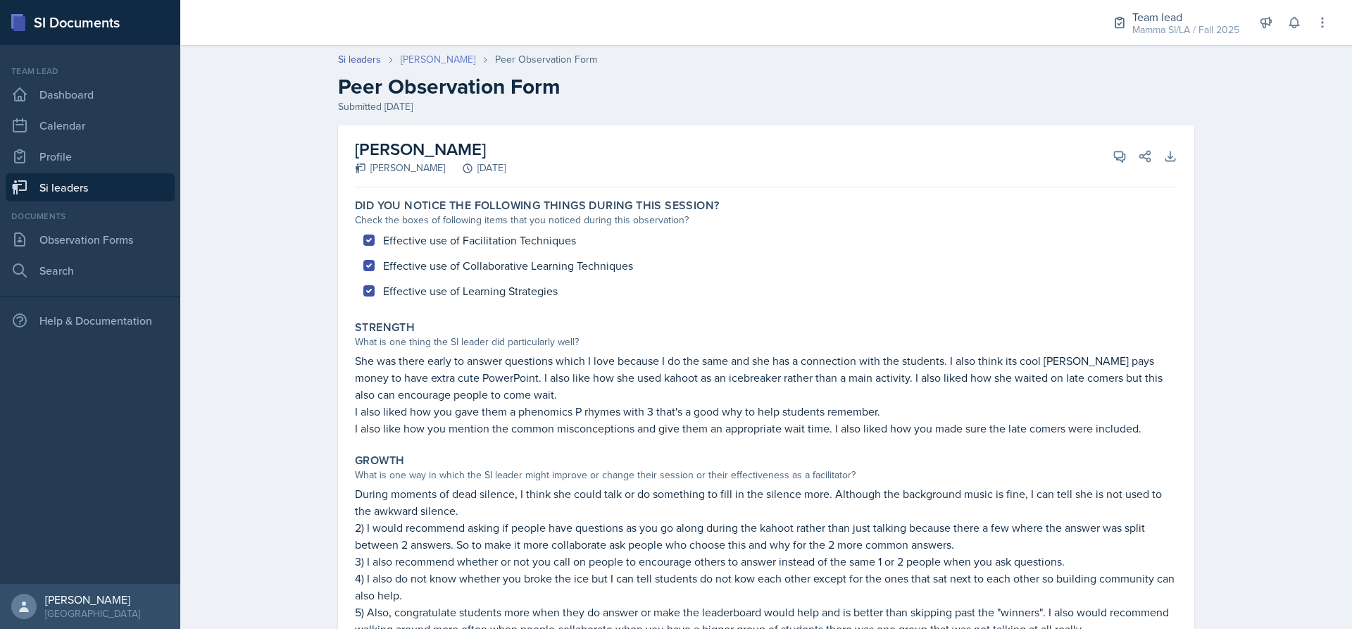
click at [433, 61] on link "[PERSON_NAME]" at bounding box center [438, 59] width 75 height 15
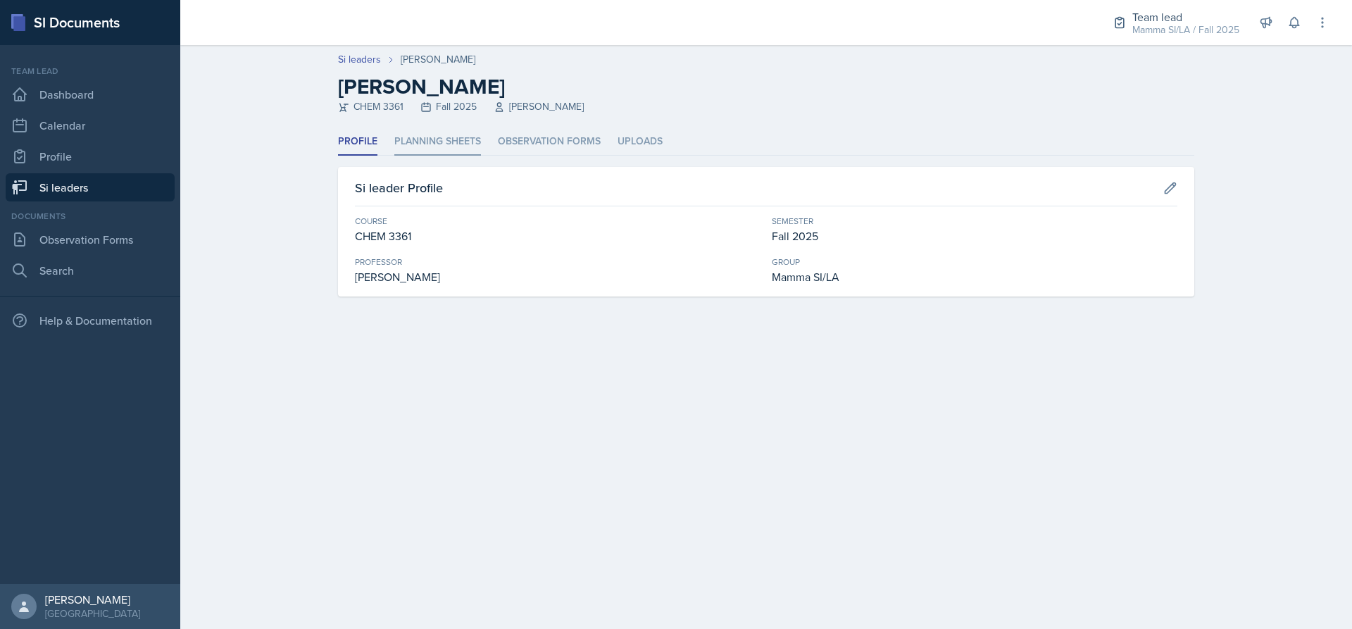
click at [430, 131] on li "Planning Sheets" at bounding box center [437, 141] width 87 height 27
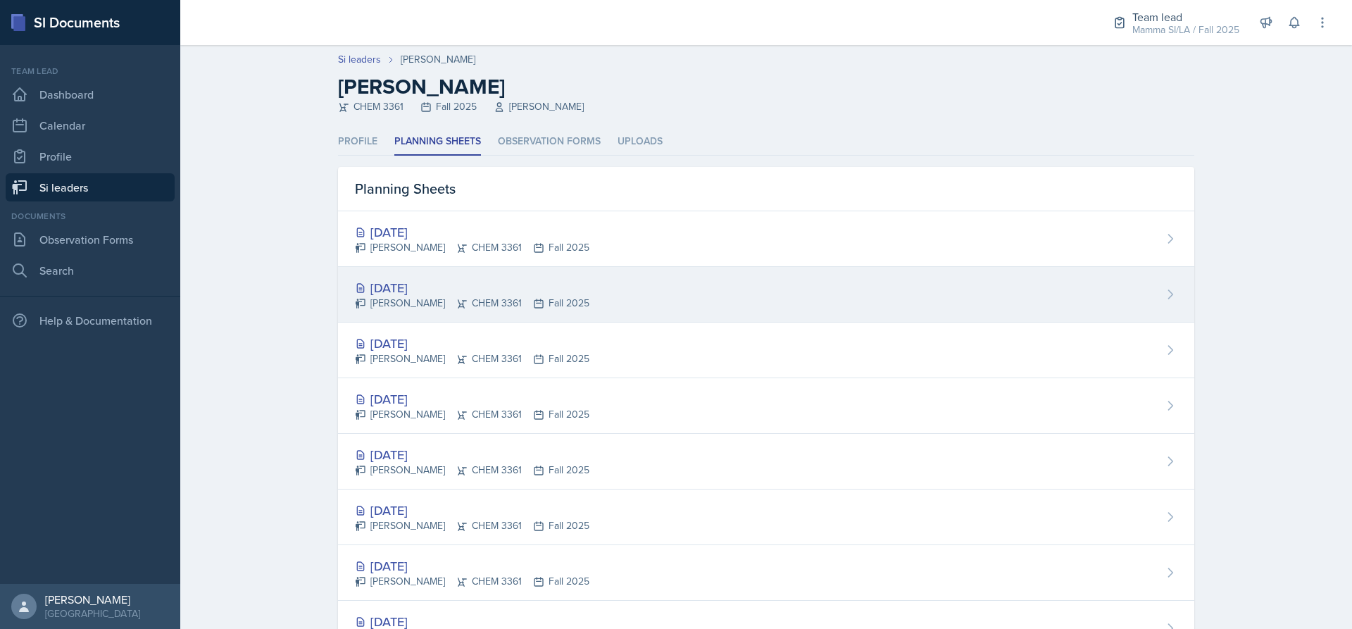
click at [409, 276] on div "Sep 17th, 2025 Octavia Kaham CHEM 3361 Fall 2025" at bounding box center [766, 295] width 856 height 56
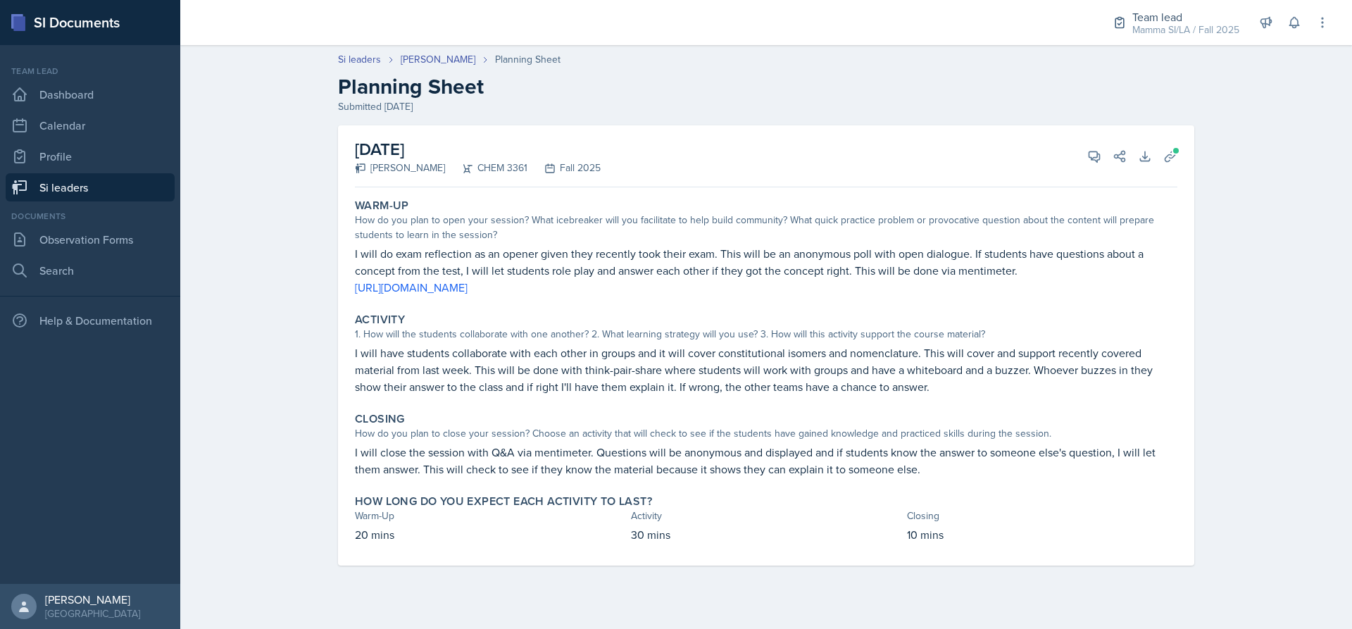
click at [1080, 149] on div "View Comments Comments Send Share" at bounding box center [1101, 156] width 51 height 14
click at [1094, 157] on icon at bounding box center [1094, 156] width 11 height 11
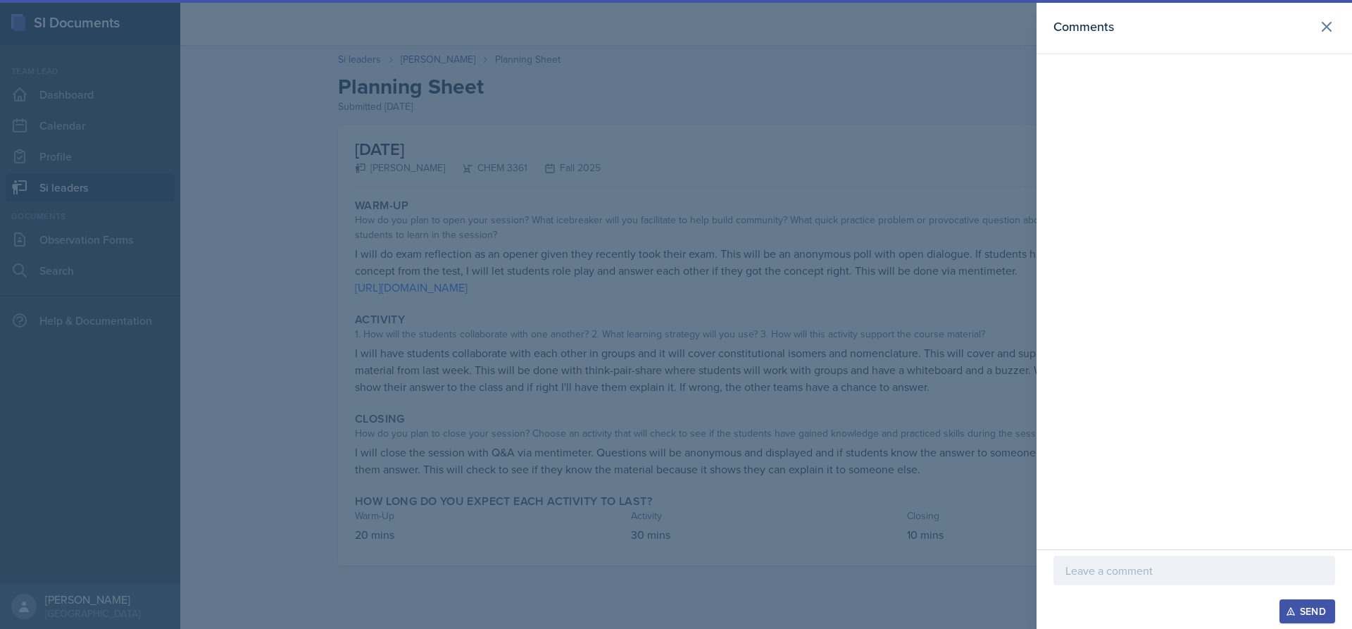
click at [684, 136] on div at bounding box center [676, 314] width 1352 height 629
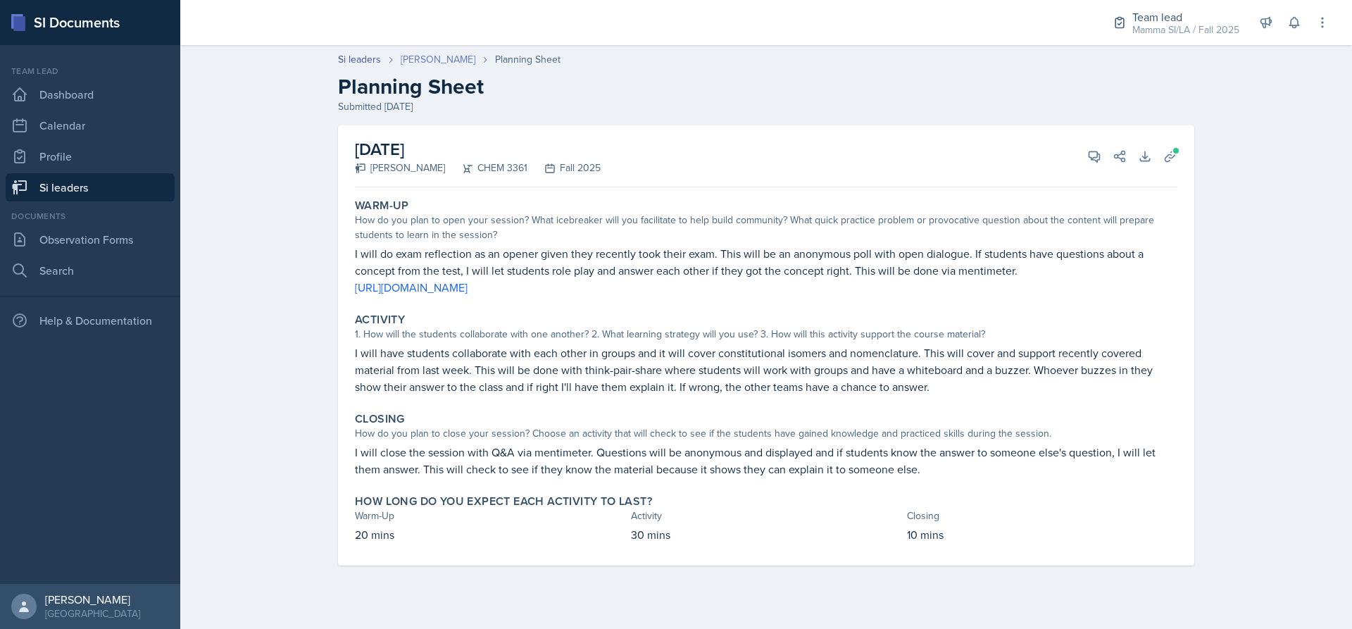
click at [442, 60] on link "[PERSON_NAME]" at bounding box center [438, 59] width 75 height 15
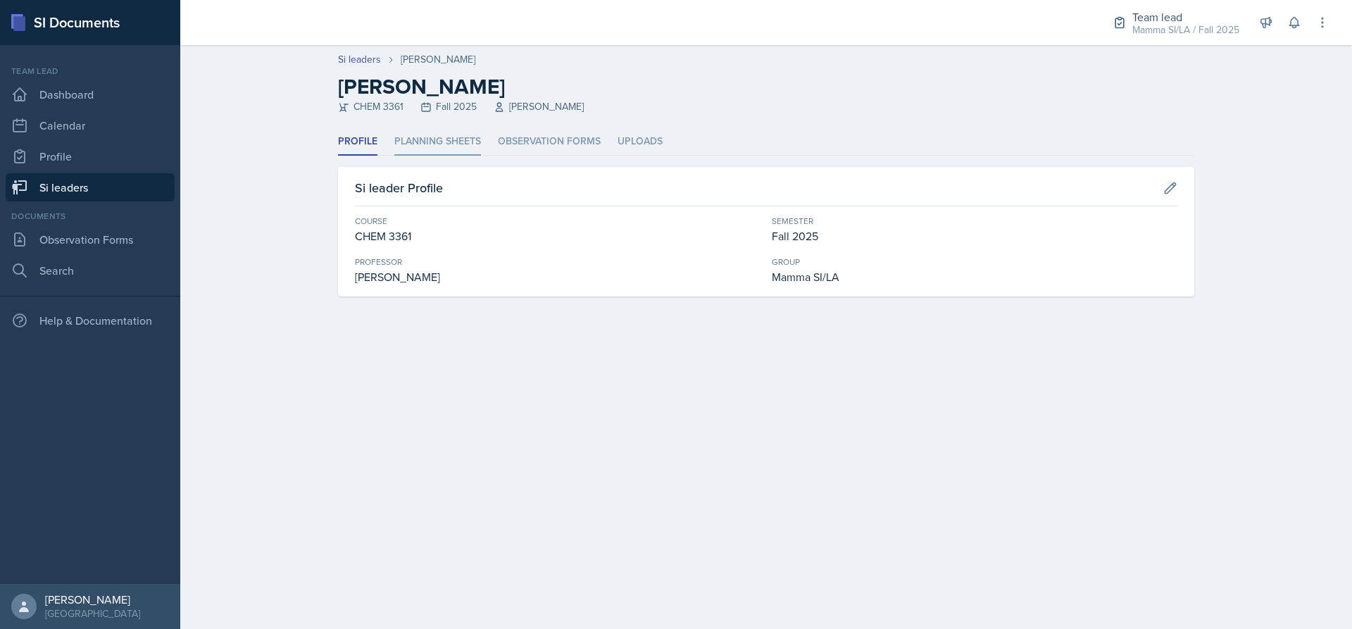
click at [411, 131] on li "Planning Sheets" at bounding box center [437, 141] width 87 height 27
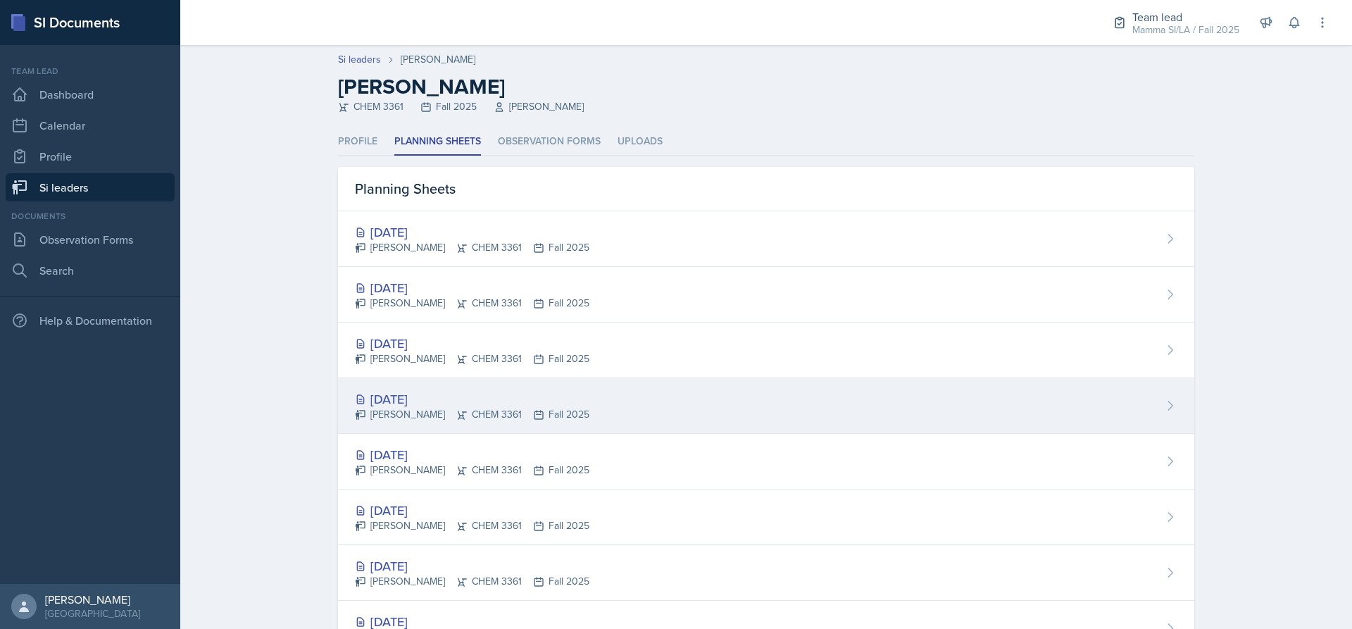
click at [396, 380] on div "Sep 10th, 2025 Octavia Kaham CHEM 3361 Fall 2025" at bounding box center [766, 406] width 856 height 56
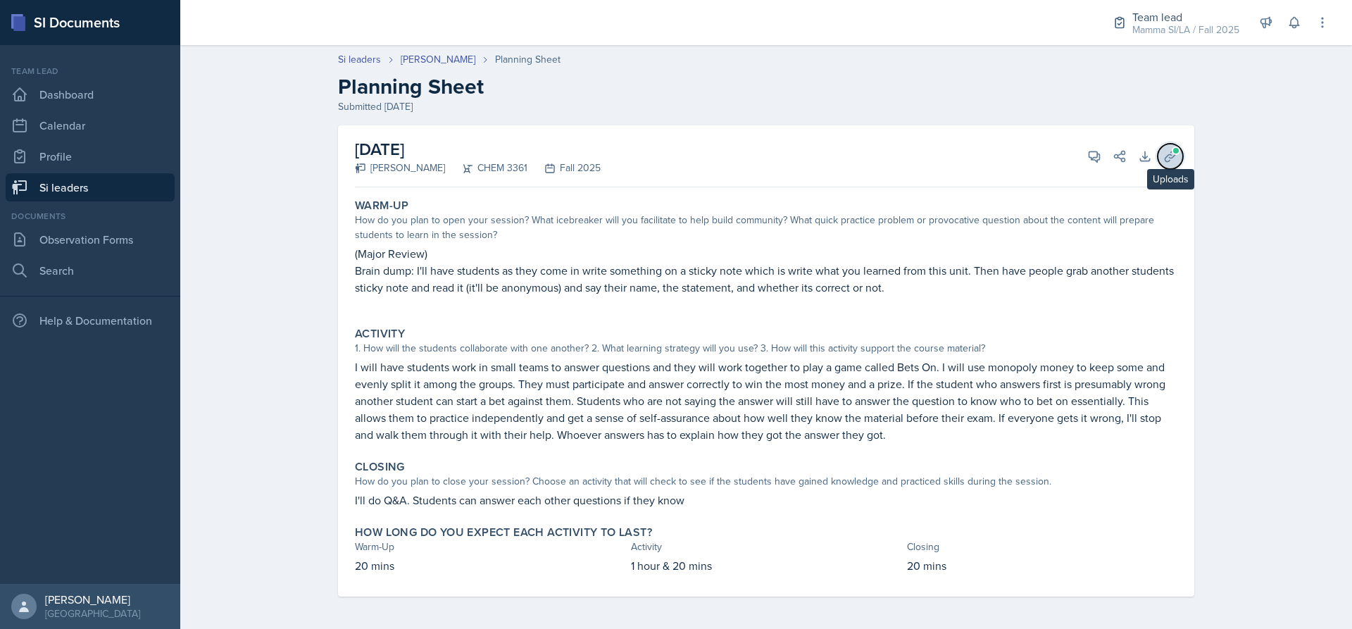
click at [1165, 147] on button "Uploads" at bounding box center [1170, 156] width 25 height 25
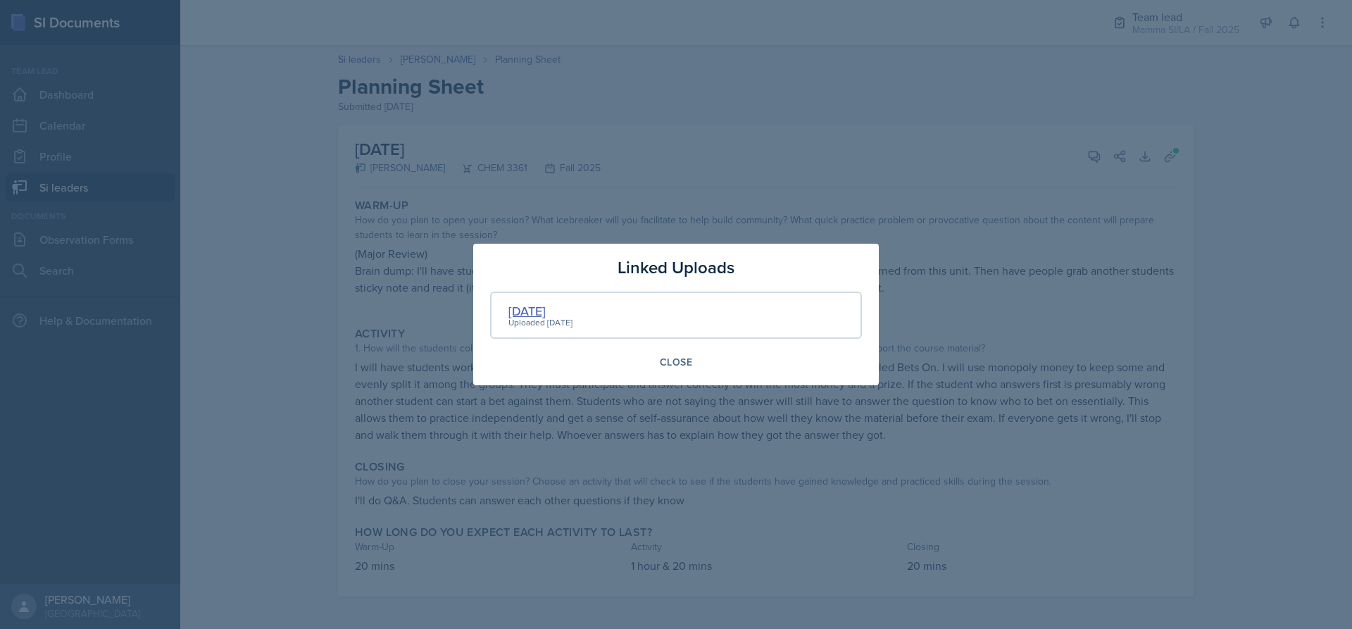
click at [559, 302] on div "[DATE]" at bounding box center [540, 310] width 64 height 19
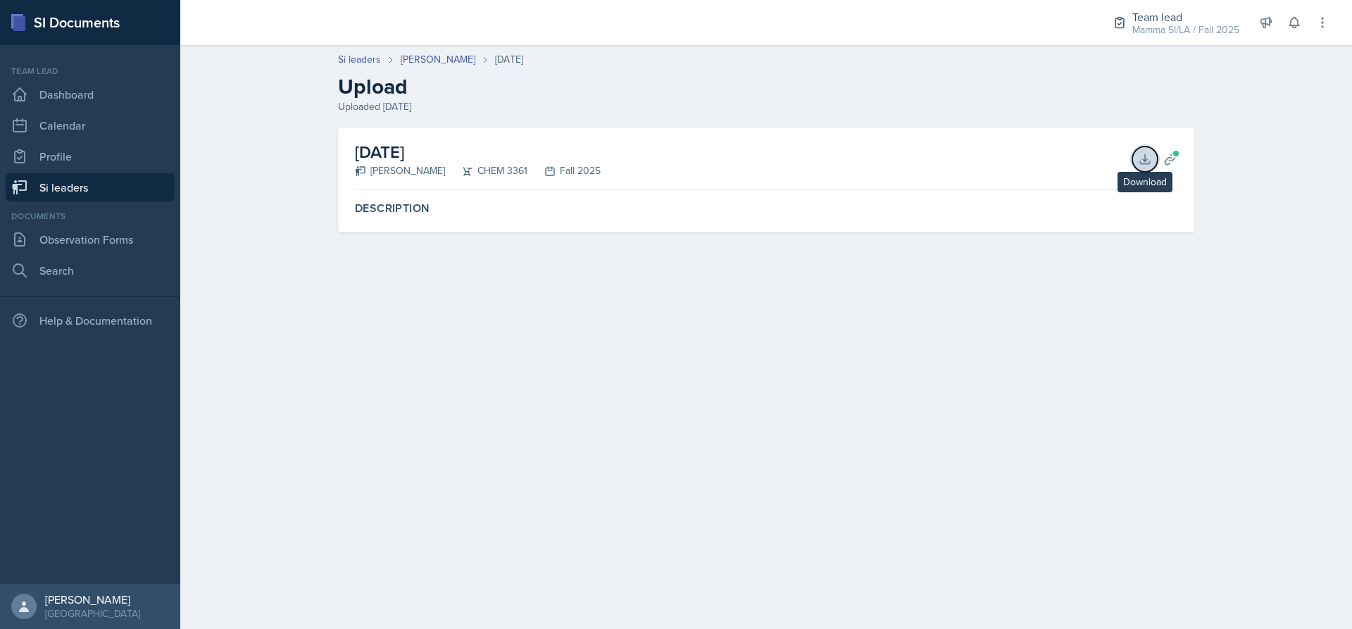
click at [1146, 161] on icon at bounding box center [1145, 159] width 14 height 14
click at [455, 58] on link "[PERSON_NAME]" at bounding box center [438, 59] width 75 height 15
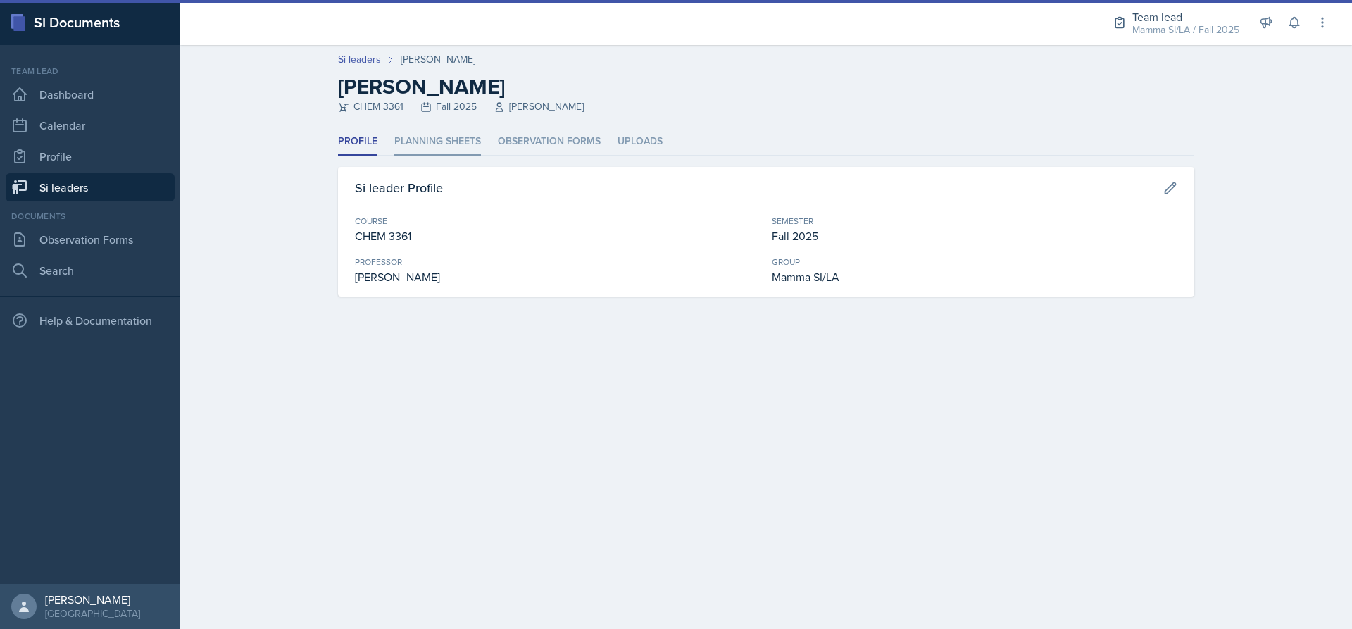
click at [418, 135] on li "Planning Sheets" at bounding box center [437, 141] width 87 height 27
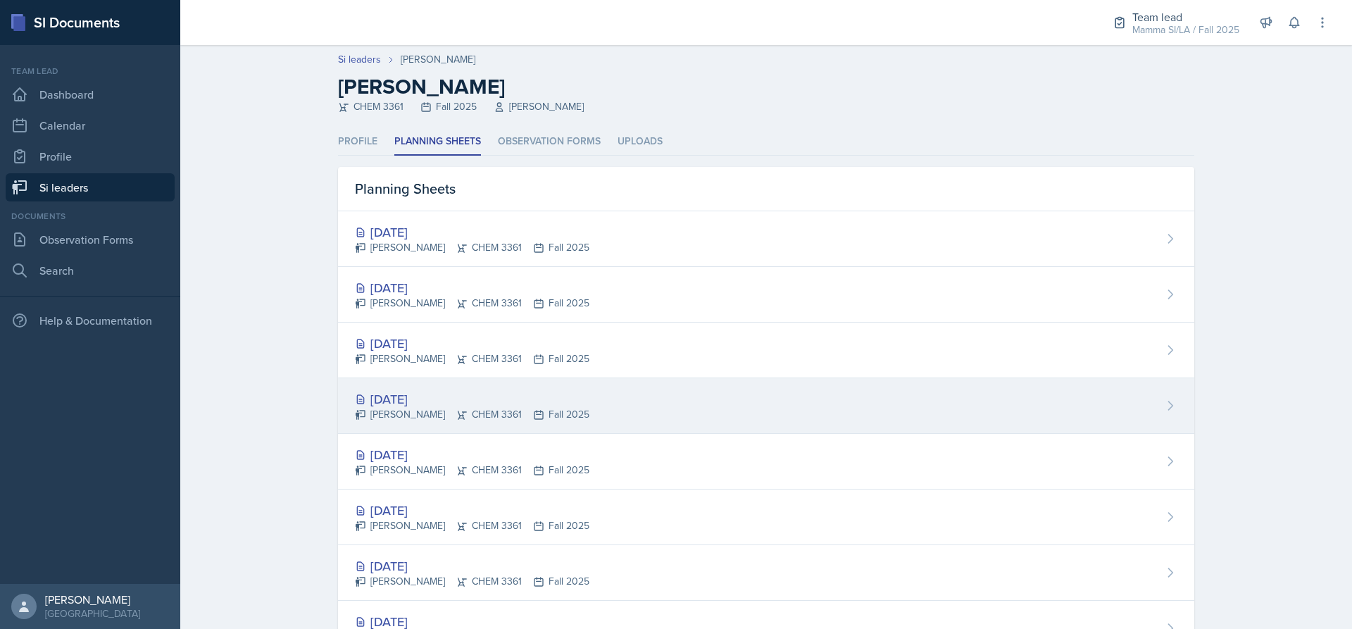
click at [420, 412] on div "Octavia Kaham CHEM 3361 Fall 2025" at bounding box center [472, 414] width 234 height 15
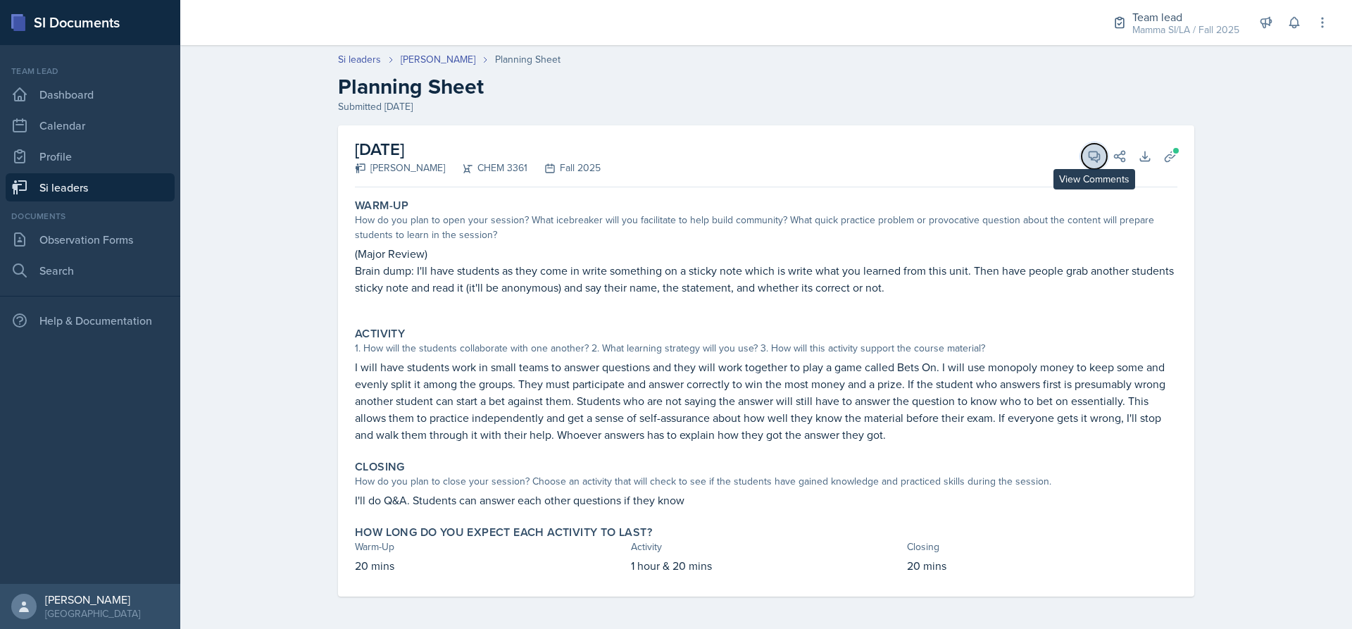
click at [1082, 158] on button "View Comments" at bounding box center [1094, 156] width 25 height 25
